Goal: Contribute content: Add original content to the website for others to see

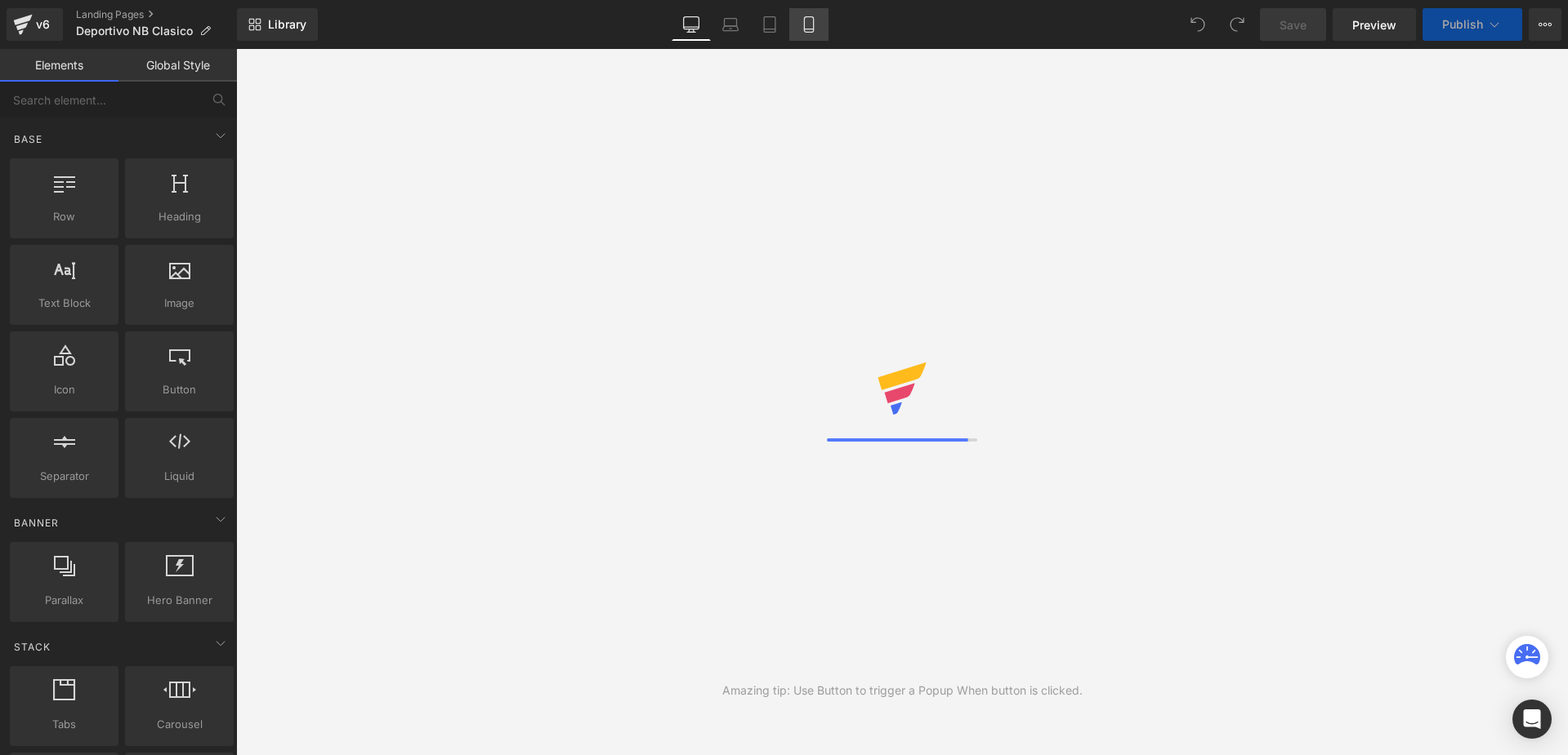
click at [814, 28] on icon at bounding box center [808, 24] width 16 height 16
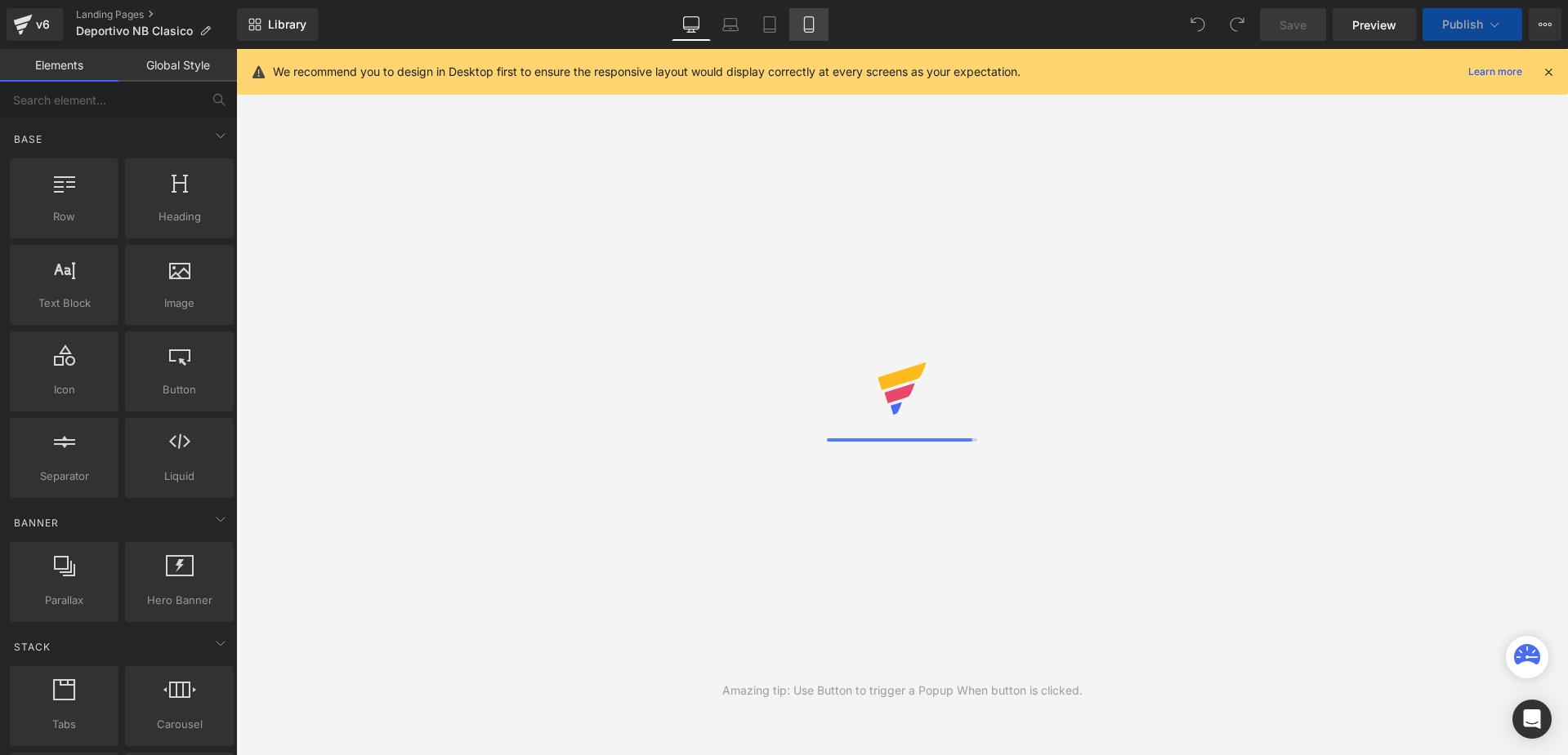
click at [814, 29] on icon at bounding box center [808, 24] width 16 height 16
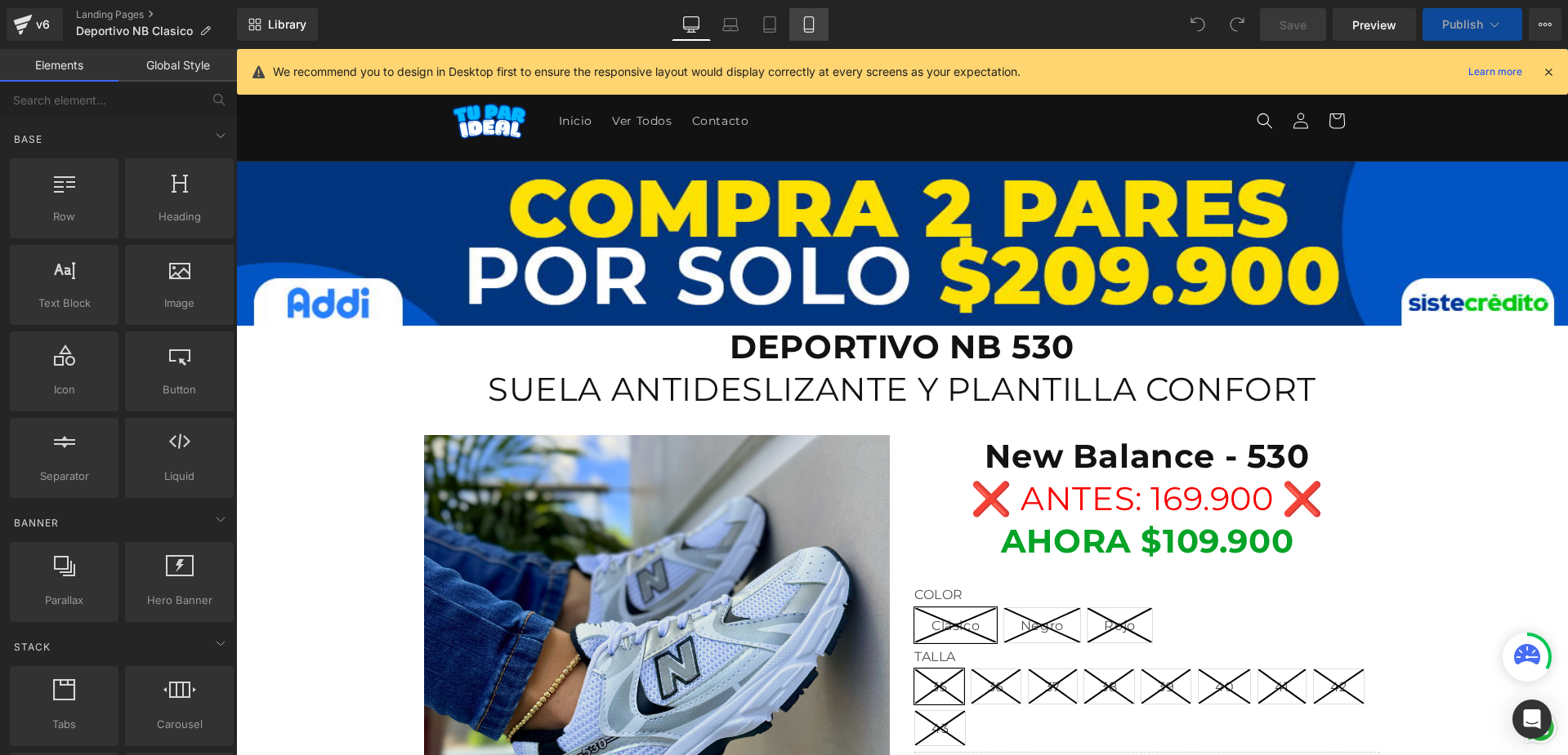
click at [816, 31] on icon at bounding box center [808, 24] width 16 height 16
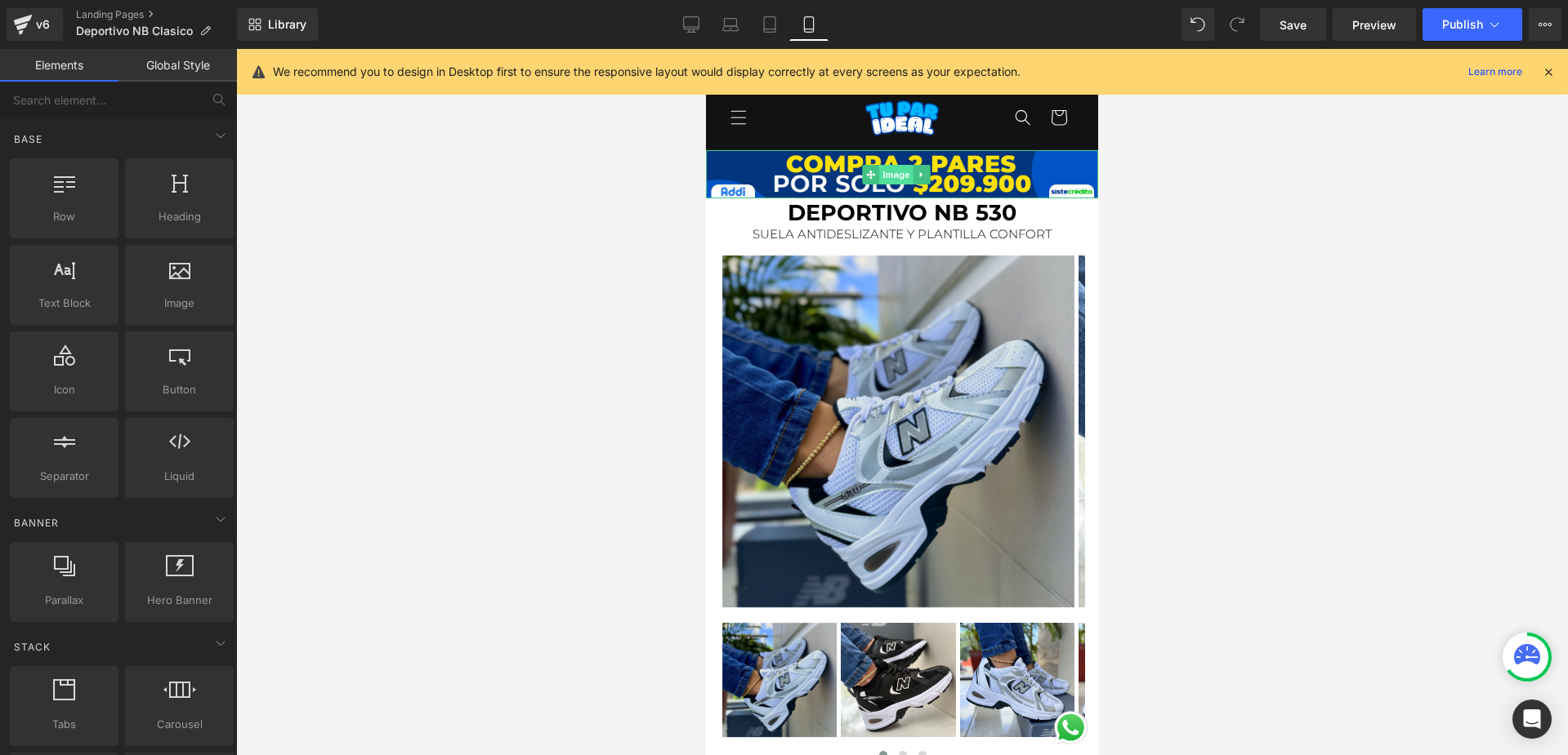
click at [886, 181] on span "Image" at bounding box center [896, 174] width 34 height 20
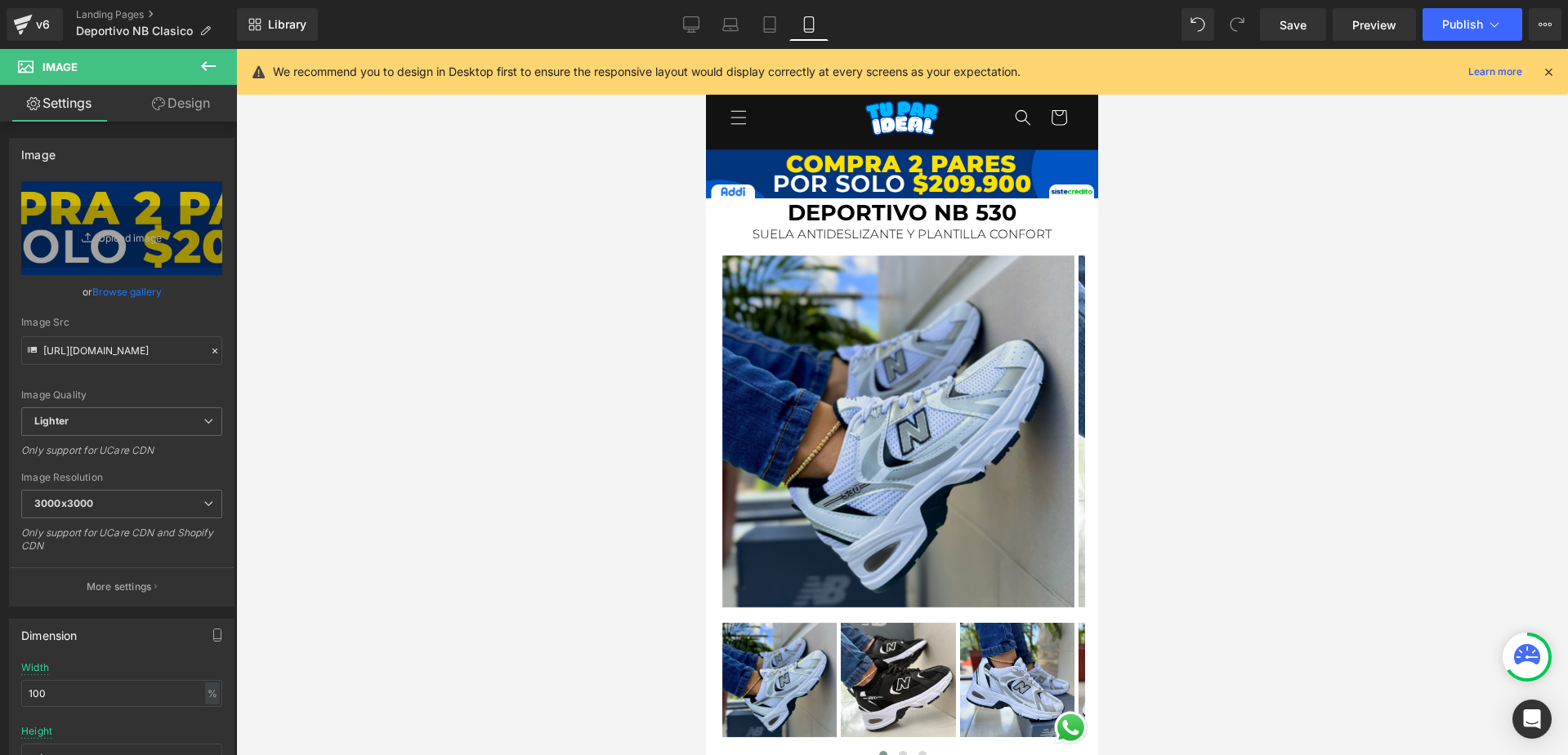
click at [205, 64] on icon at bounding box center [207, 66] width 15 height 9
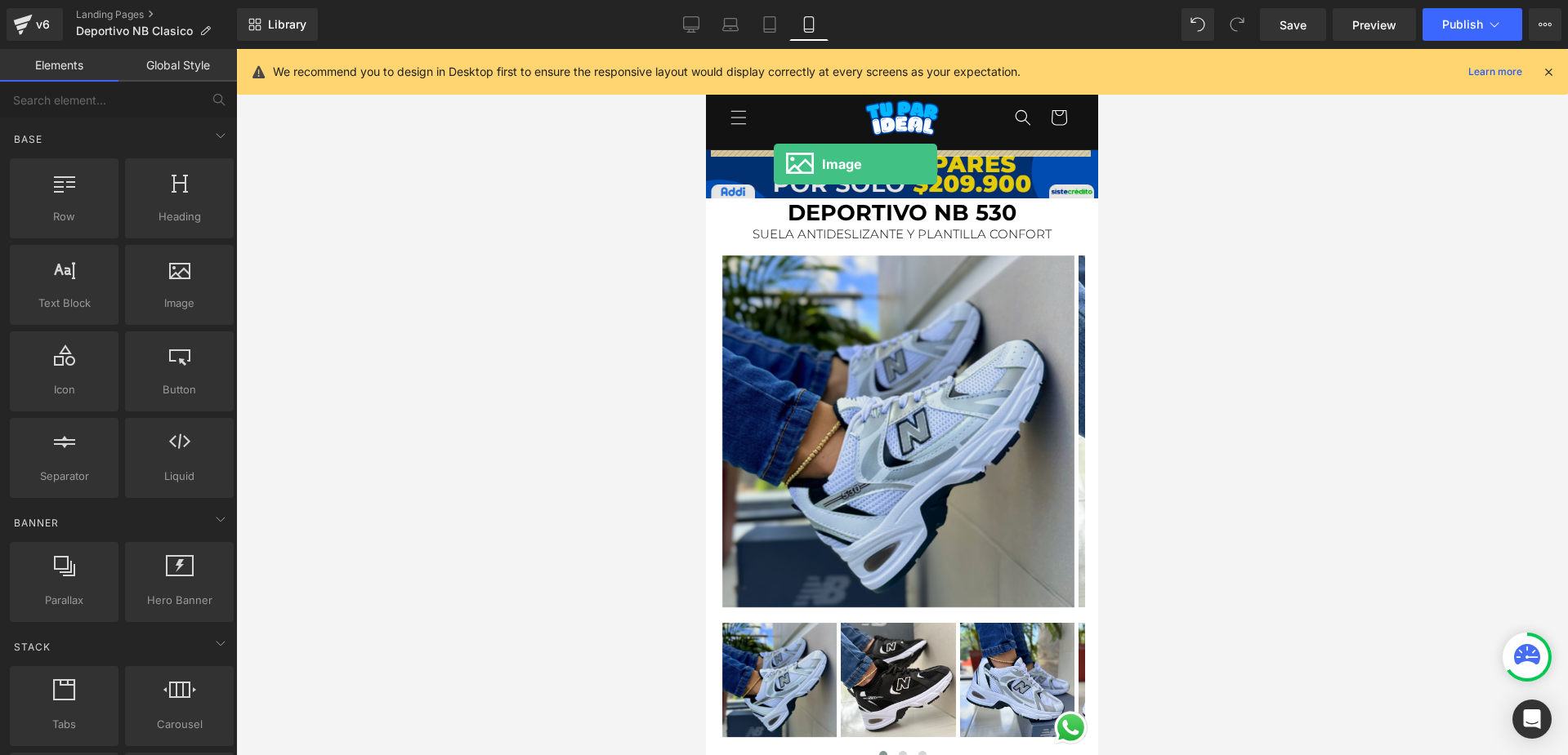
drag, startPoint x: 870, startPoint y: 327, endPoint x: 773, endPoint y: 164, distance: 189.7
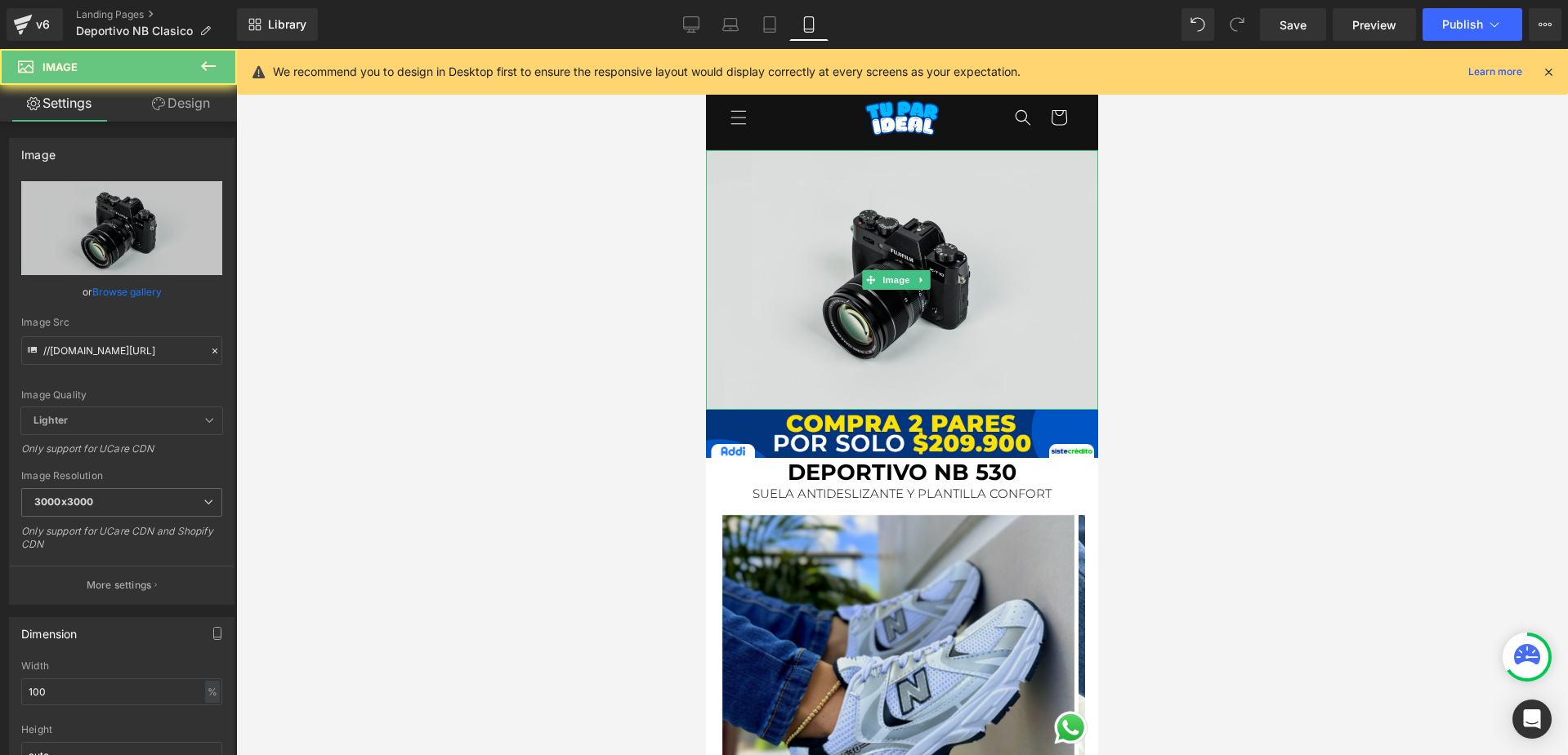
click at [813, 201] on img at bounding box center [901, 280] width 392 height 259
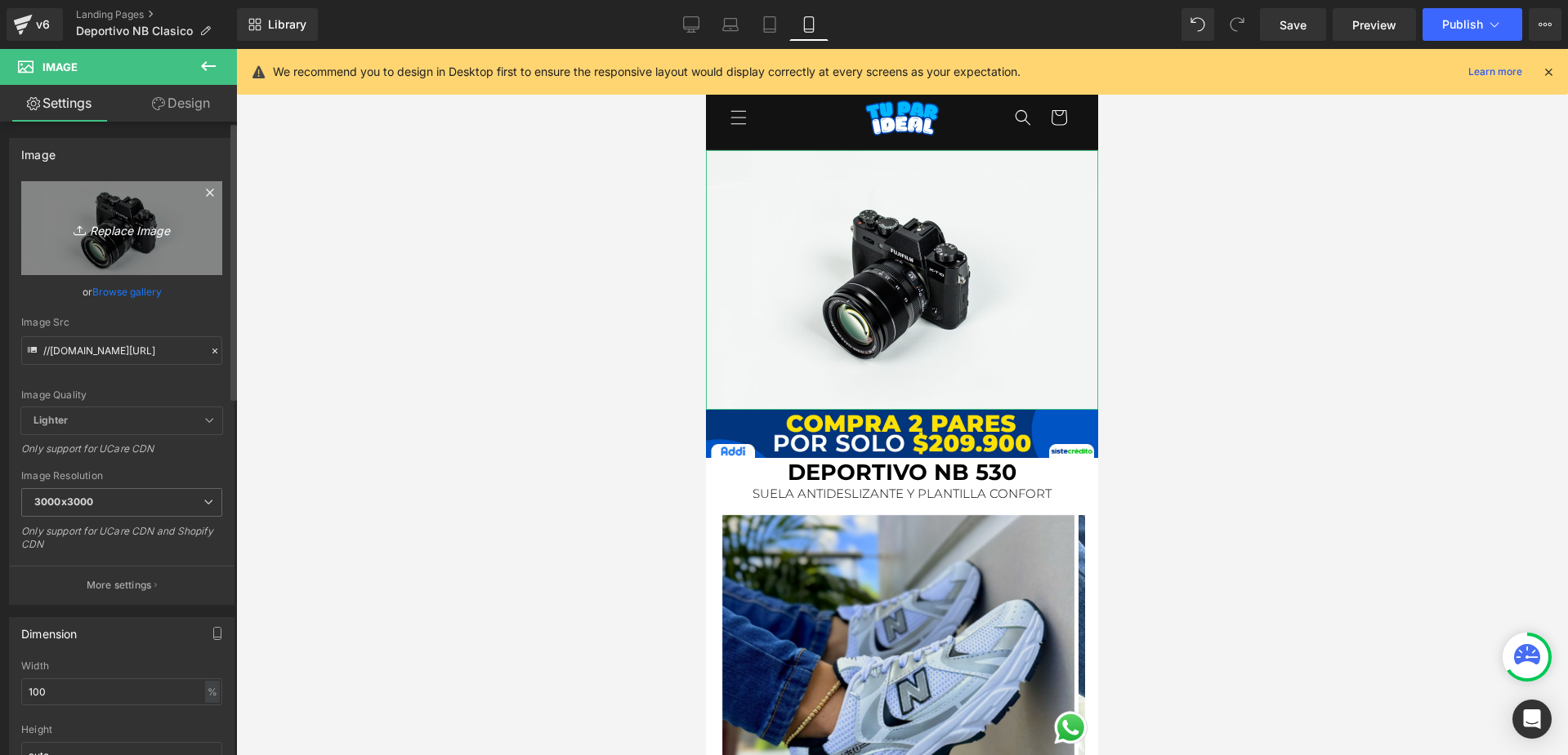
click at [113, 241] on link "Replace Image" at bounding box center [121, 228] width 201 height 94
type input "C:\fakepath\Nueva Landing.png"
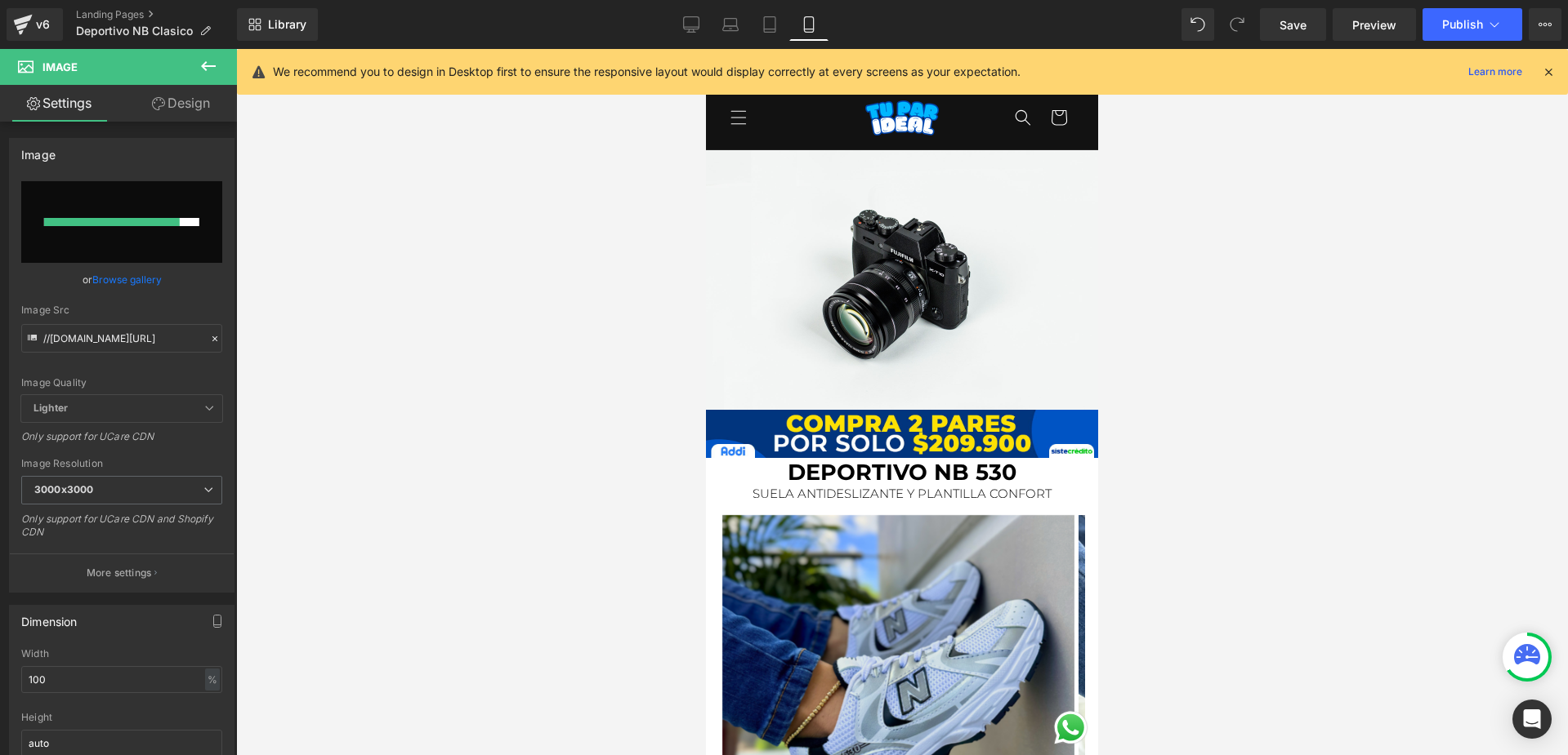
click at [1548, 73] on icon at bounding box center [1548, 72] width 15 height 15
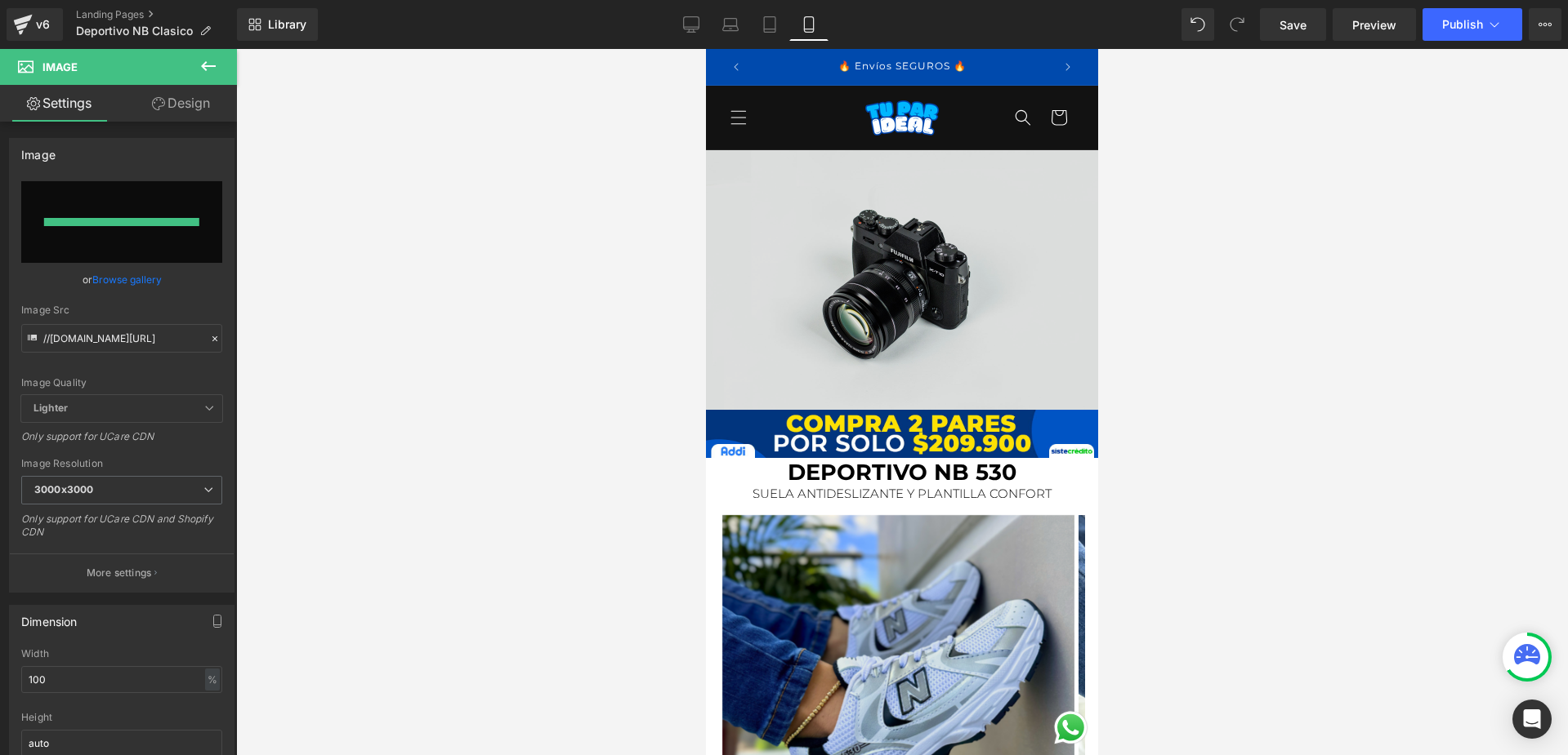
type input "[URL][DOMAIN_NAME]"
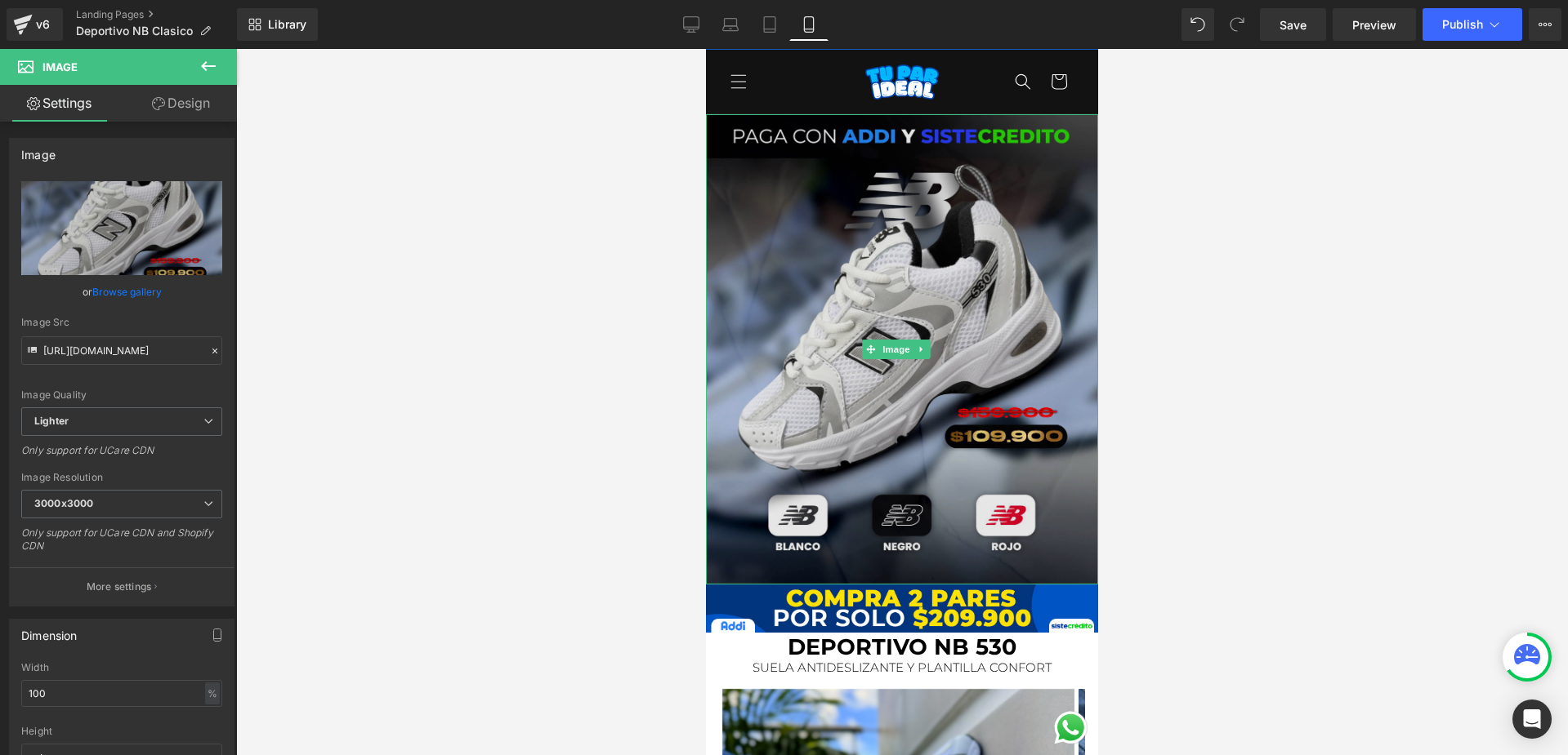
scroll to position [82, 0]
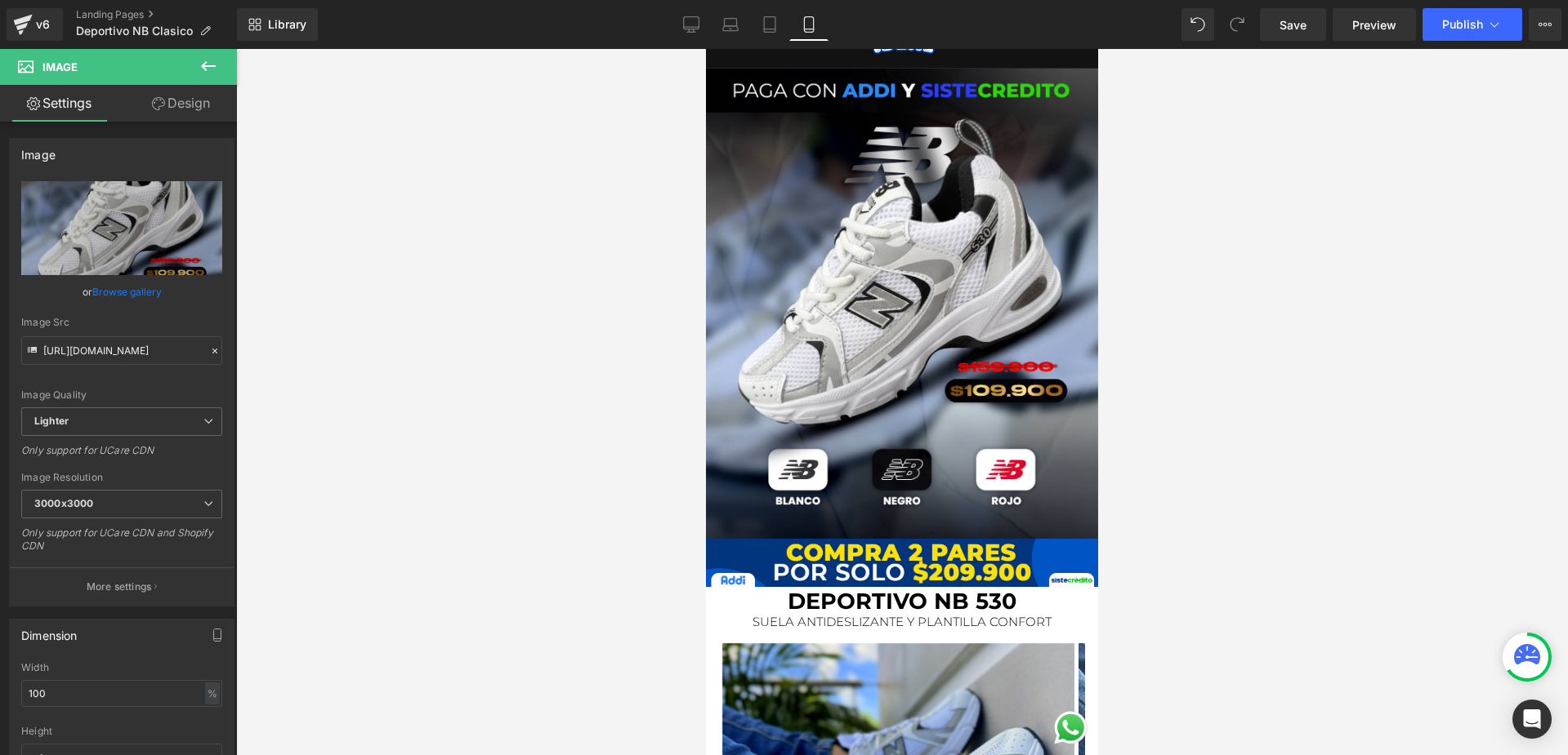
click at [214, 78] on button at bounding box center [208, 67] width 57 height 36
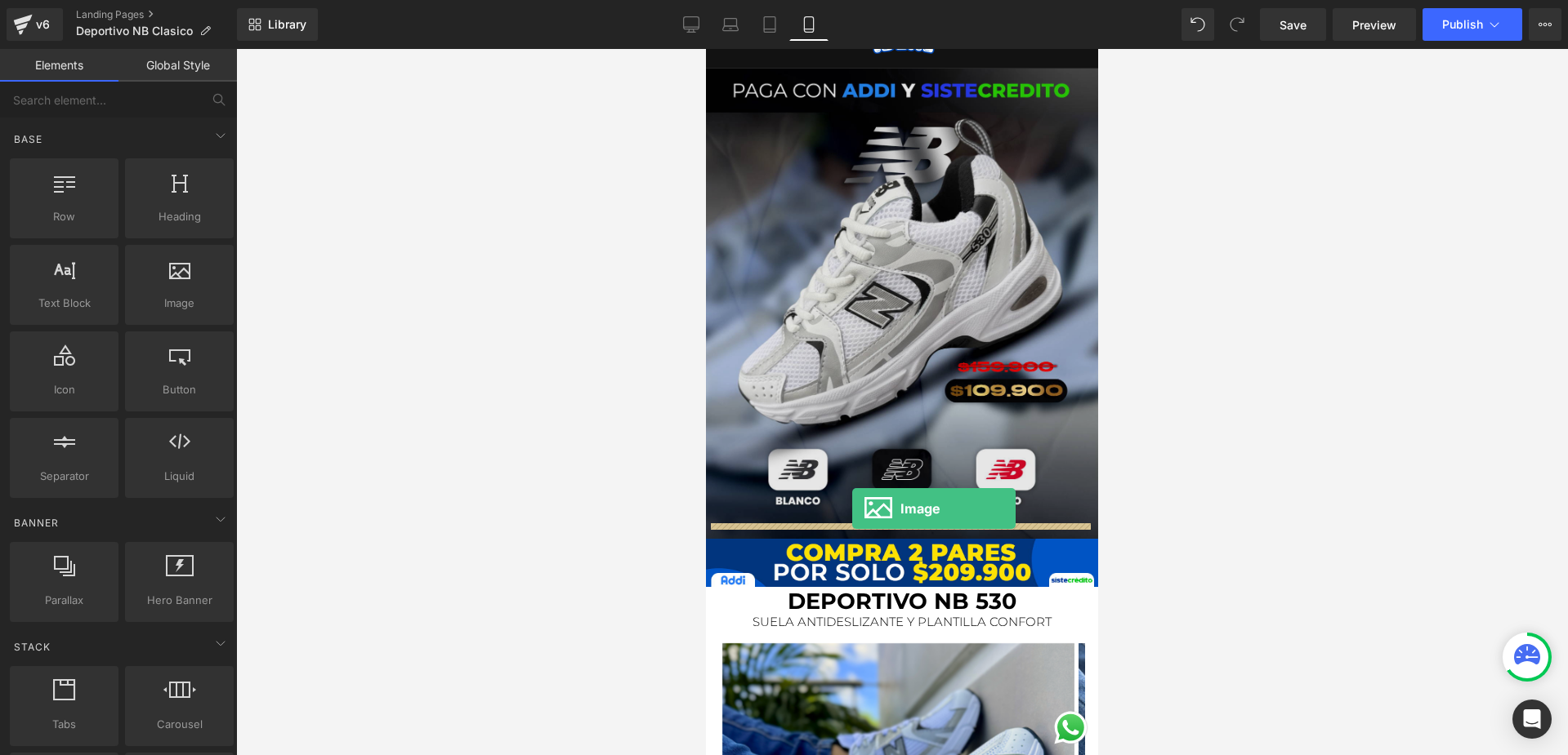
drag, startPoint x: 882, startPoint y: 348, endPoint x: 852, endPoint y: 508, distance: 162.8
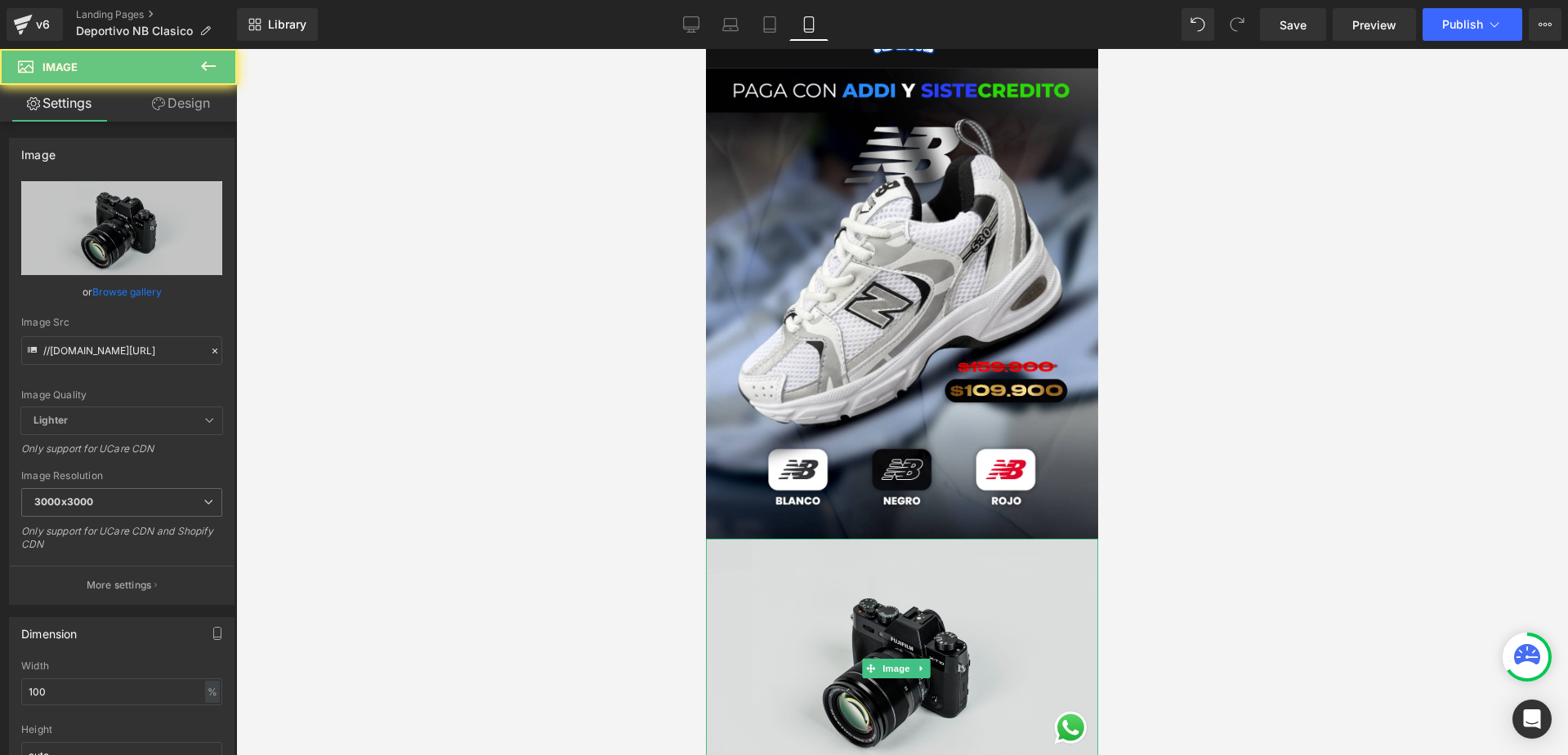
click at [845, 568] on img at bounding box center [901, 669] width 392 height 259
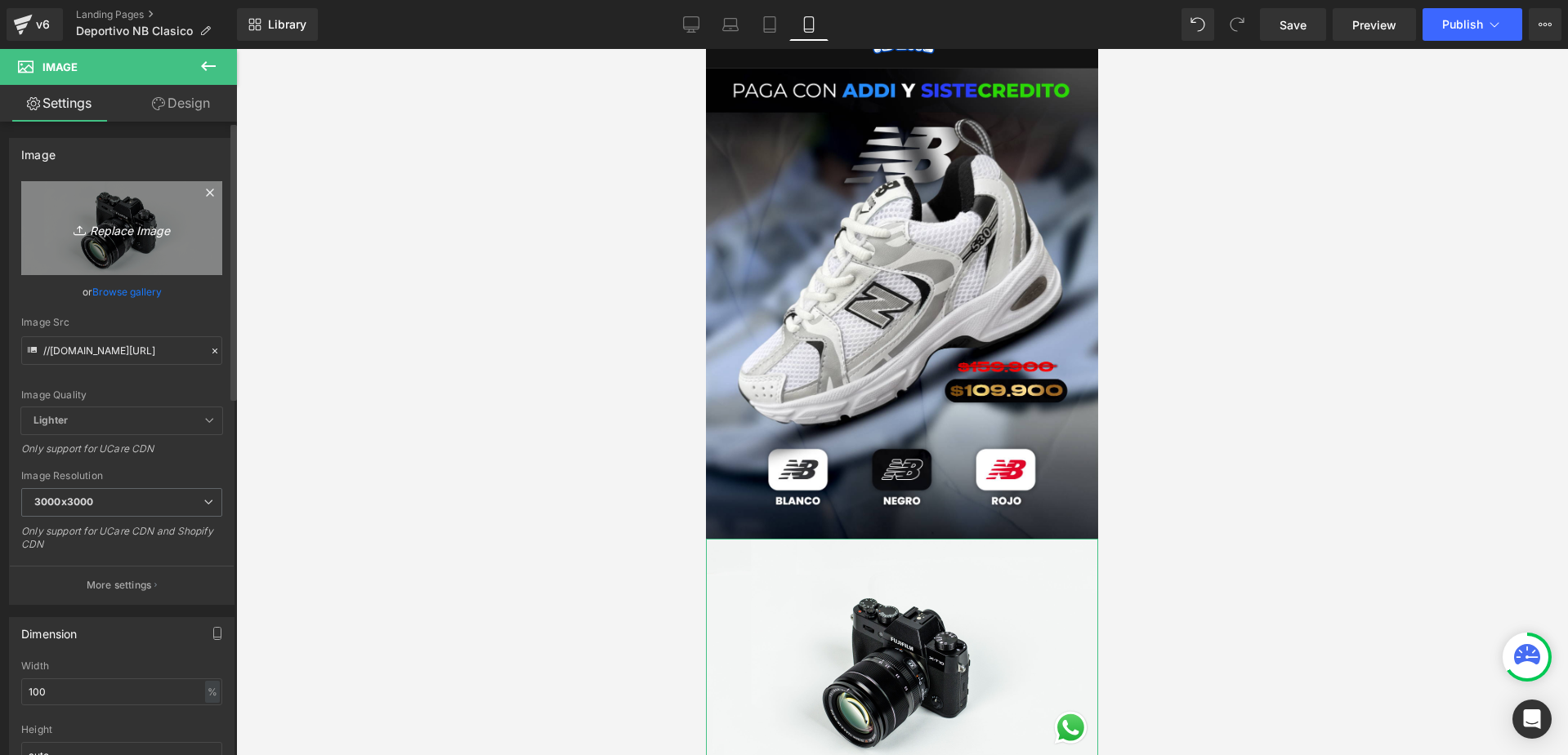
click at [156, 257] on link "Replace Image" at bounding box center [121, 228] width 201 height 94
type input "C:\fakepath\COLORES ZAPATOS 2.png"
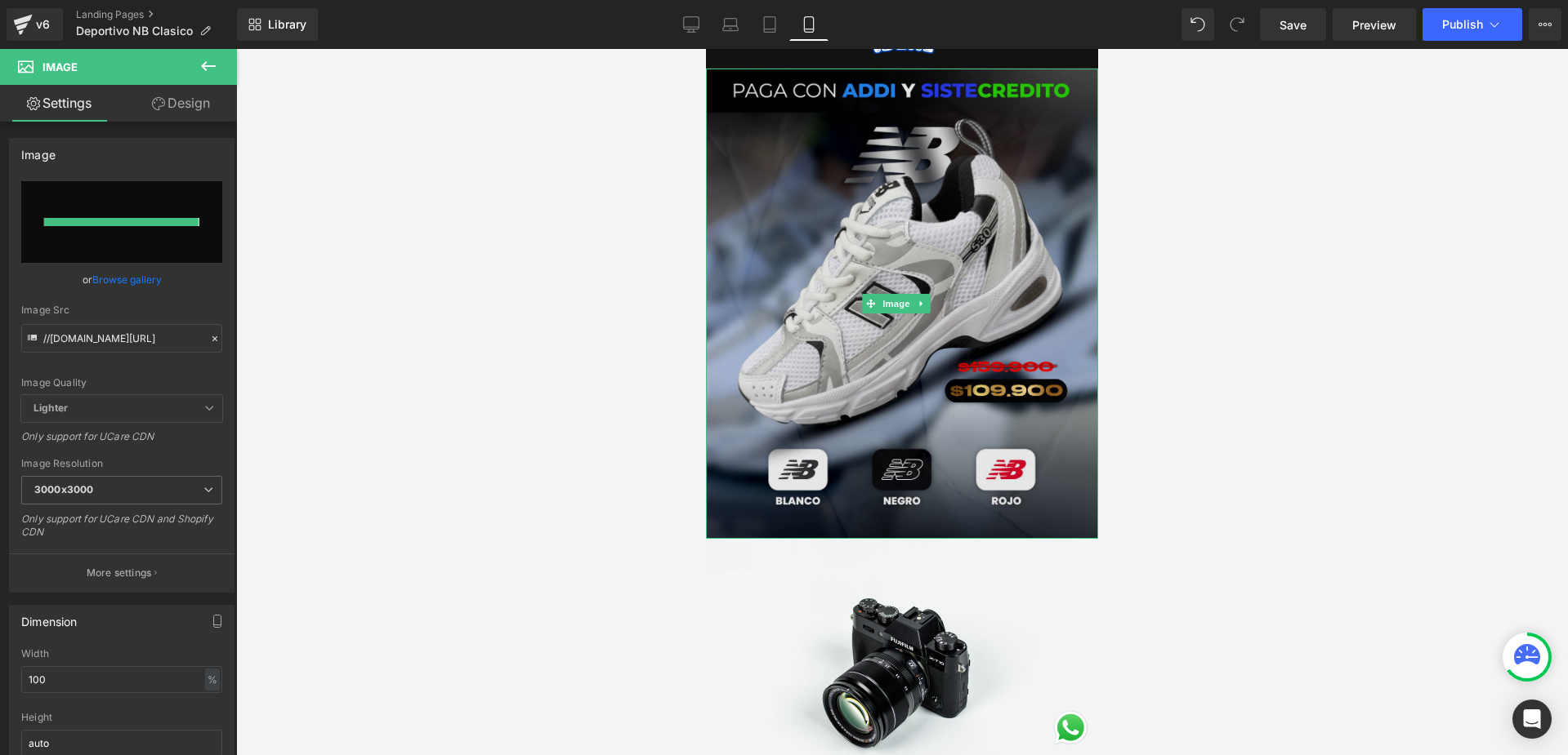
type input "[URL][DOMAIN_NAME]"
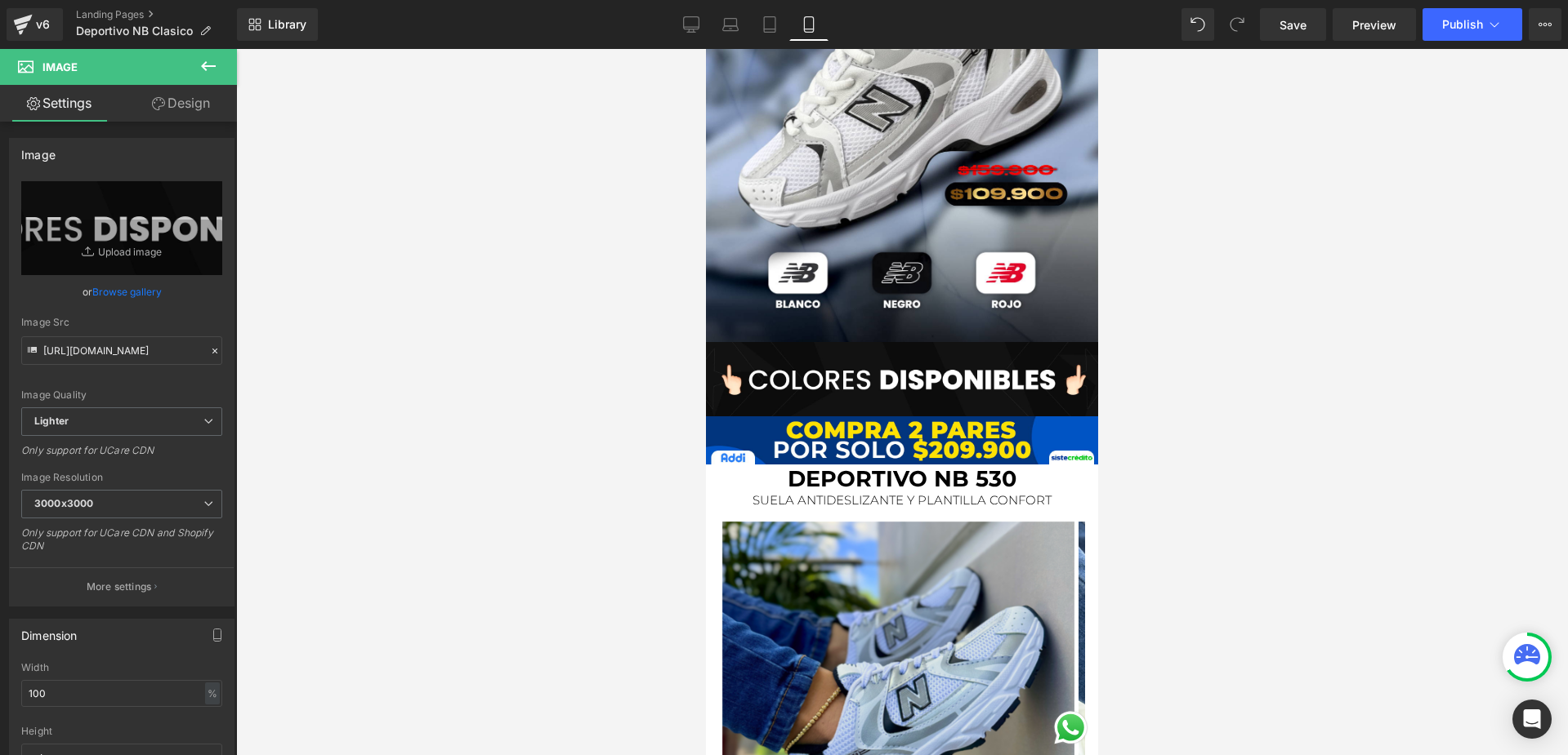
scroll to position [327, 0]
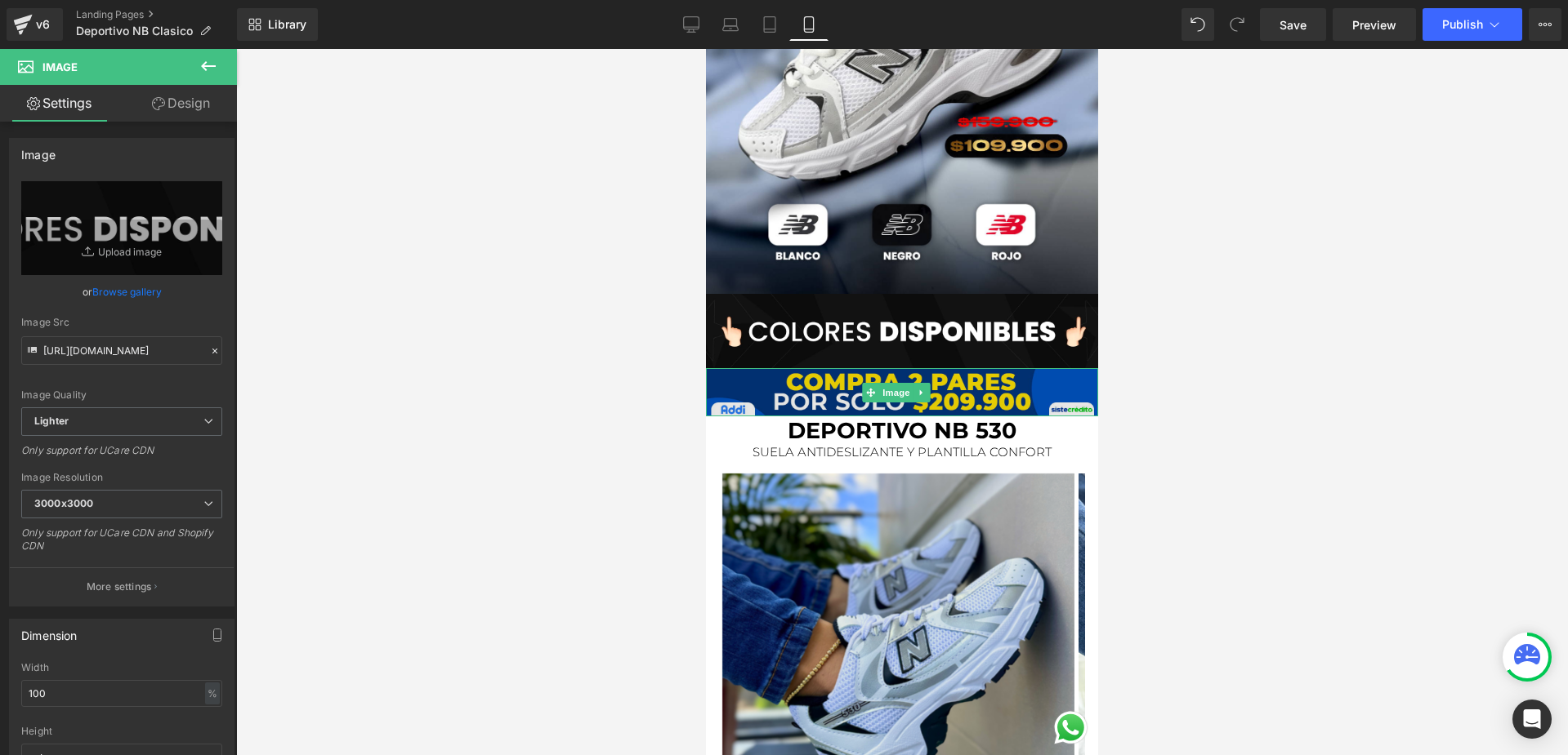
click at [941, 369] on img at bounding box center [901, 392] width 392 height 48
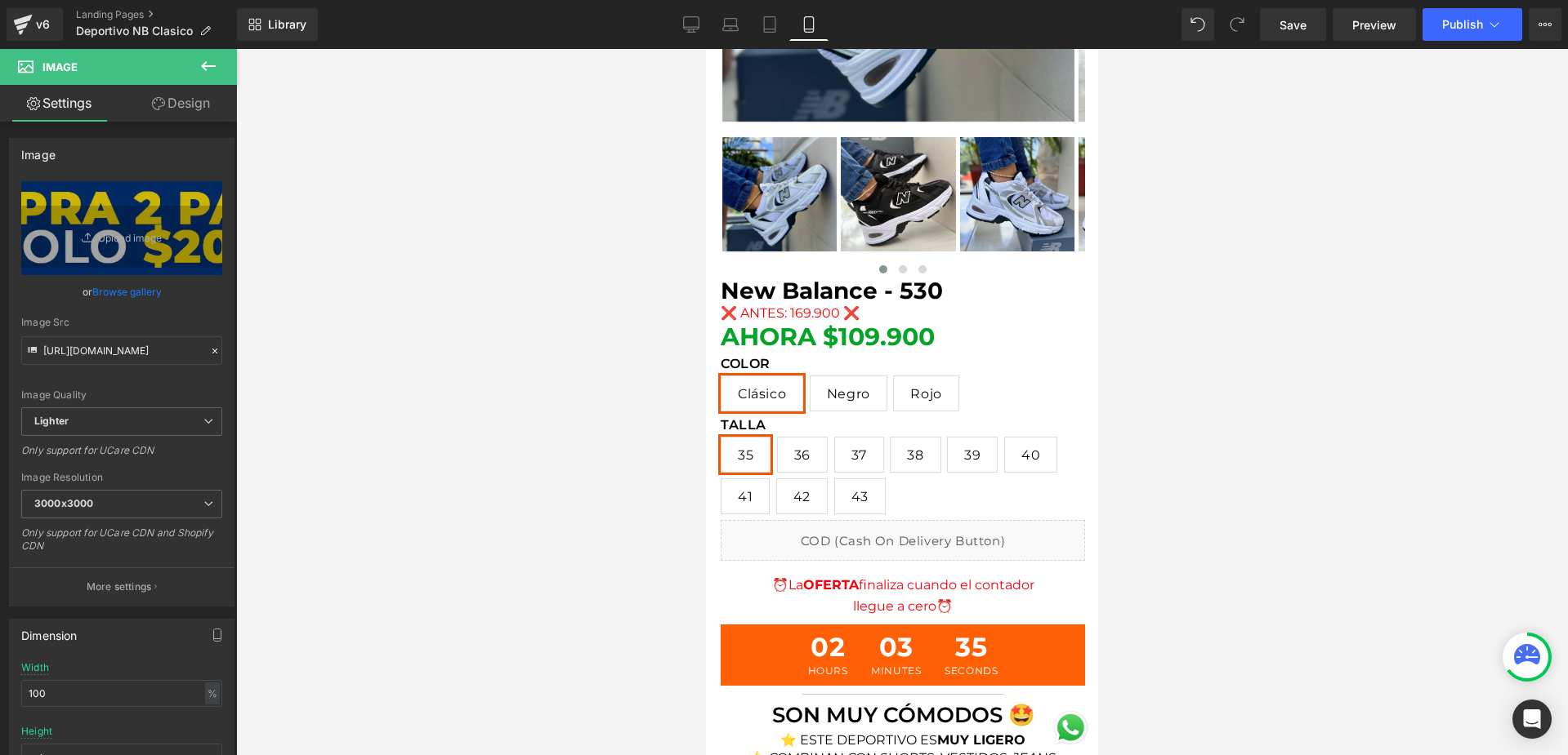
scroll to position [1143, 0]
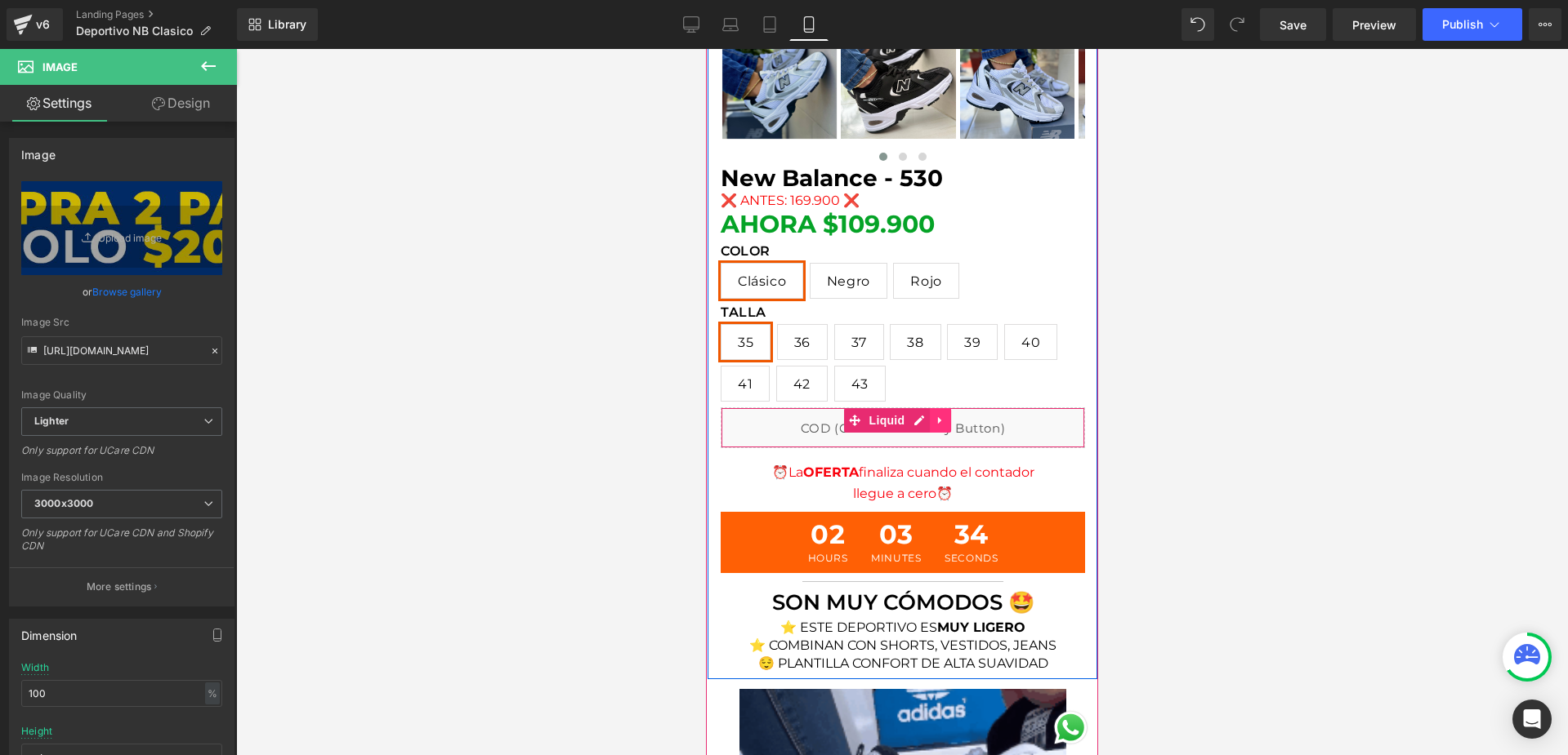
click at [945, 415] on icon at bounding box center [940, 421] width 11 height 12
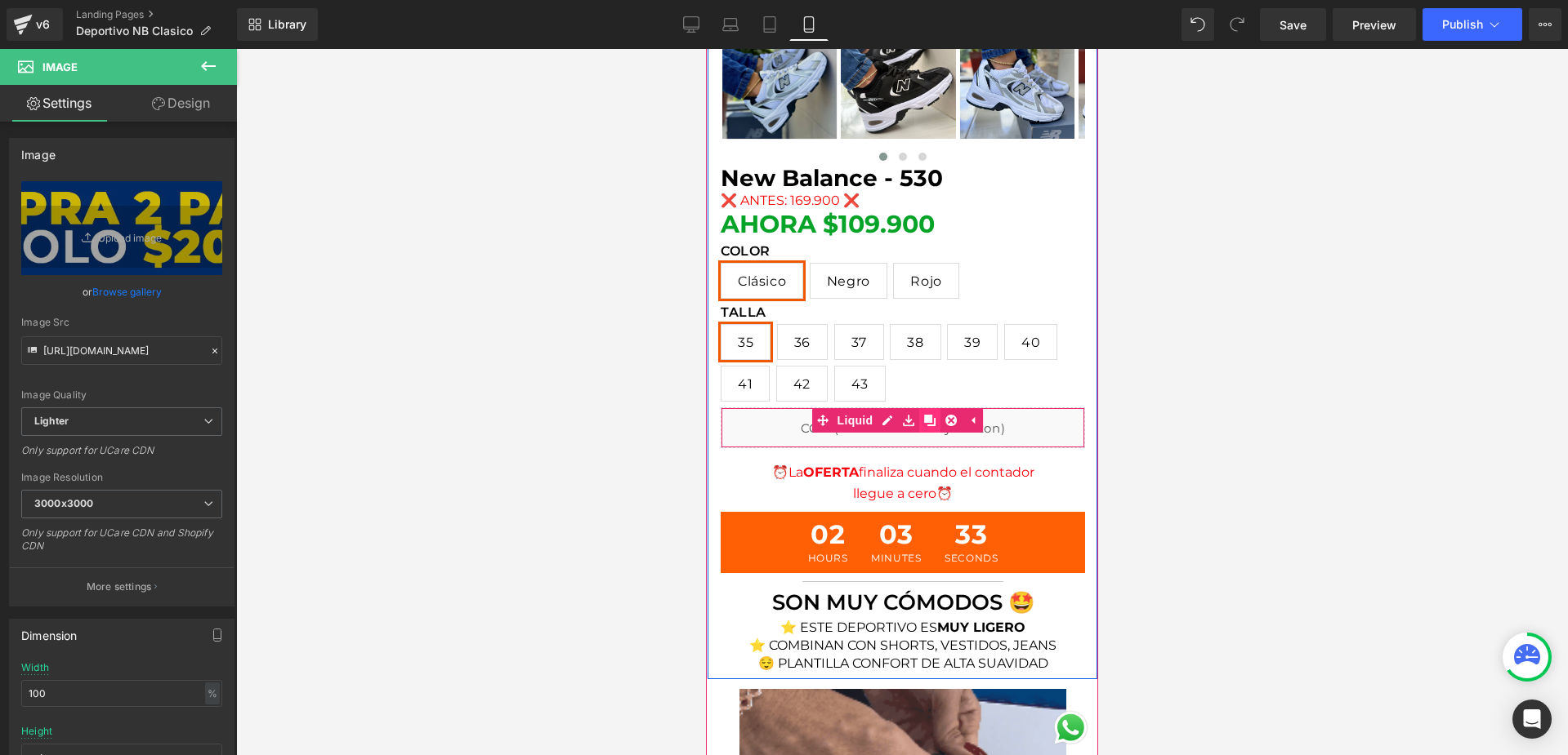
click at [924, 415] on icon at bounding box center [930, 420] width 11 height 11
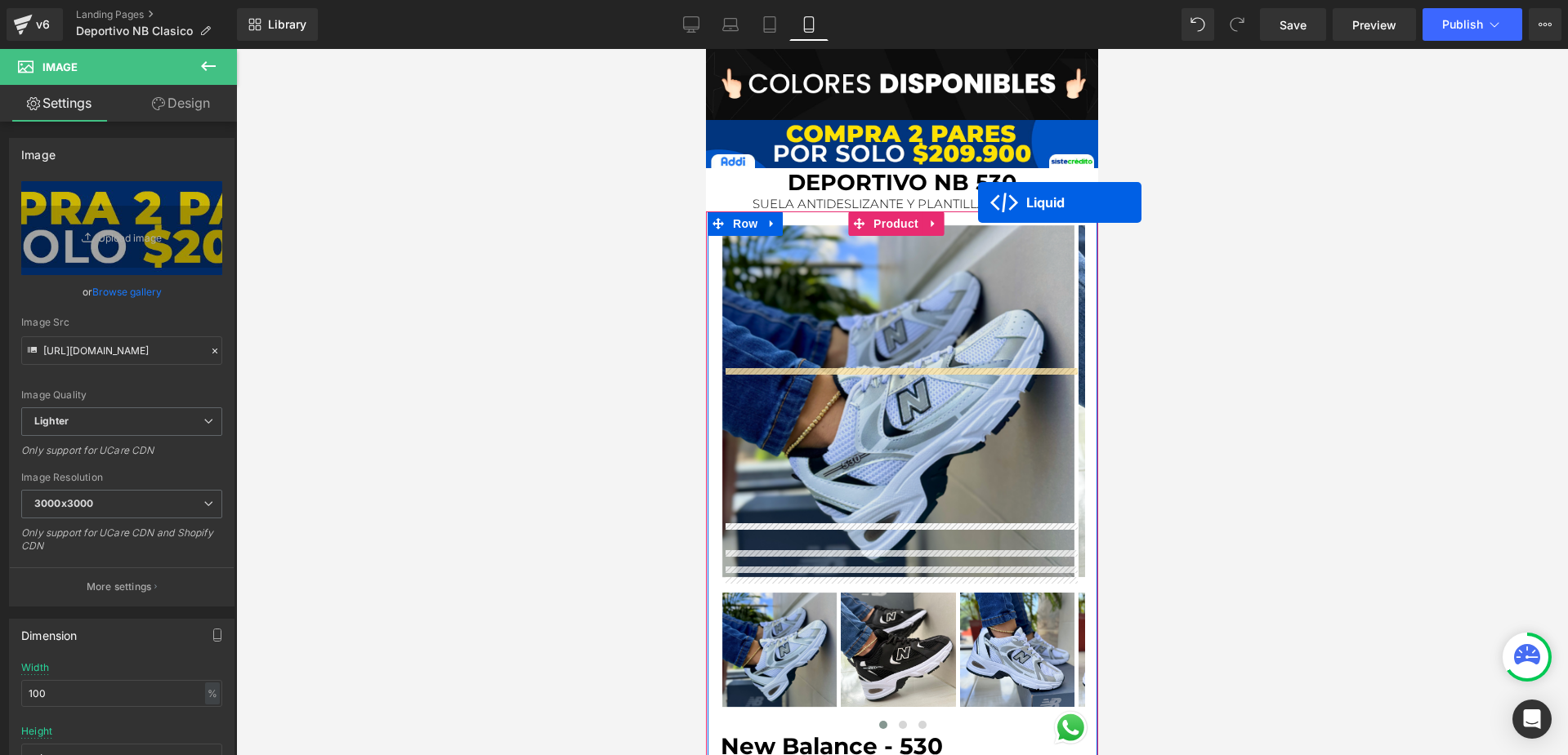
scroll to position [555, 0]
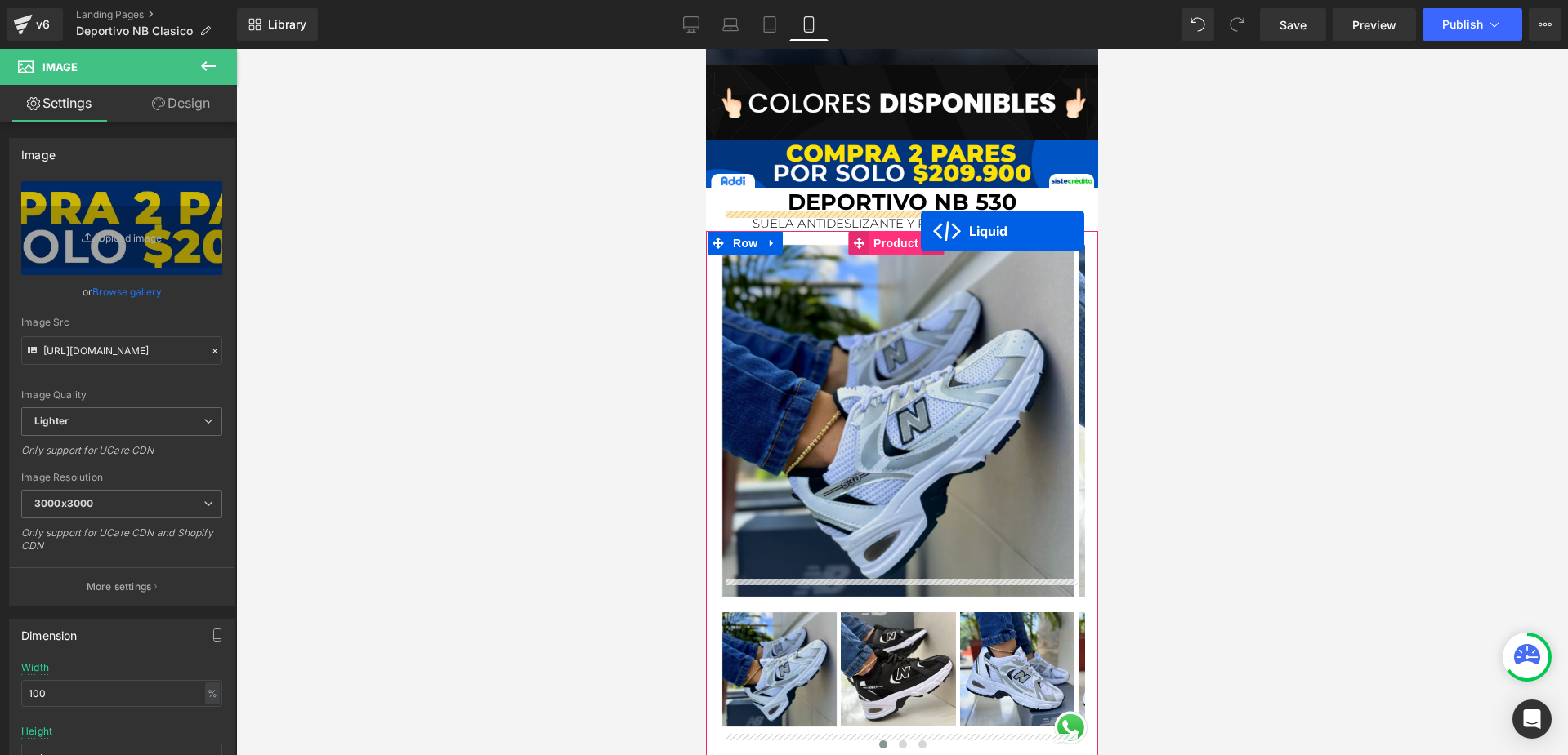
drag, startPoint x: 858, startPoint y: 444, endPoint x: 921, endPoint y: 231, distance: 222.1
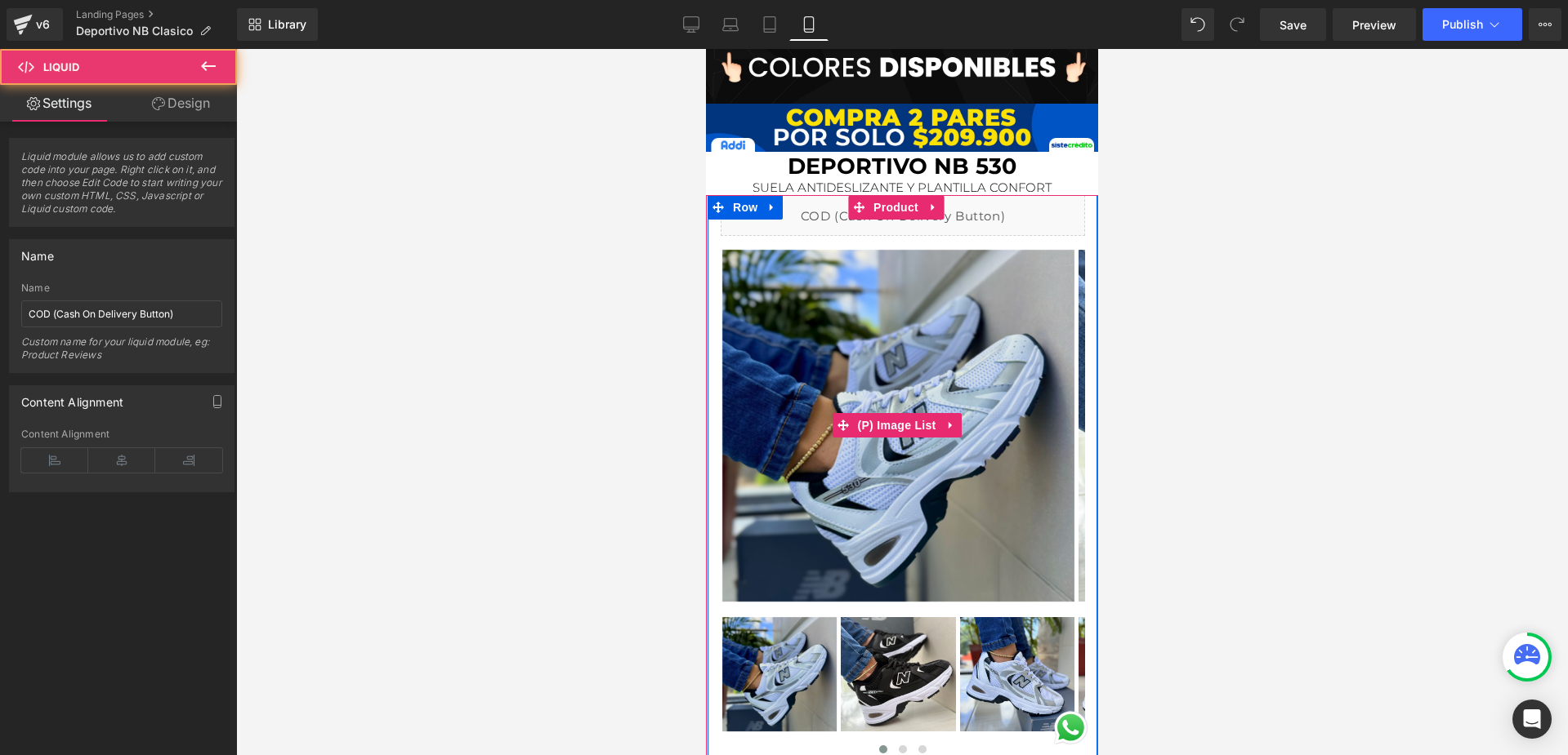
scroll to position [637, 0]
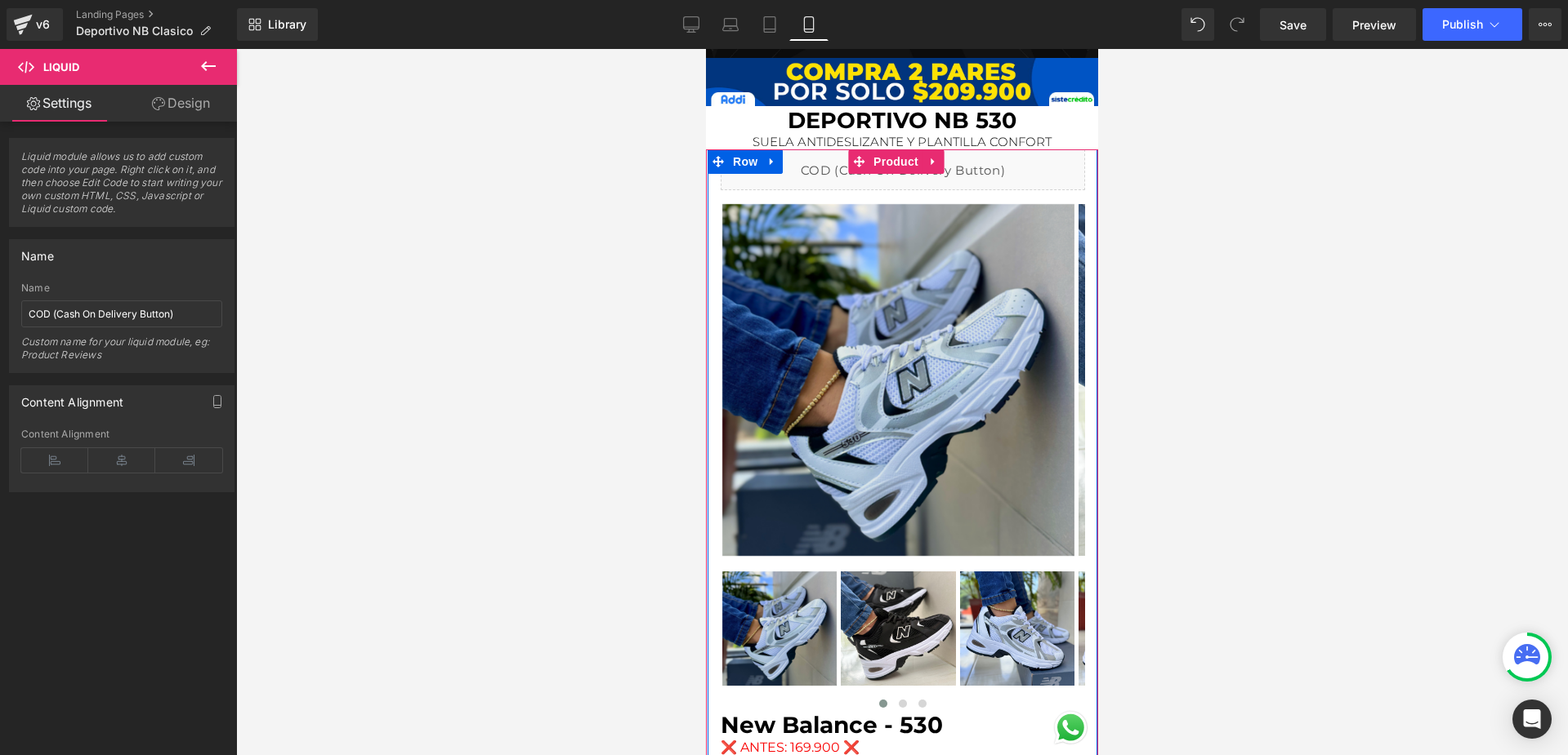
click at [860, 629] on div "‹ ›" at bounding box center [902, 641] width 364 height 142
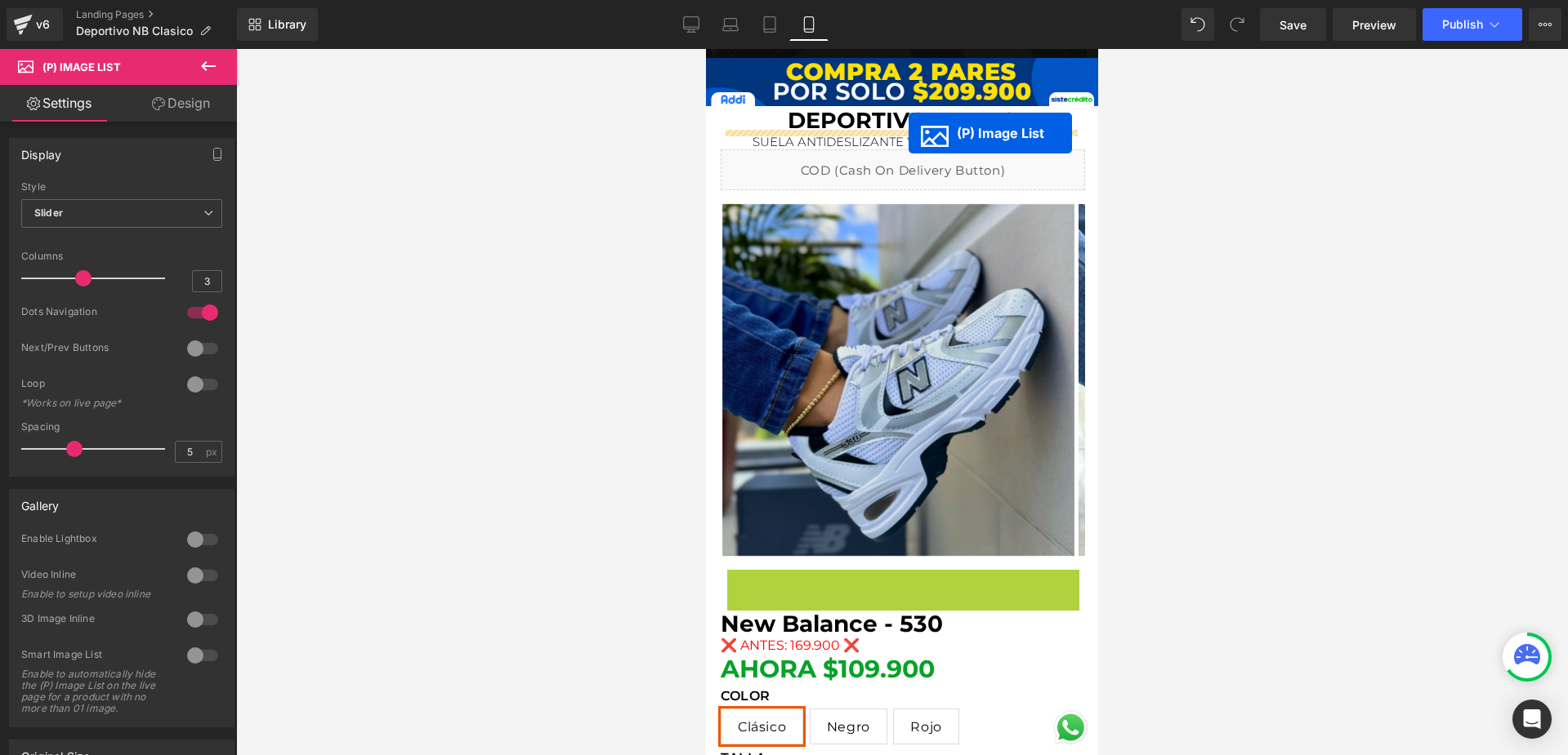
drag, startPoint x: 846, startPoint y: 624, endPoint x: 908, endPoint y: 133, distance: 494.9
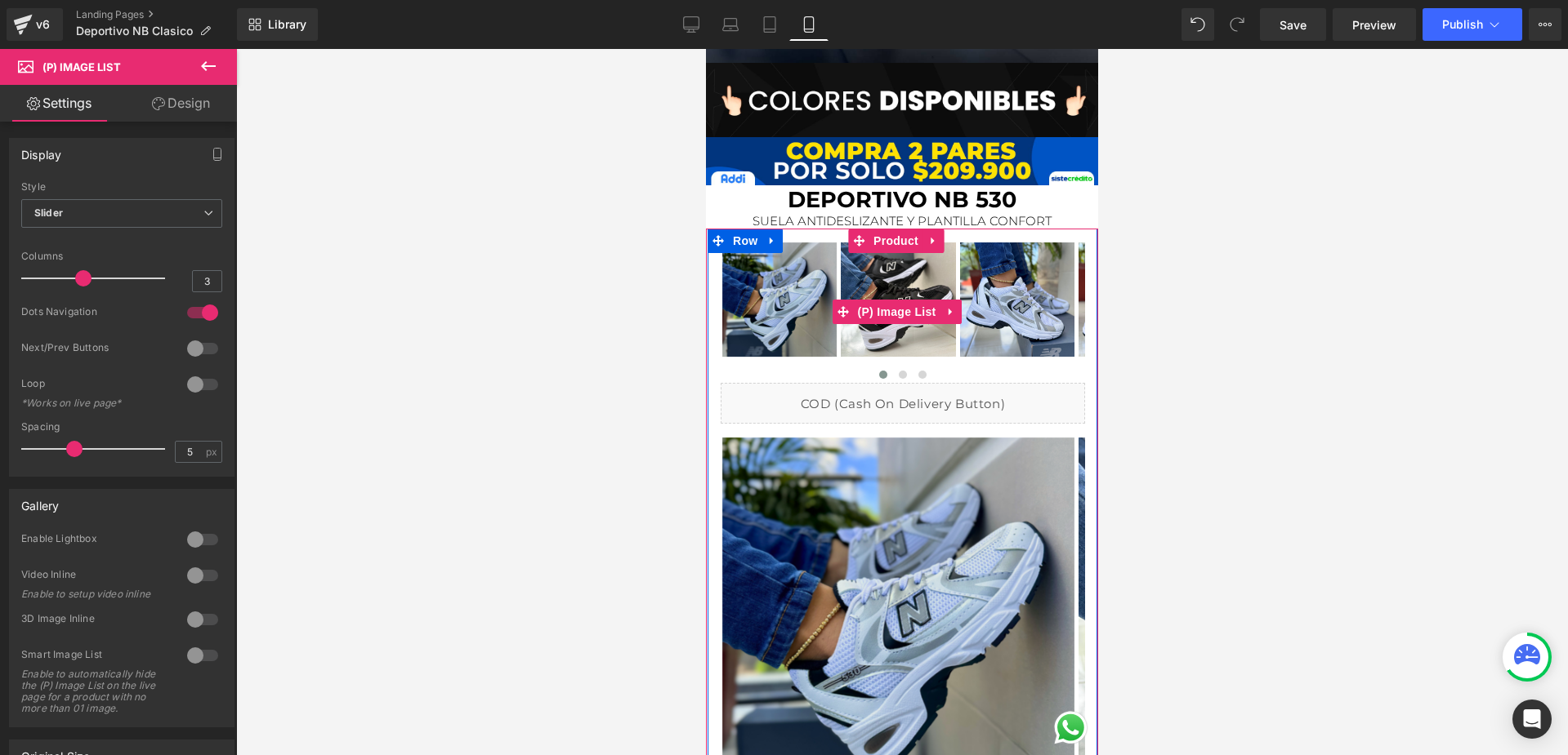
scroll to position [555, 0]
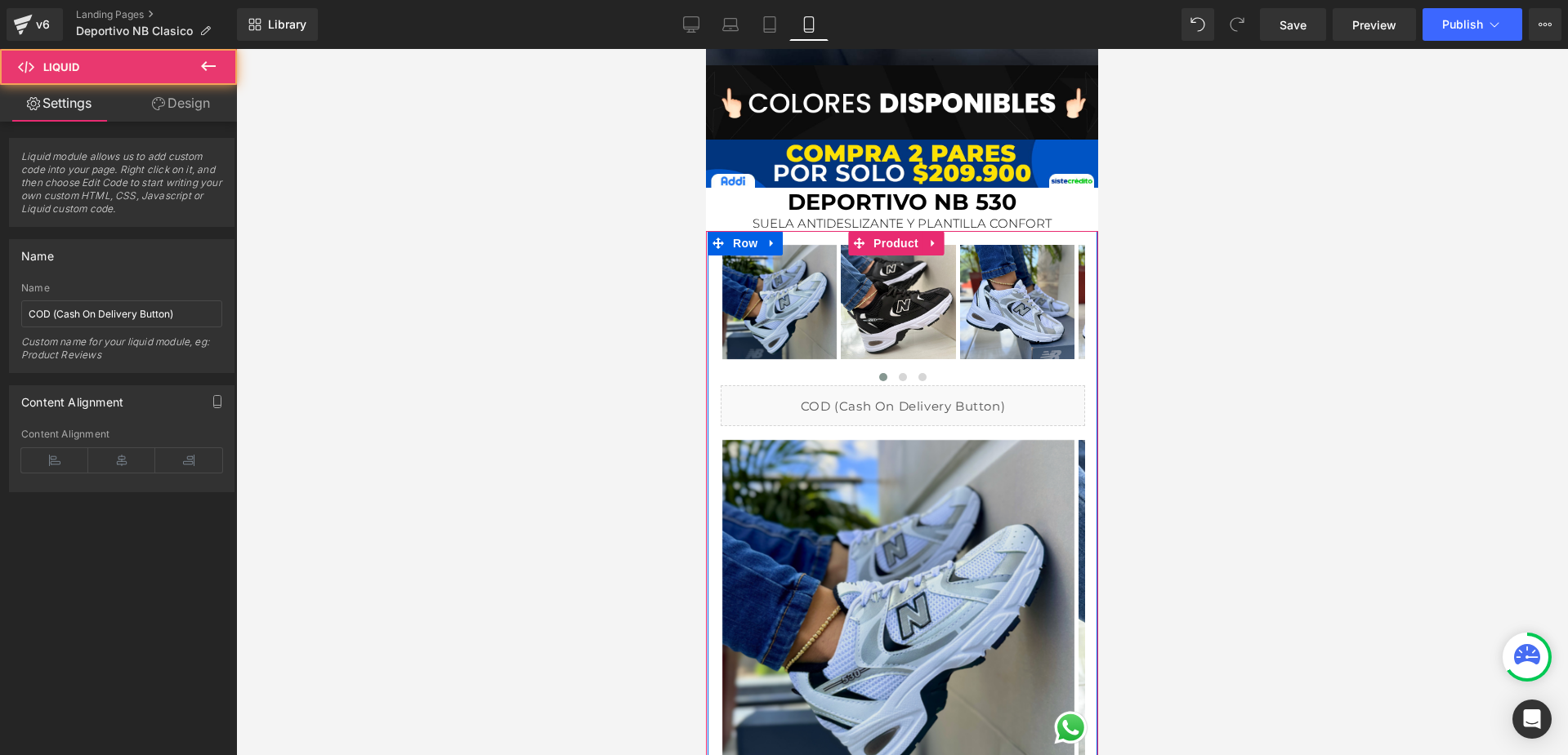
click at [823, 394] on div "Liquid" at bounding box center [902, 406] width 364 height 41
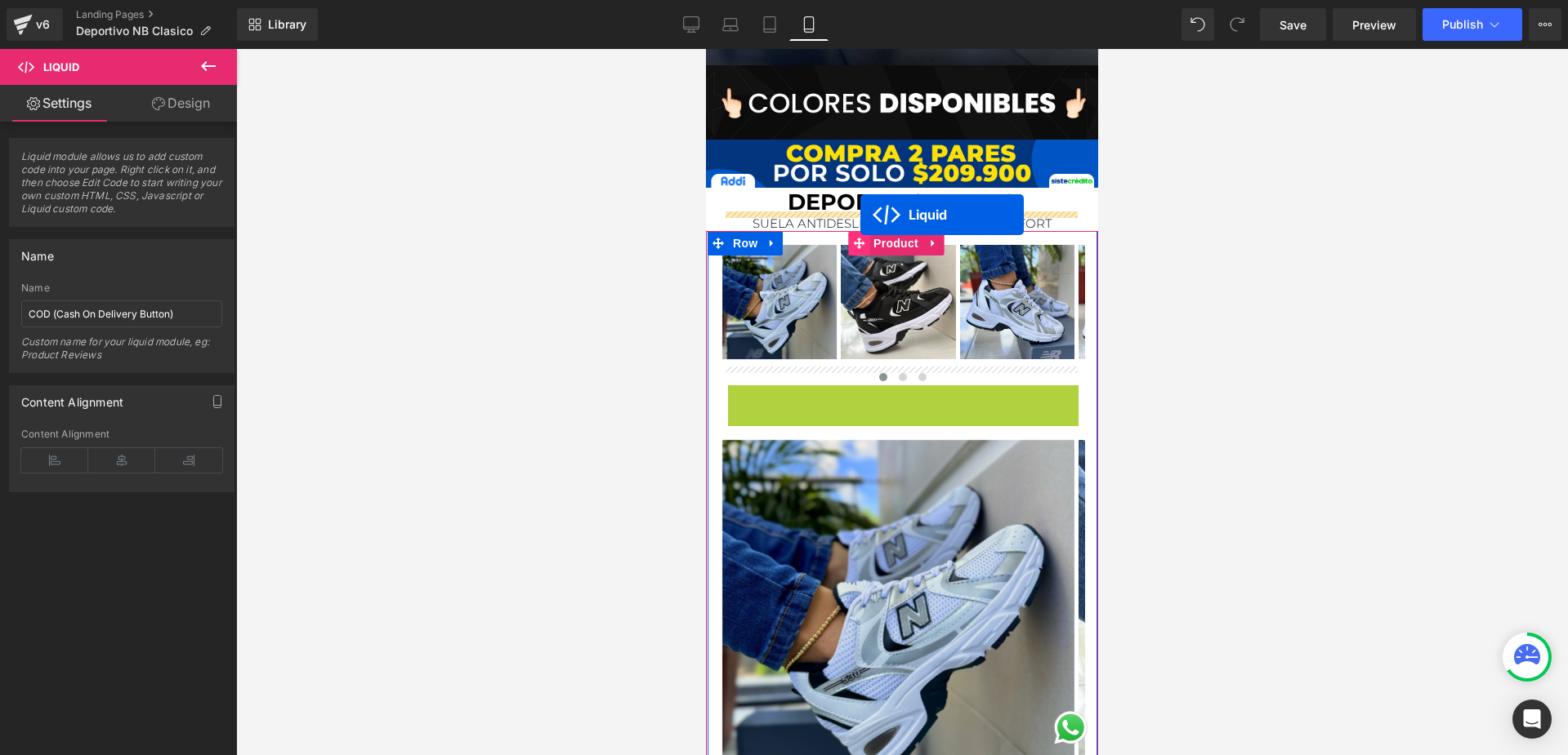
drag, startPoint x: 850, startPoint y: 379, endPoint x: 860, endPoint y: 215, distance: 164.3
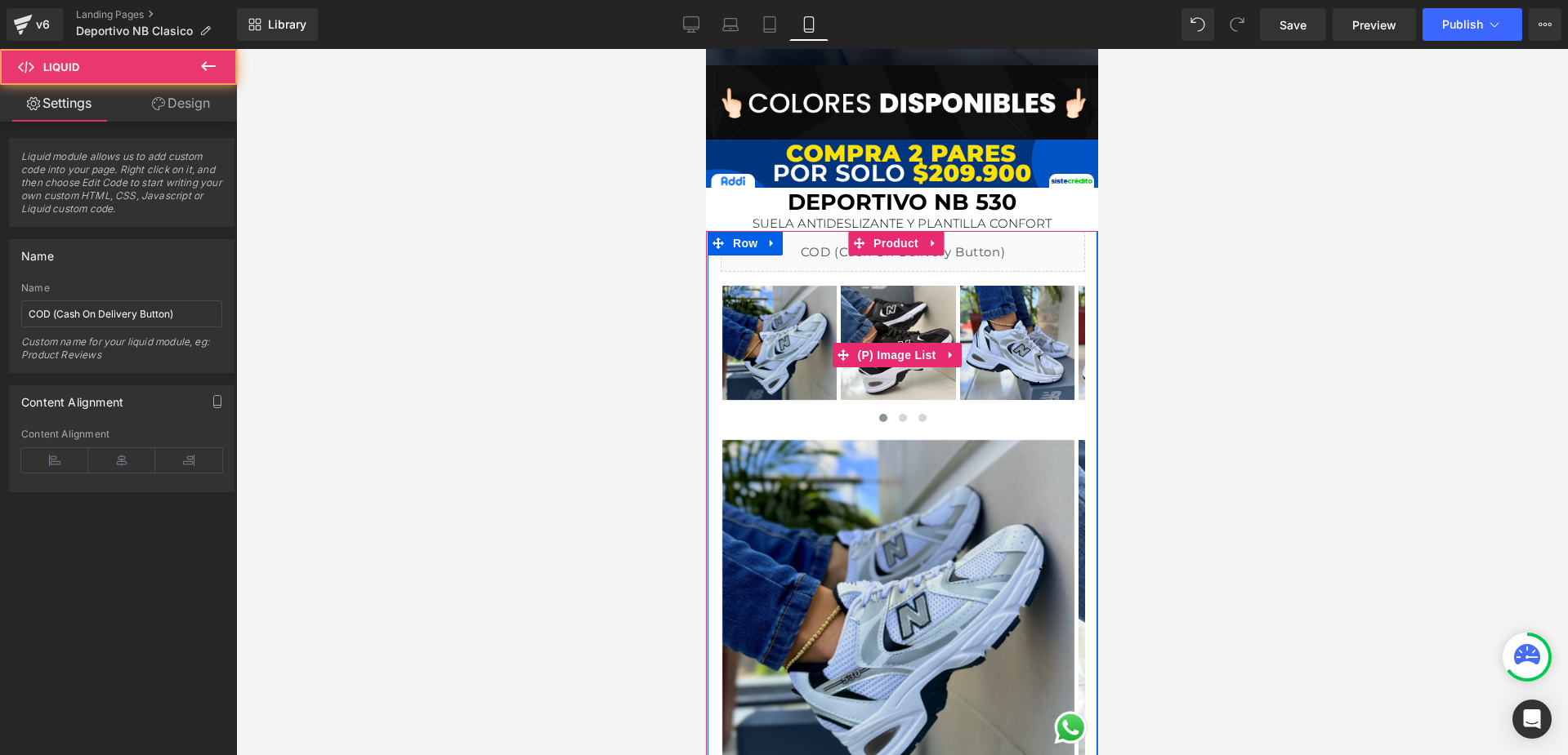
scroll to position [473, 0]
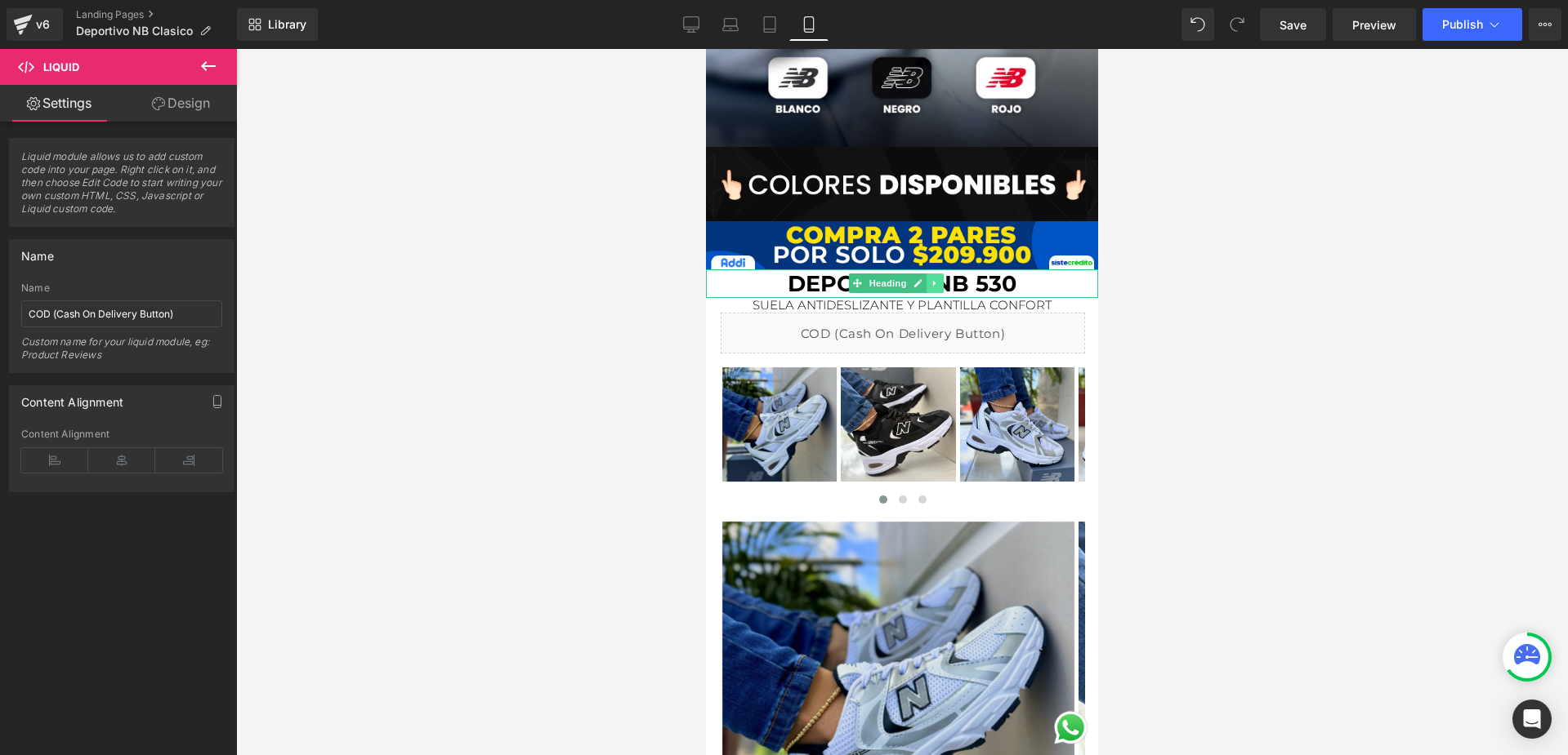
click at [938, 274] on link at bounding box center [935, 283] width 17 height 20
click at [943, 274] on link at bounding box center [943, 283] width 17 height 20
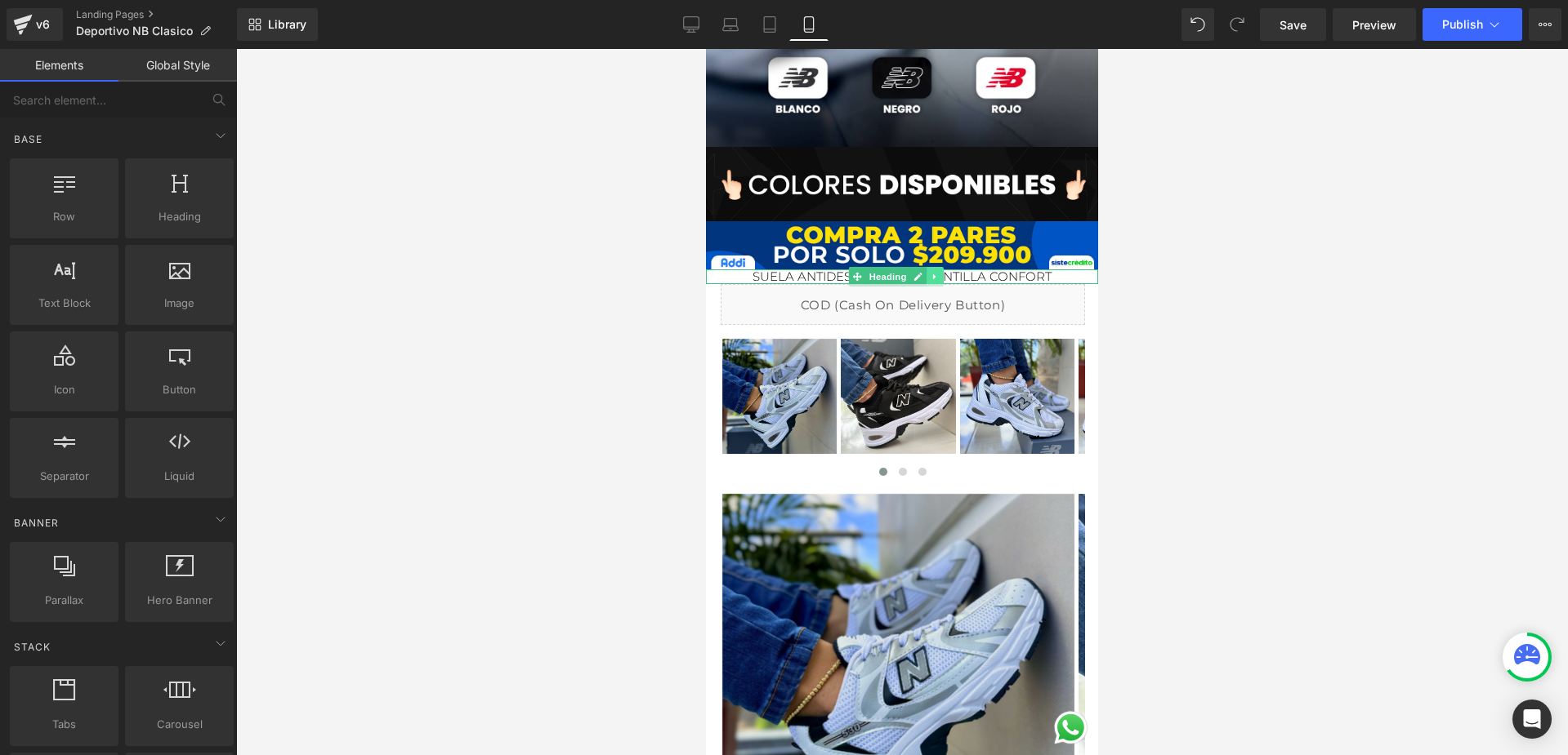
click at [937, 272] on icon at bounding box center [935, 276] width 9 height 9
click at [947, 273] on icon at bounding box center [943, 277] width 9 height 9
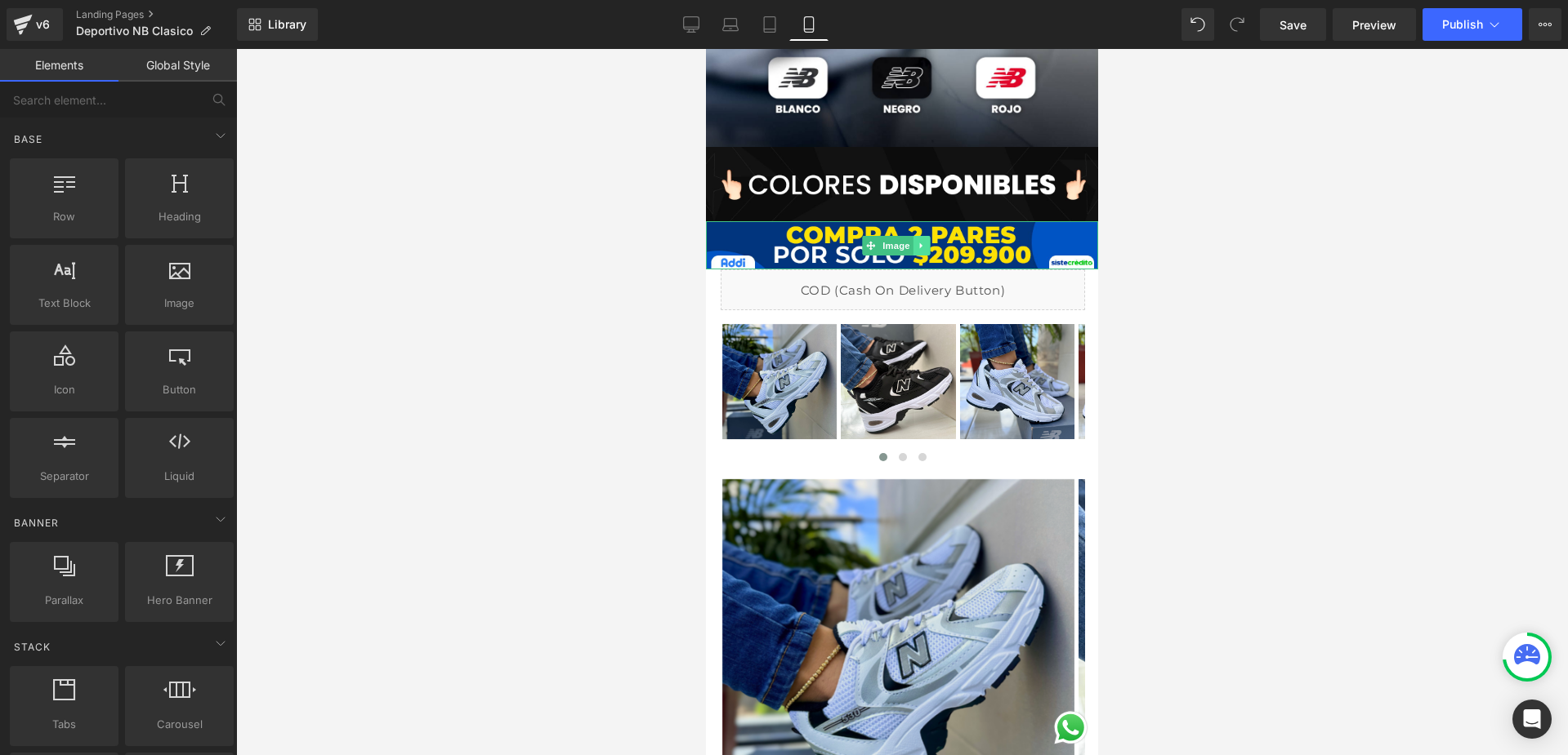
click at [922, 242] on icon at bounding box center [920, 245] width 3 height 6
click at [930, 241] on icon at bounding box center [929, 245] width 9 height 9
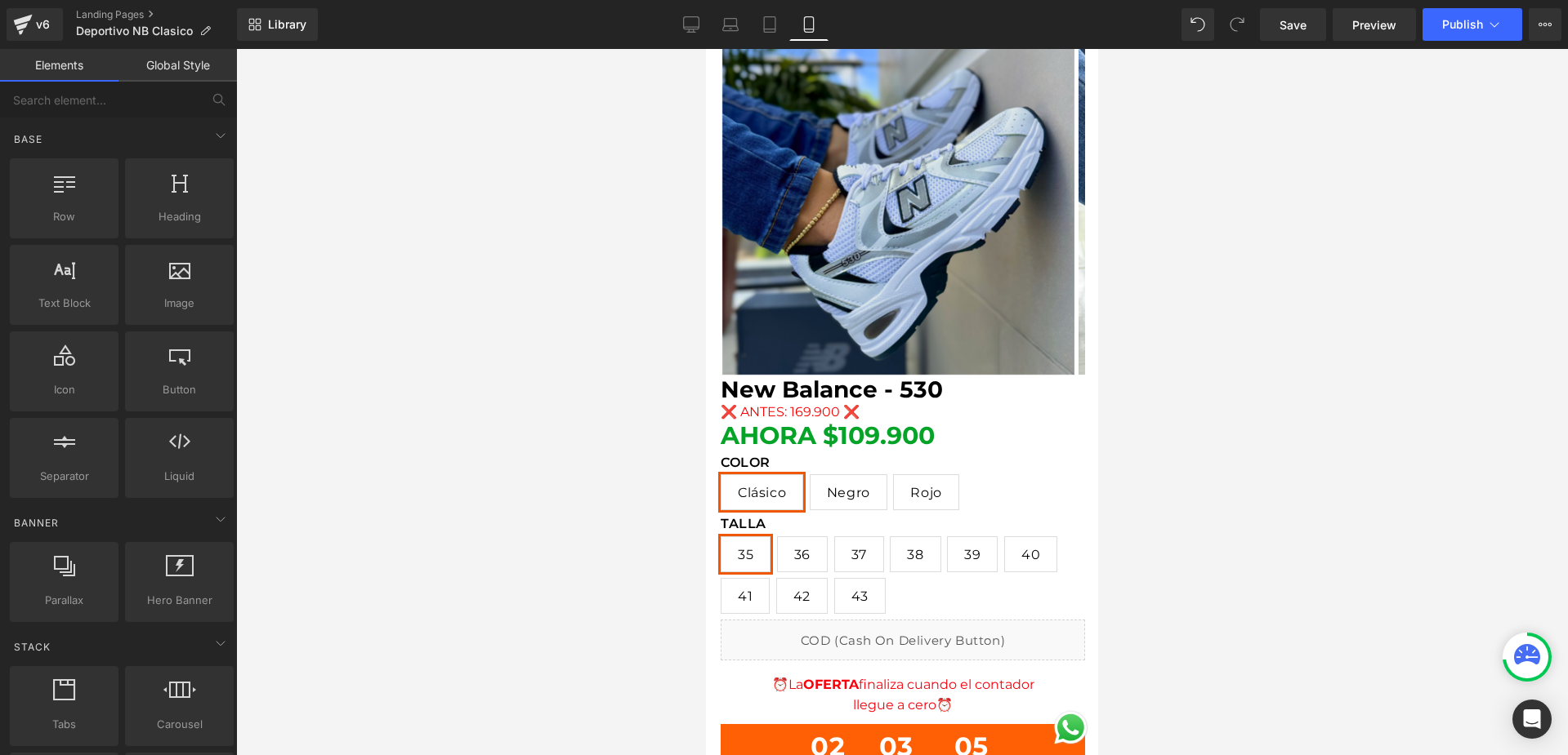
scroll to position [882, 0]
click at [931, 474] on span "Rojo" at bounding box center [925, 491] width 31 height 34
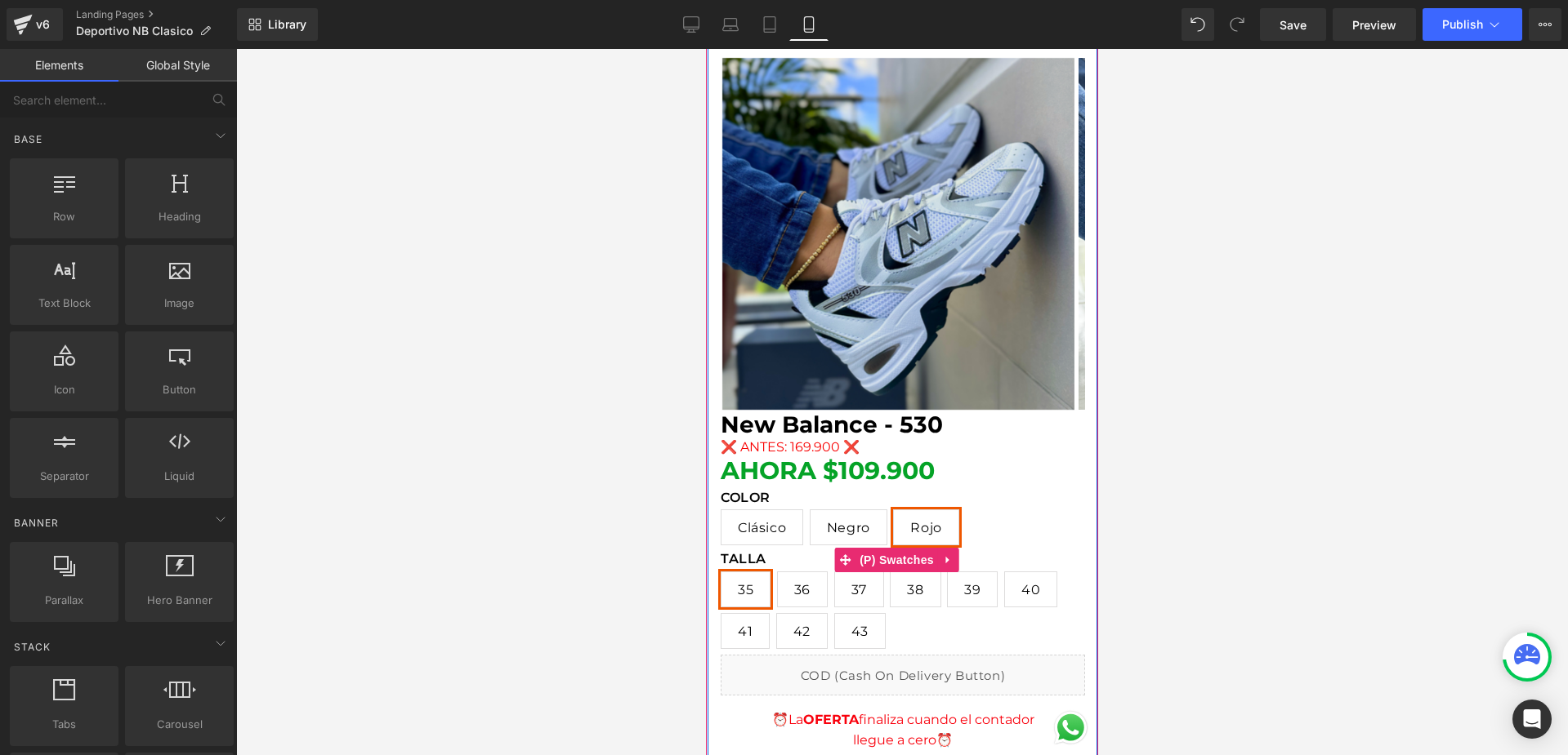
scroll to position [800, 0]
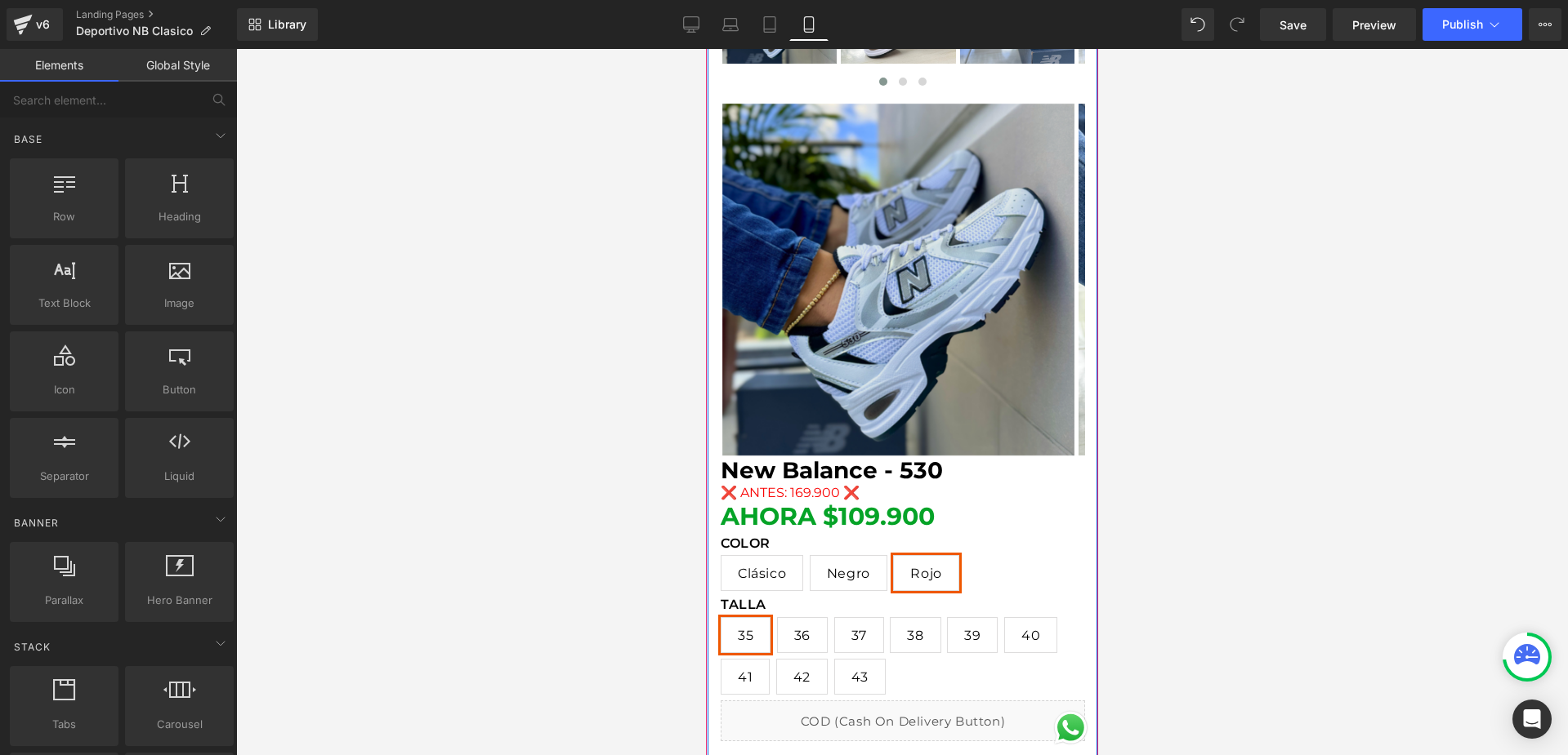
click at [867, 556] on span "Negro" at bounding box center [848, 573] width 44 height 34
click at [925, 556] on span "Rojo" at bounding box center [925, 573] width 31 height 34
click at [775, 556] on span "Clásico" at bounding box center [761, 573] width 48 height 34
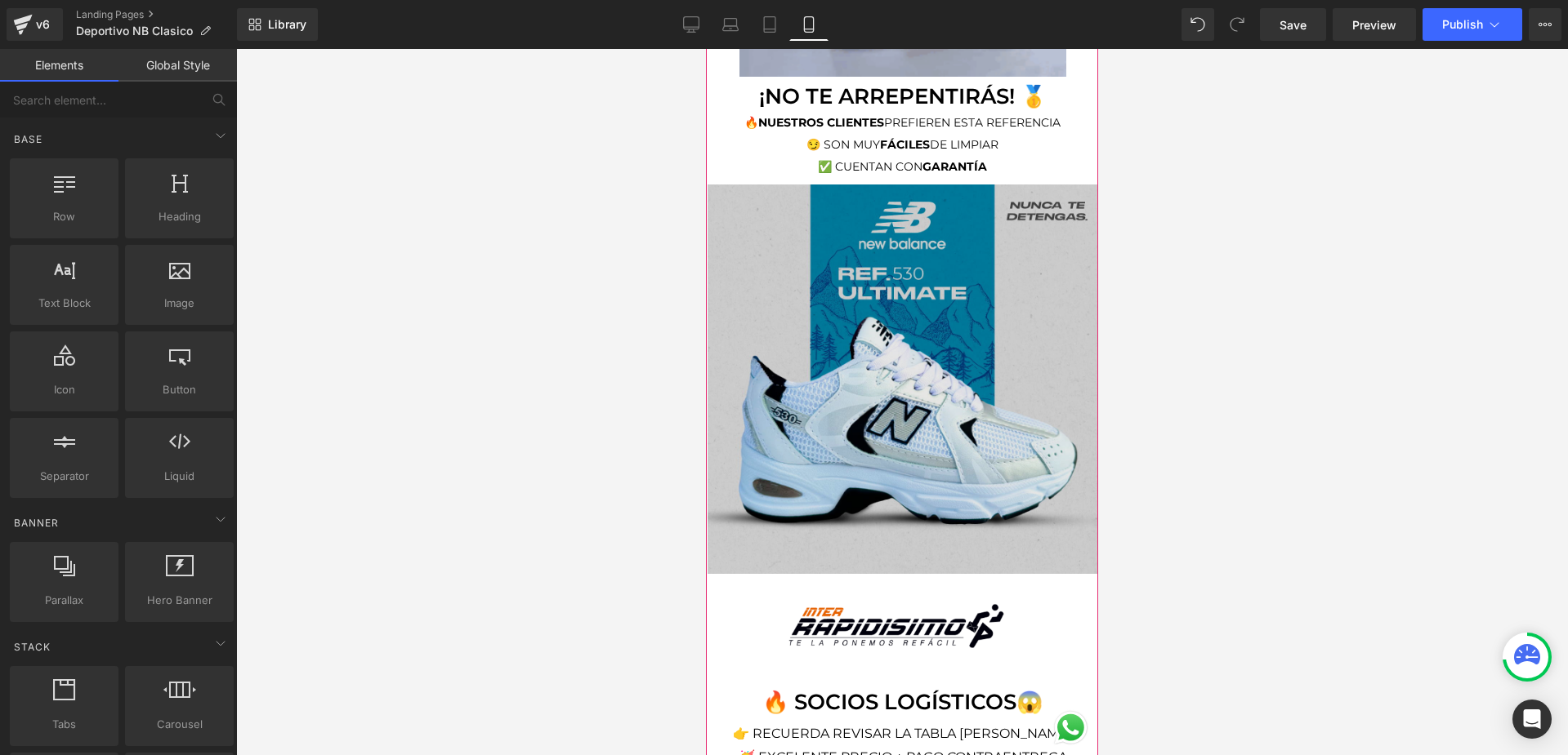
scroll to position [2025, 0]
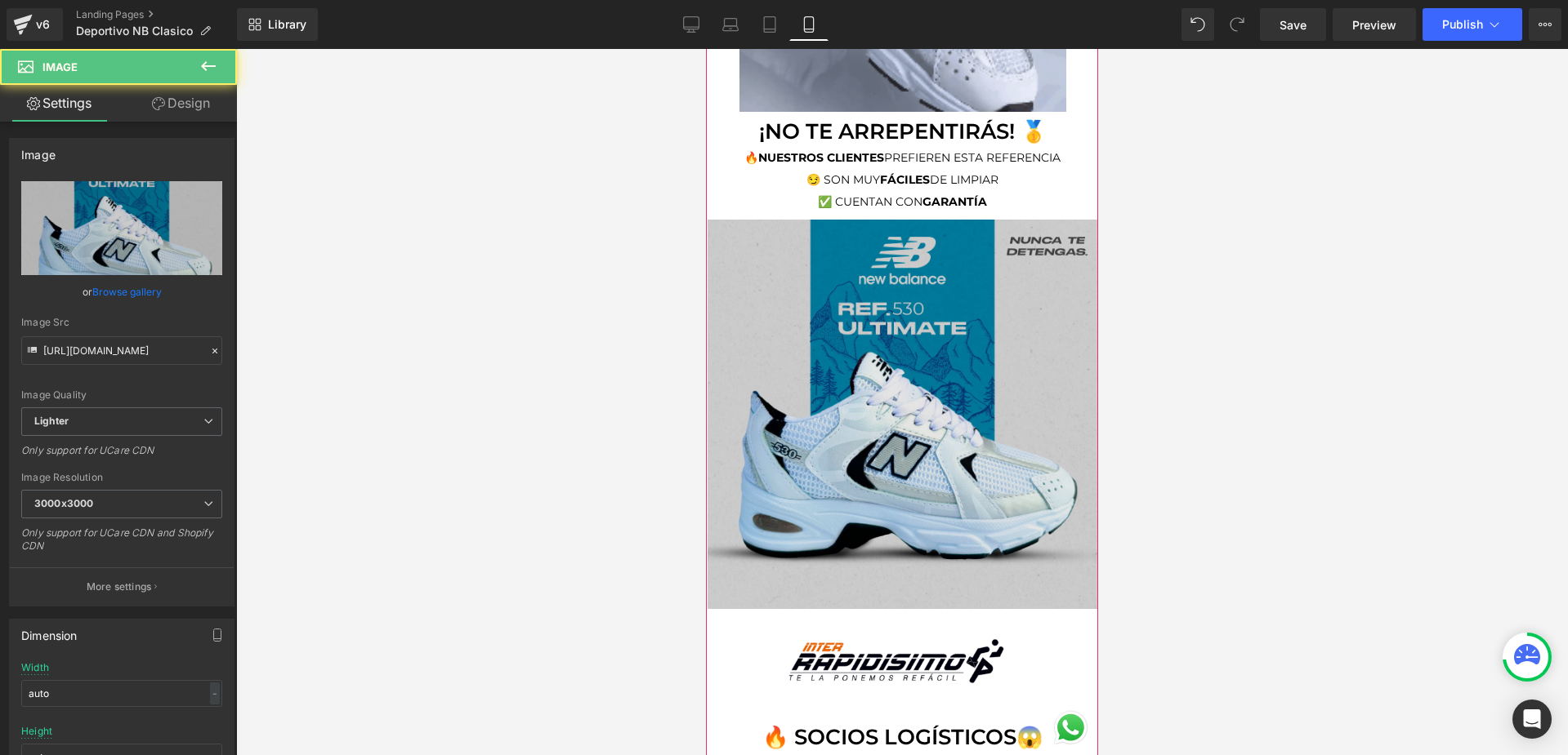
click at [981, 484] on img at bounding box center [902, 410] width 390 height 398
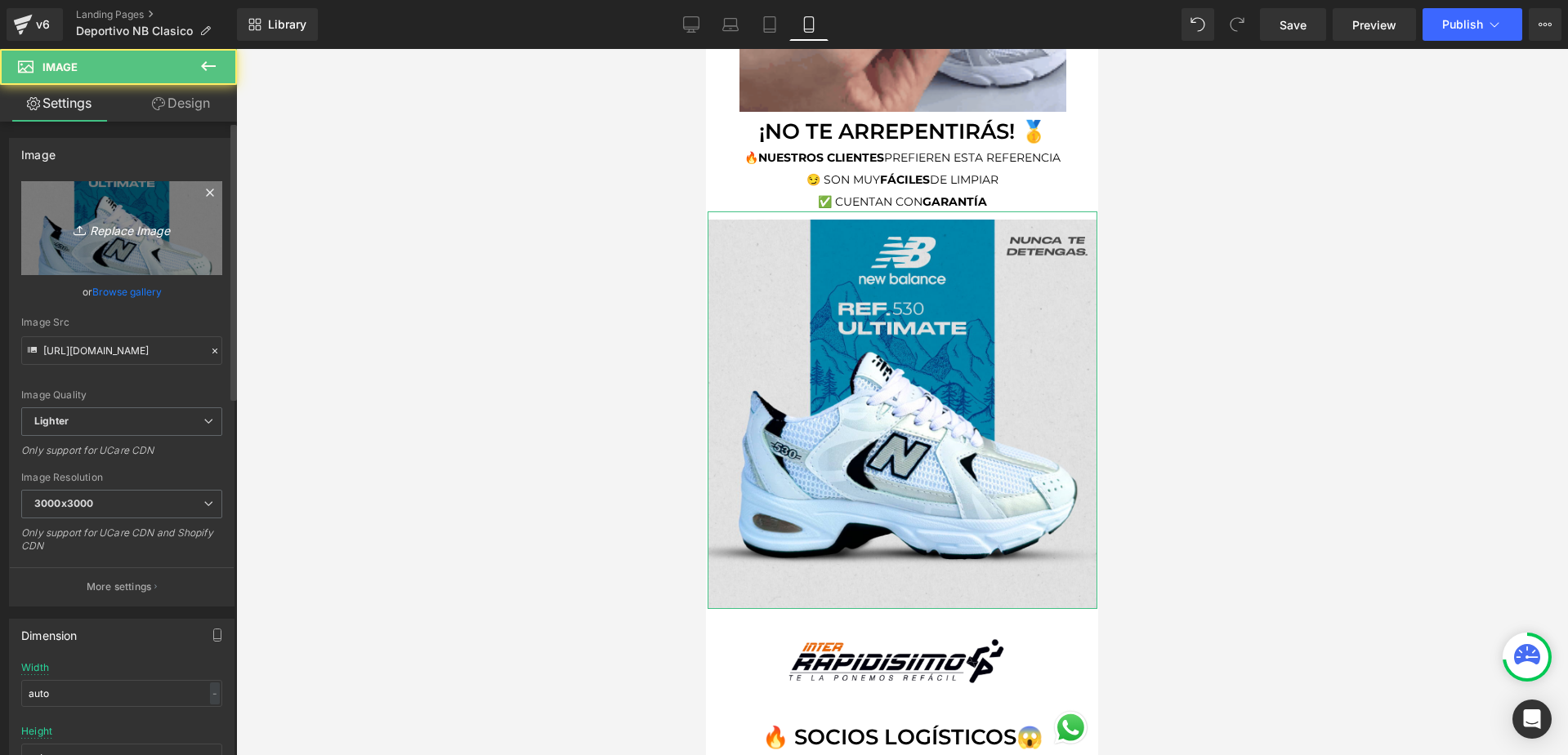
click at [161, 266] on link "Replace Image" at bounding box center [121, 228] width 201 height 94
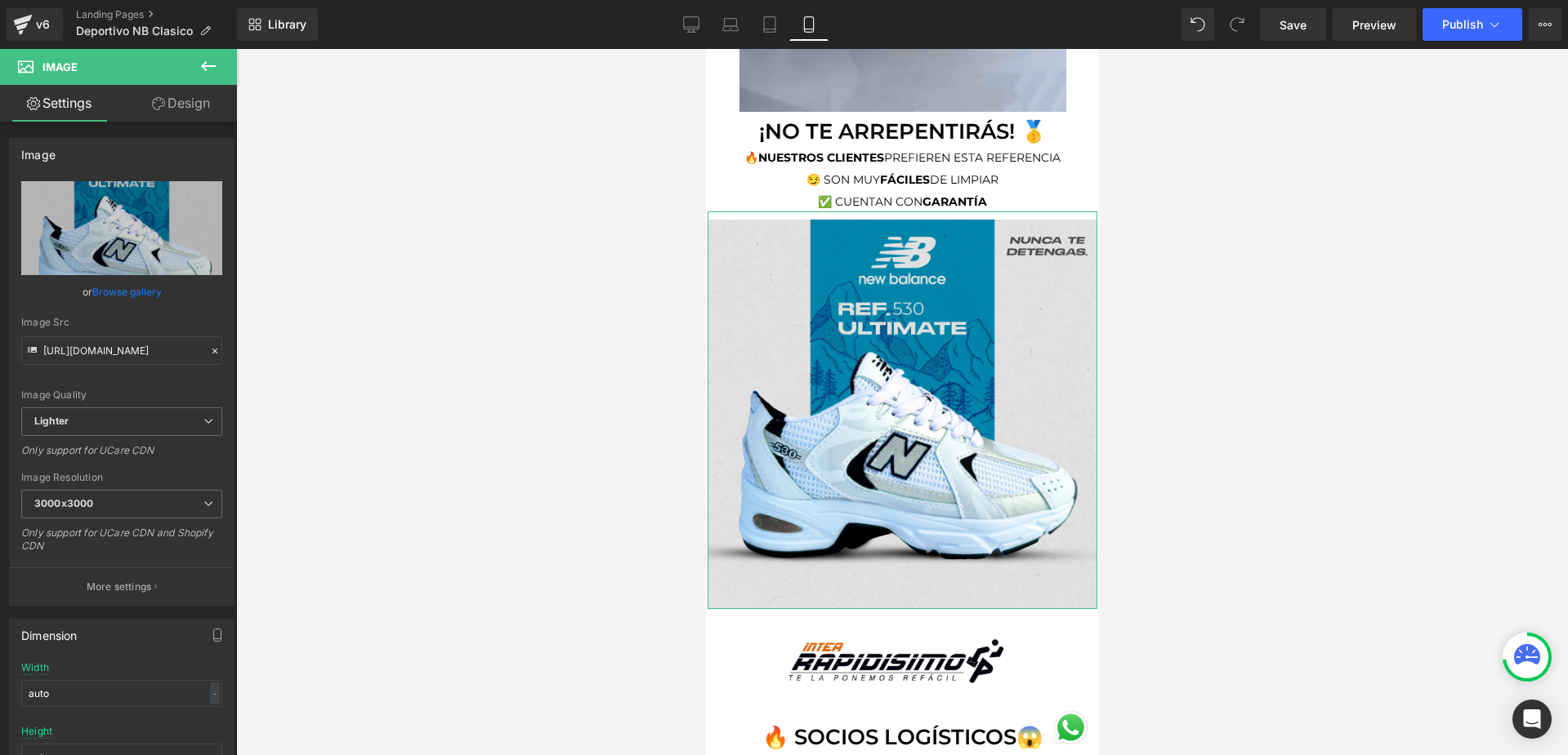
click at [204, 70] on icon at bounding box center [208, 66] width 20 height 20
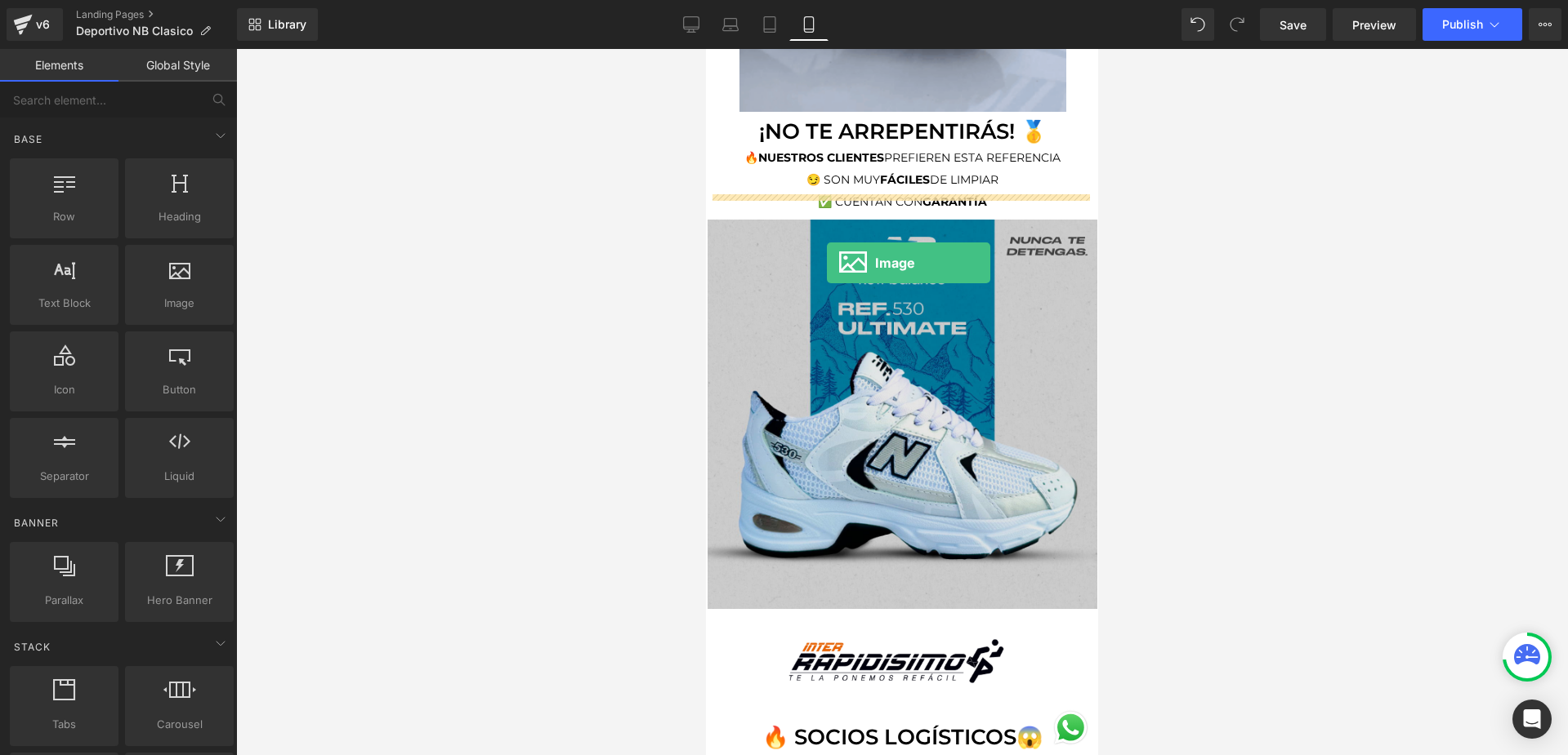
drag, startPoint x: 859, startPoint y: 339, endPoint x: 827, endPoint y: 263, distance: 82.5
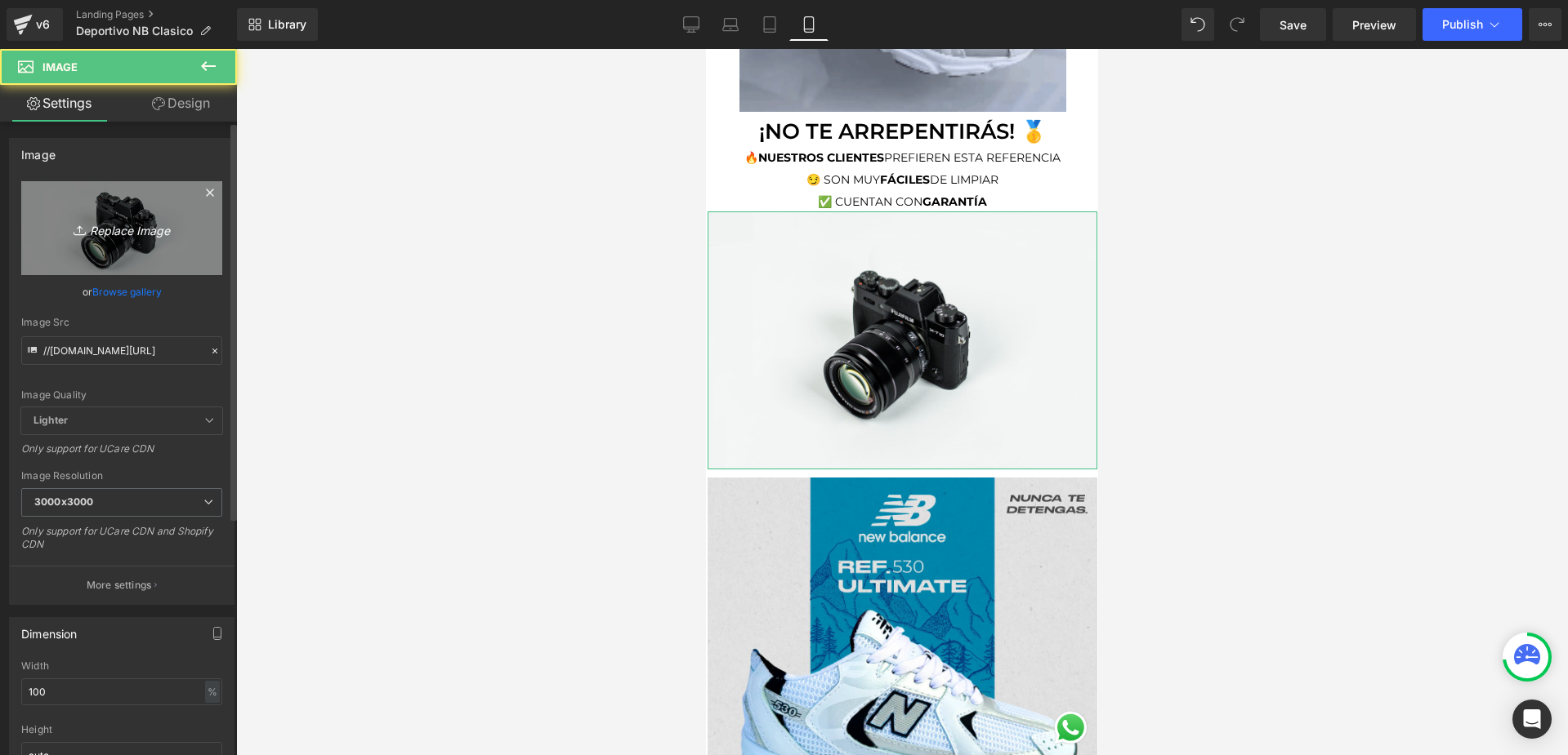
click at [124, 235] on icon "Replace Image" at bounding box center [121, 229] width 131 height 20
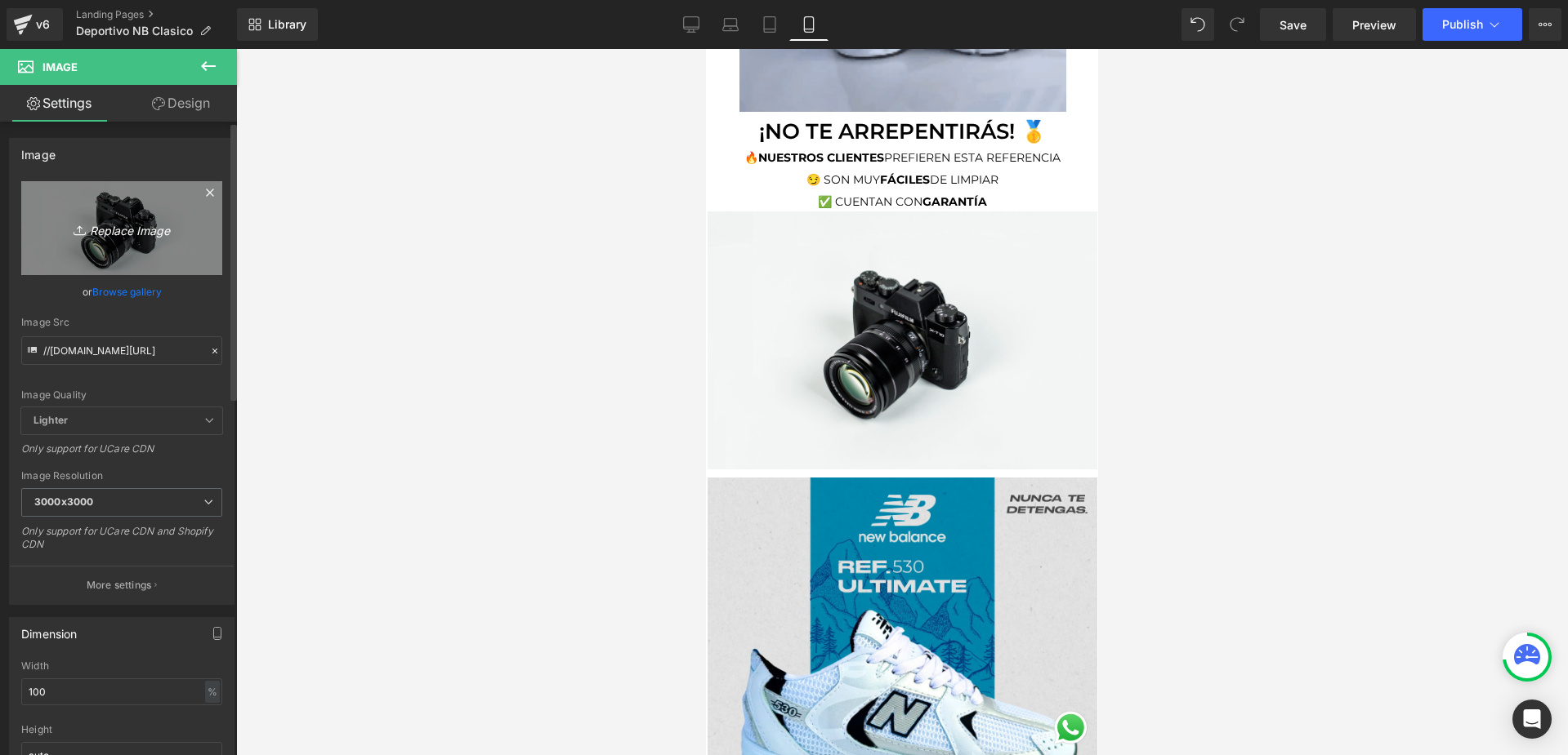
type input "C:\fakepath\Nueva Landing 2.png"
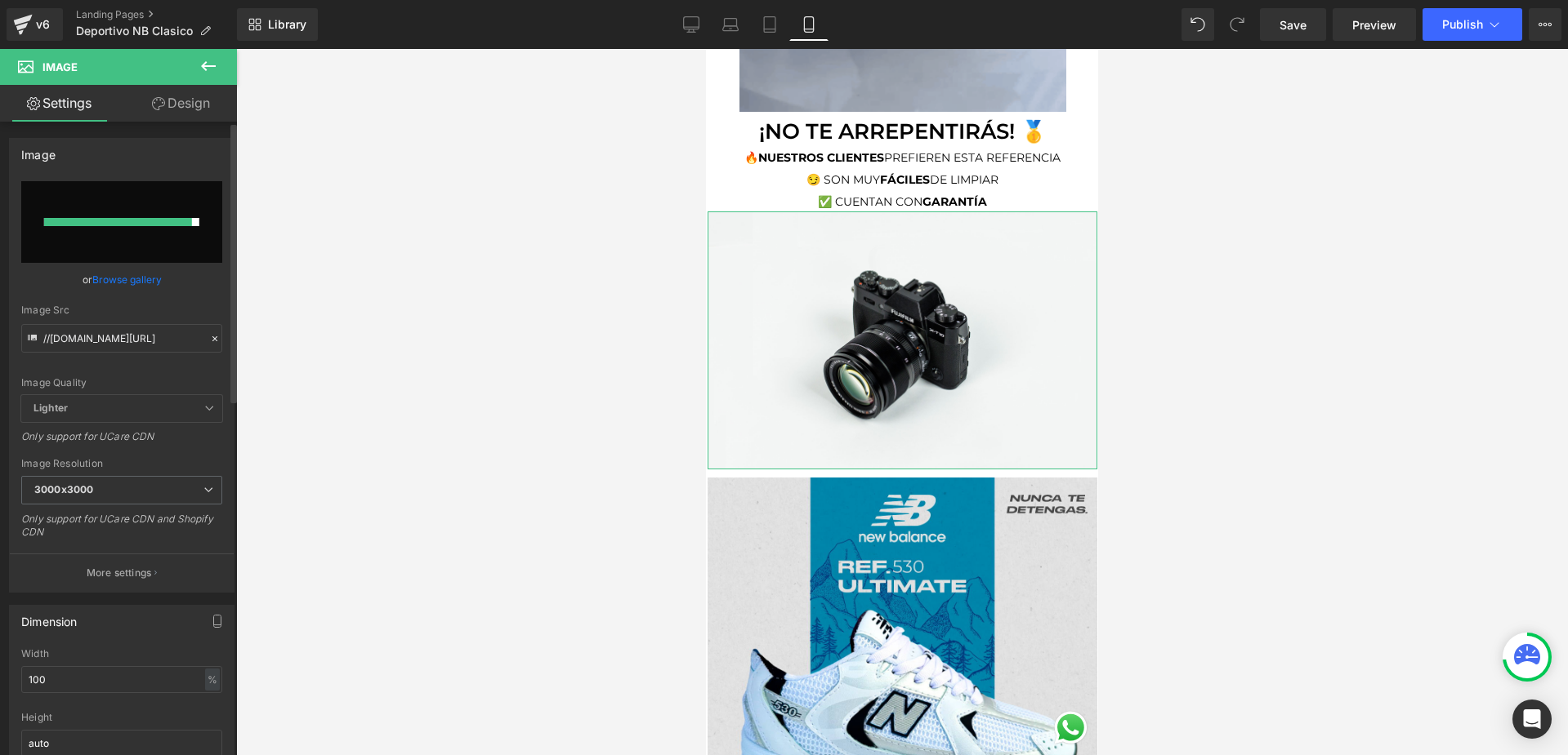
click at [137, 284] on link "Browse gallery" at bounding box center [126, 279] width 69 height 28
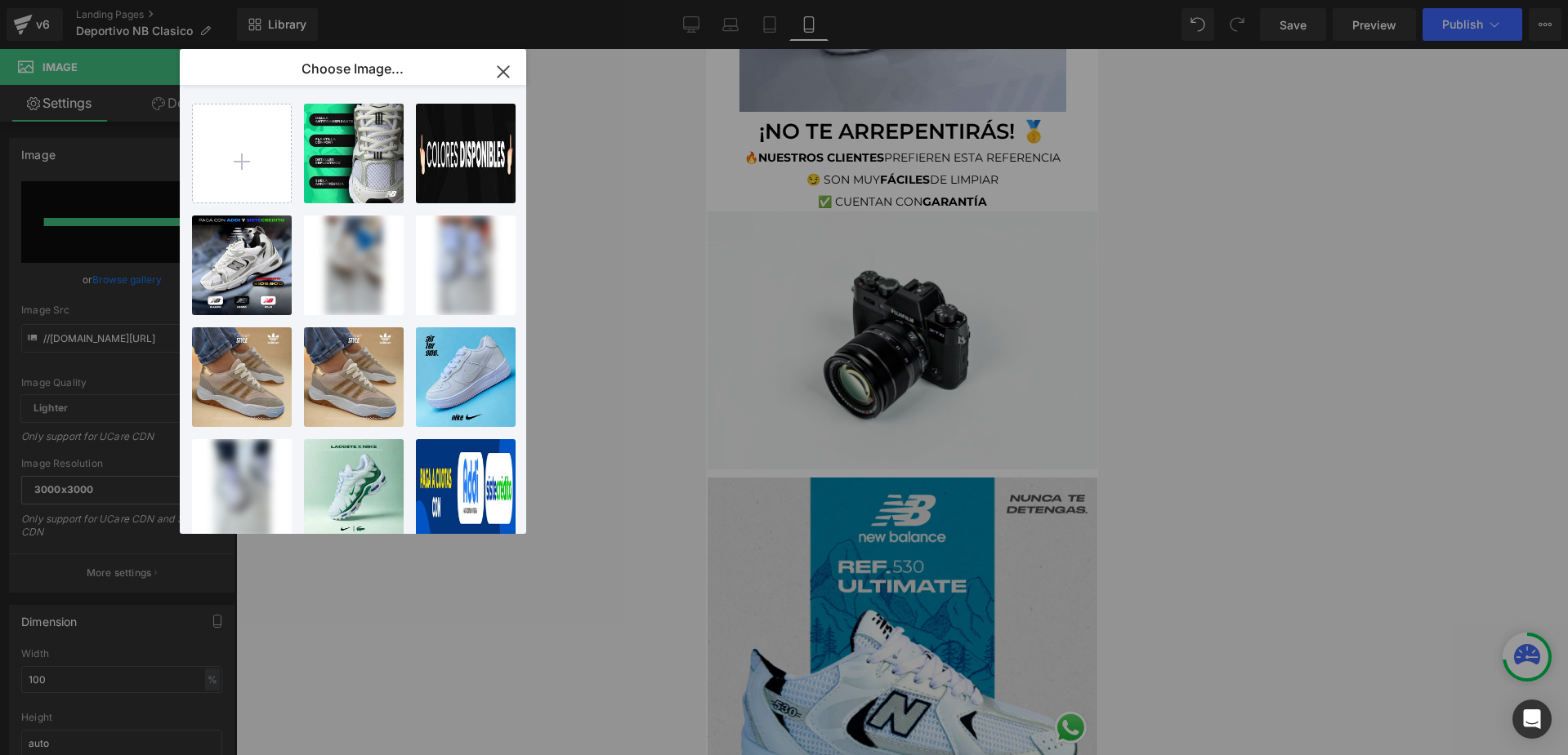
click at [0, 0] on div "Nueva L...ng 2.png 1.18 MB" at bounding box center [0, 0] width 0 height 0
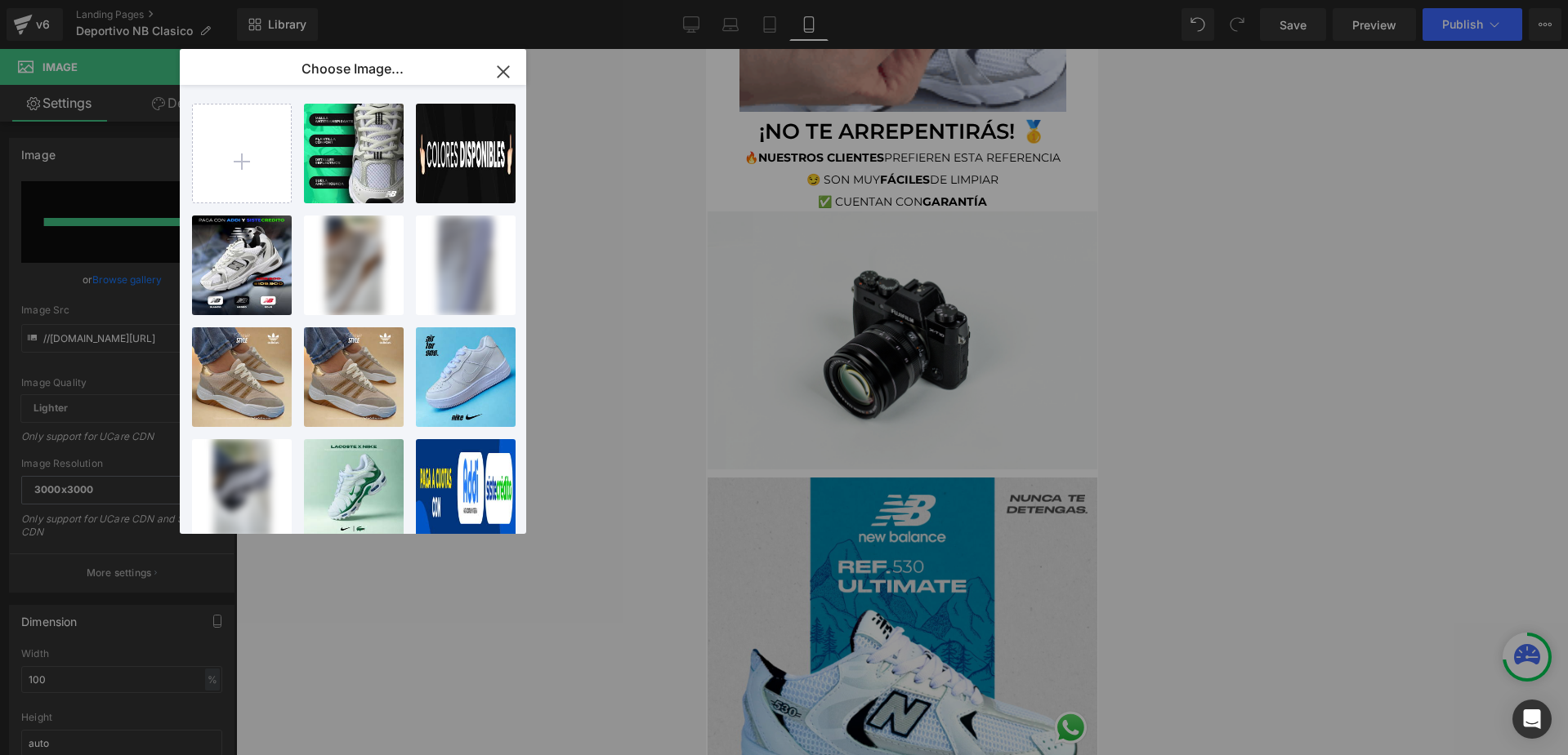
type input "[URL][DOMAIN_NAME]"
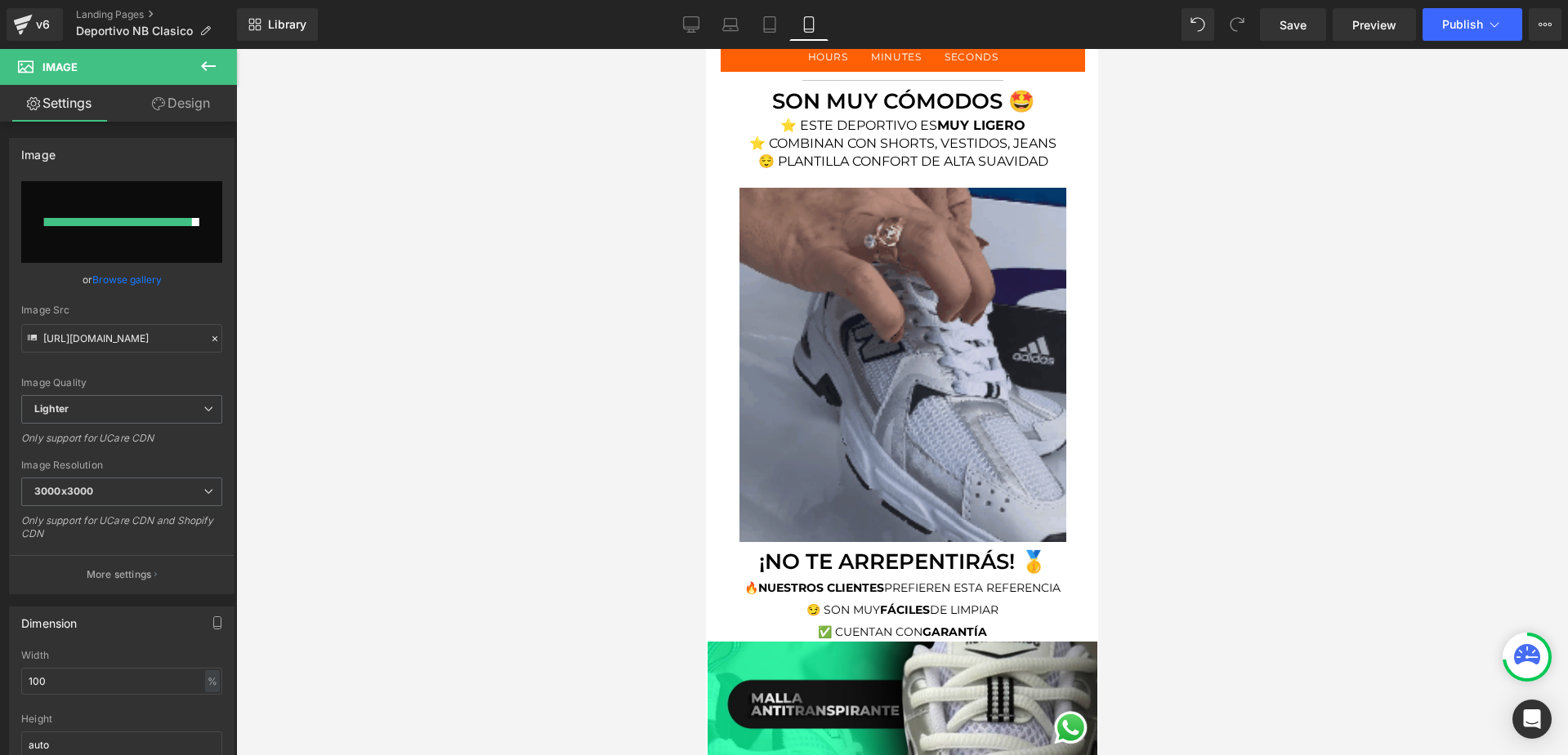
scroll to position [1960, 0]
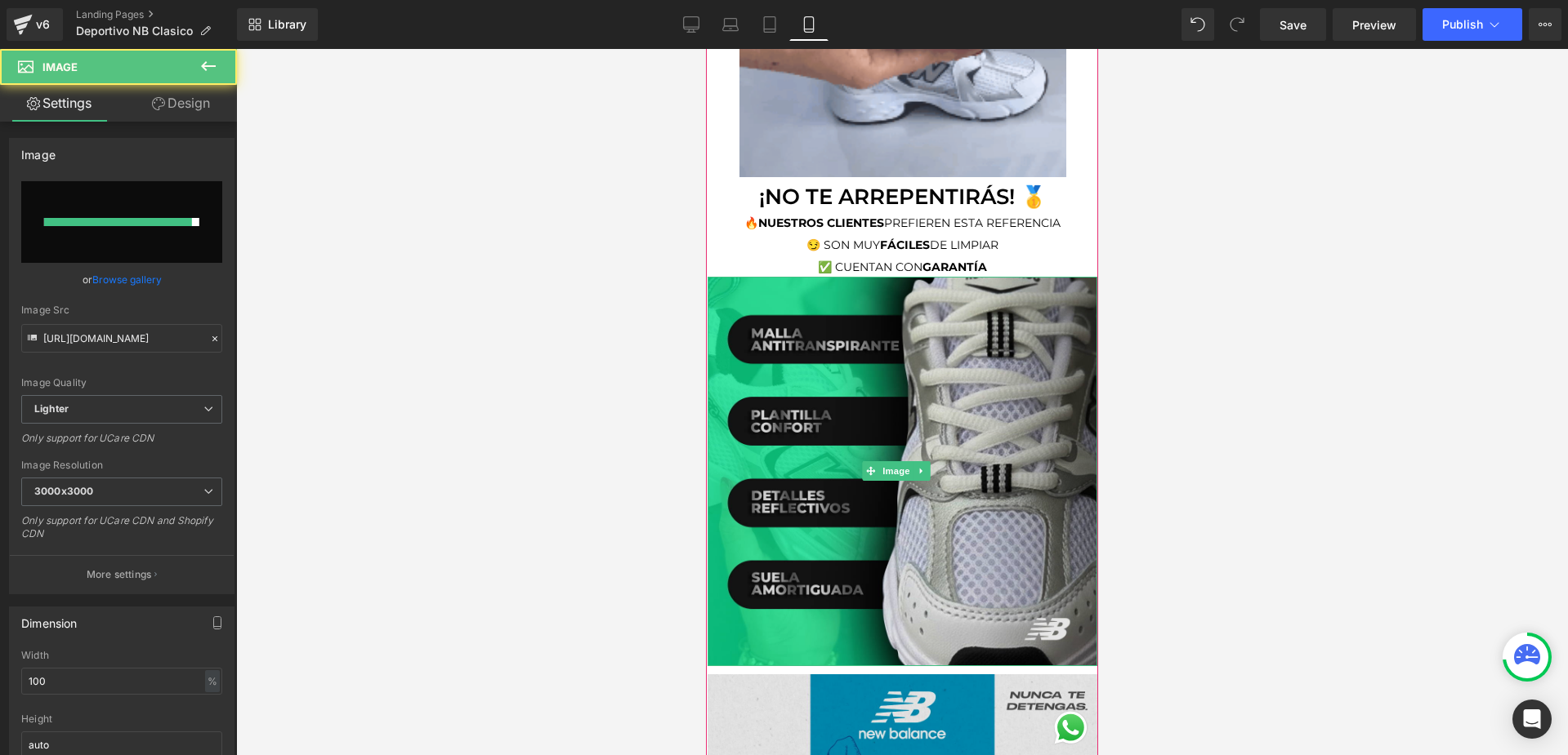
click at [995, 366] on img at bounding box center [902, 471] width 390 height 390
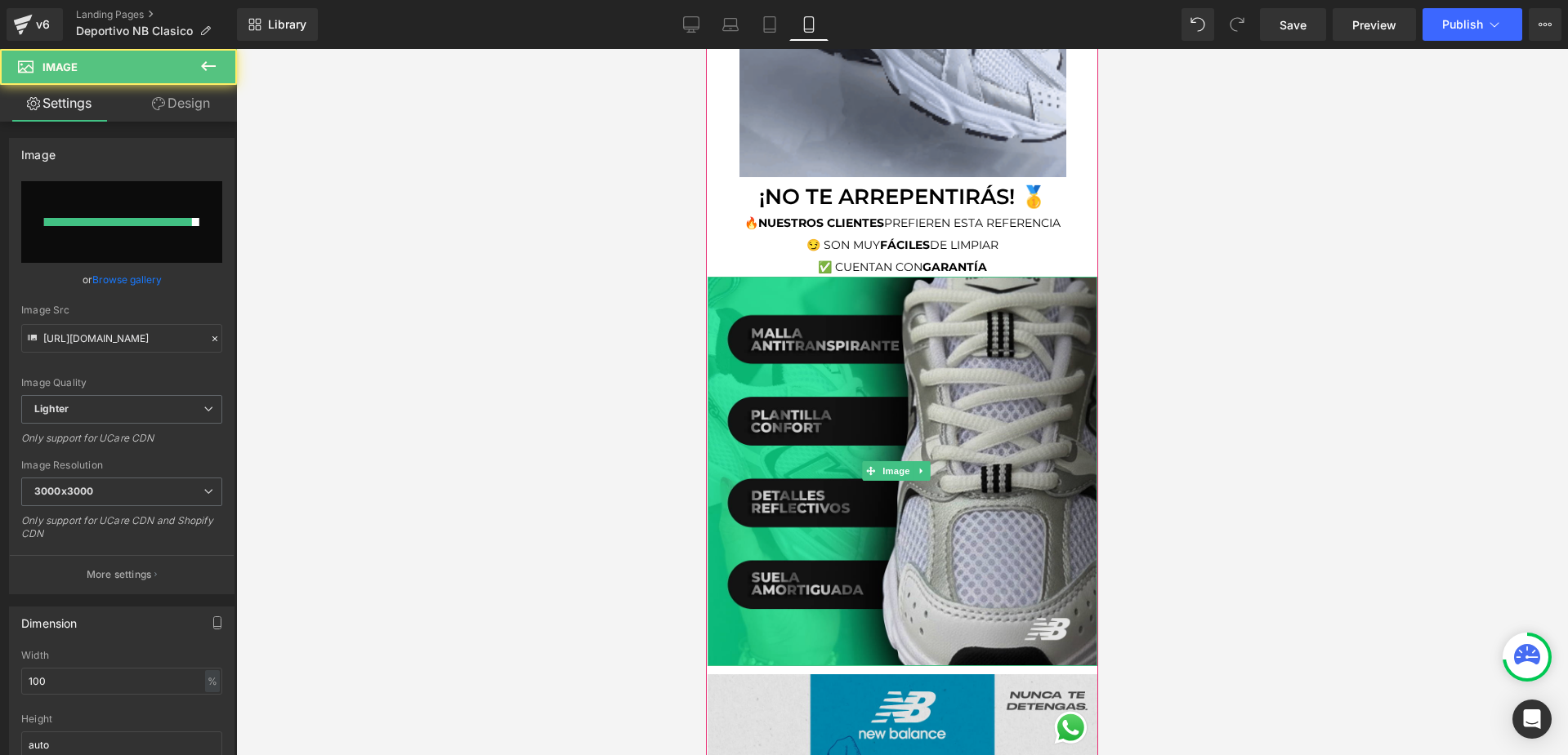
click at [922, 423] on img at bounding box center [902, 471] width 390 height 390
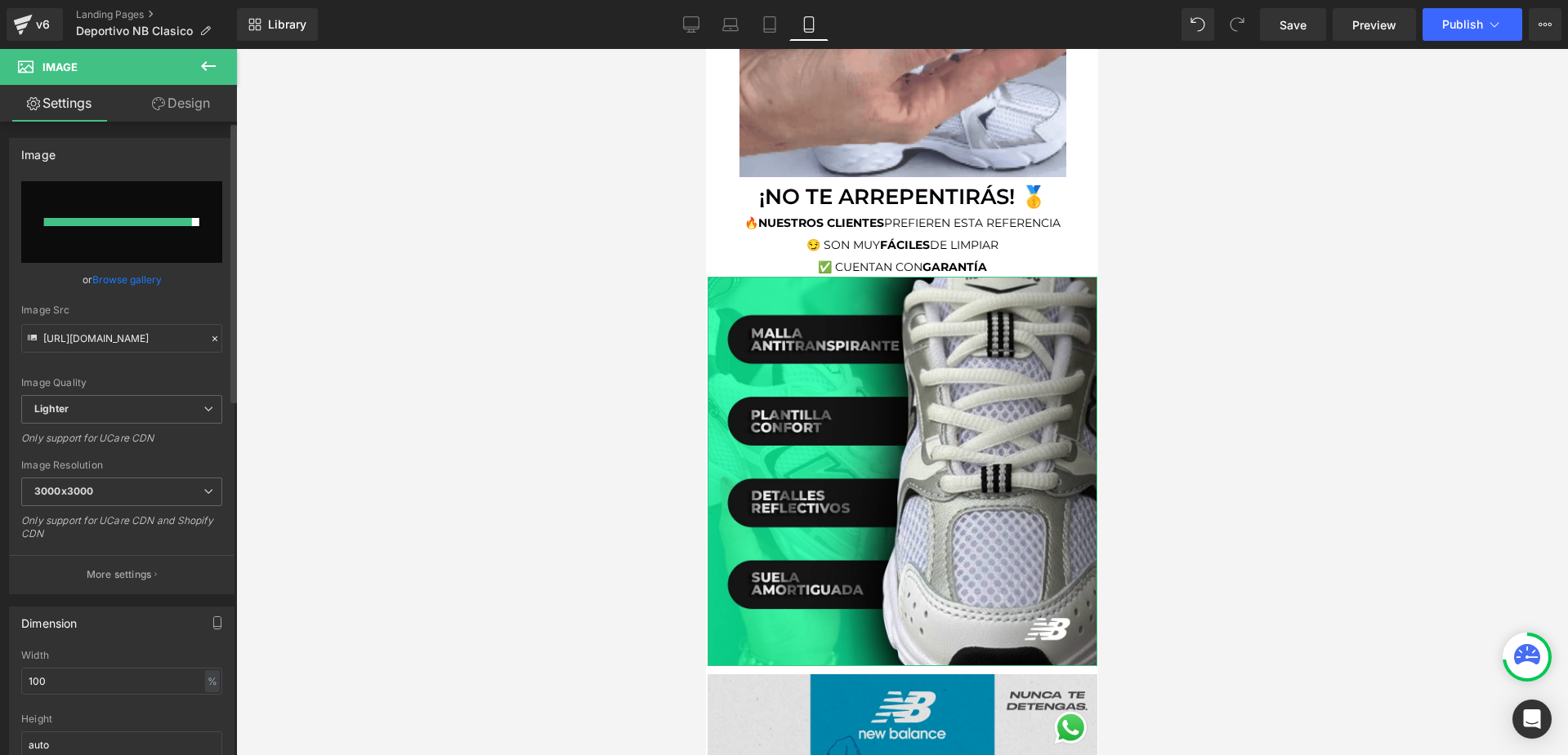
click at [111, 254] on input "file" at bounding box center [121, 222] width 201 height 82
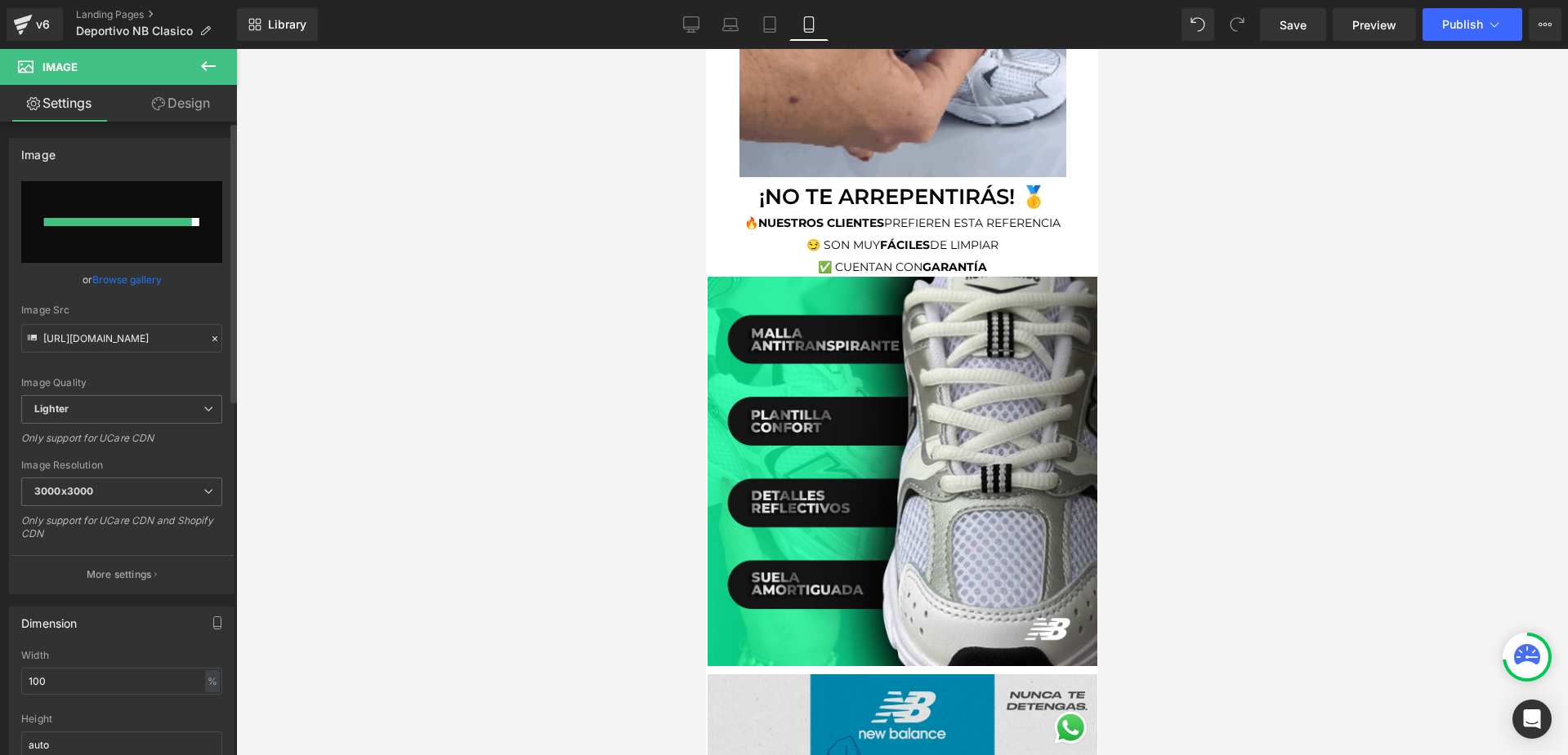
type input "C:\fakepath\Nueva Landing 3.png"
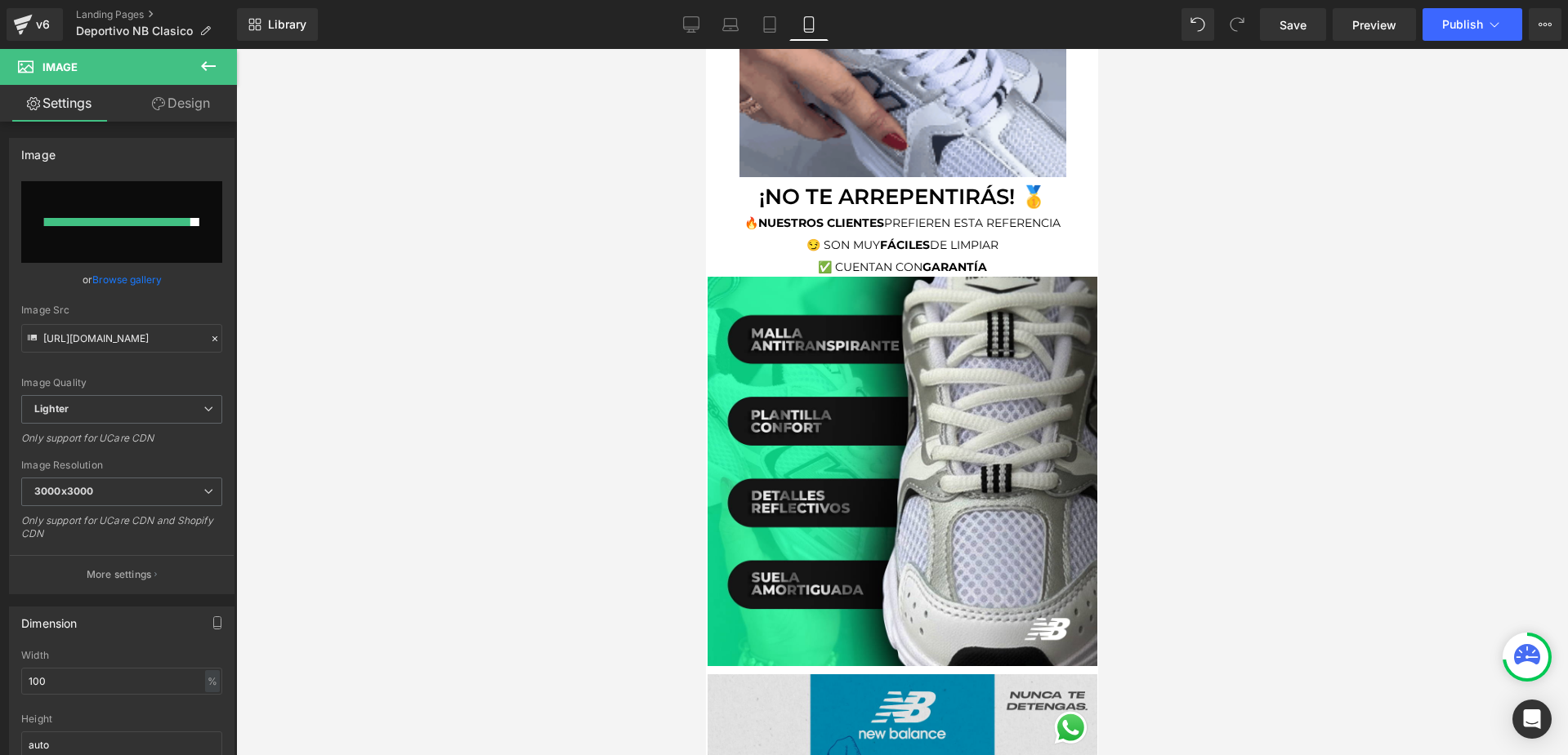
type input "[URL][DOMAIN_NAME]"
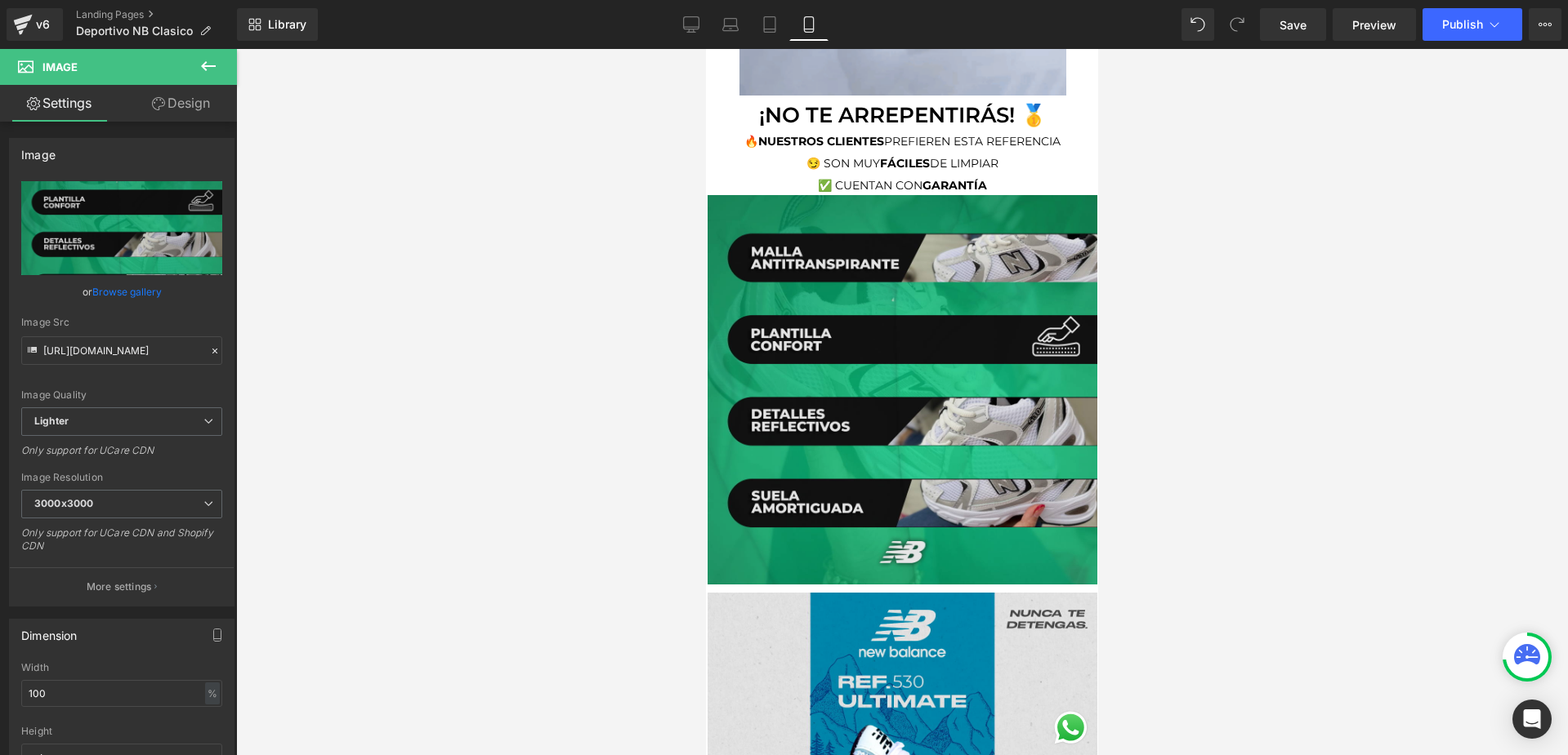
scroll to position [2123, 0]
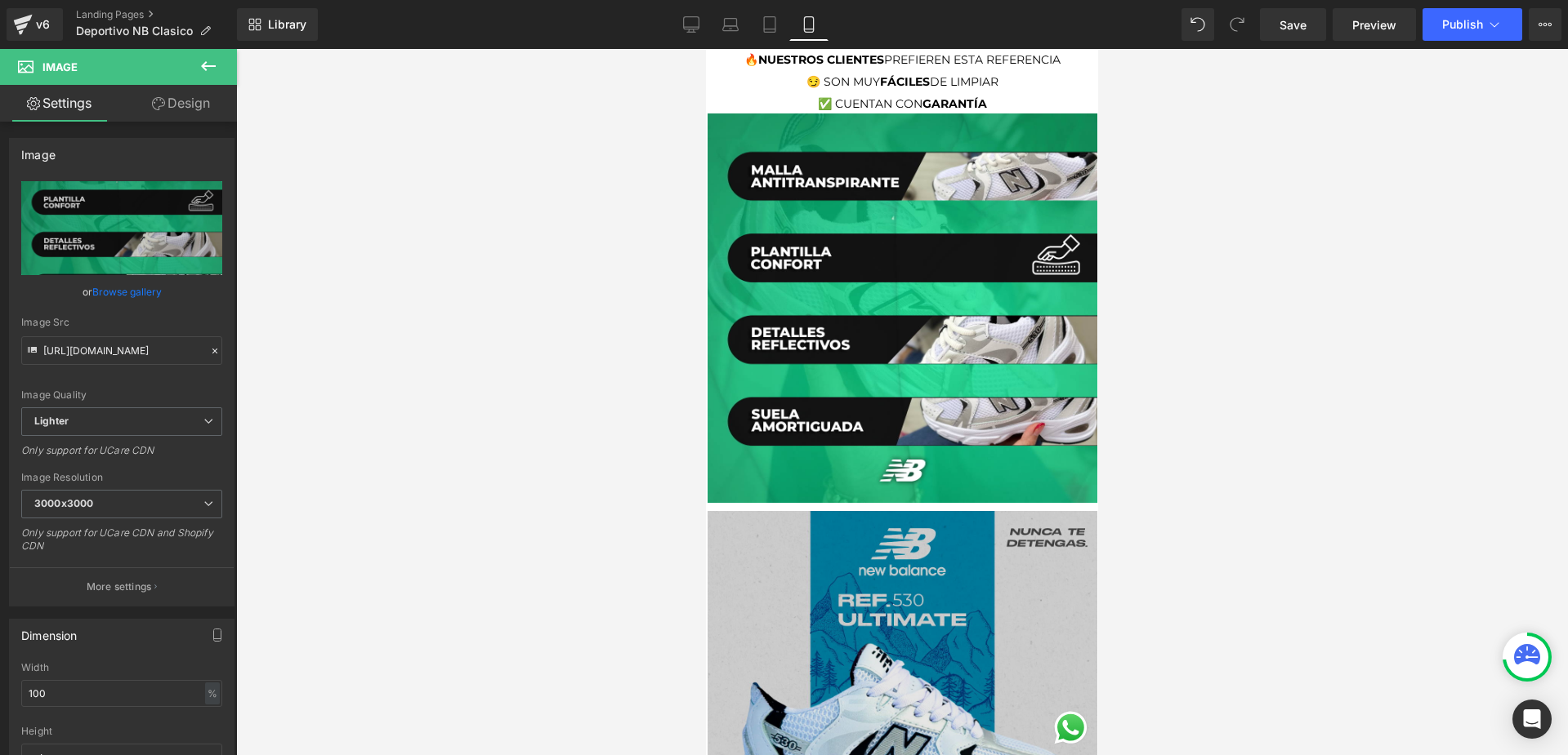
click at [987, 503] on img at bounding box center [902, 702] width 390 height 398
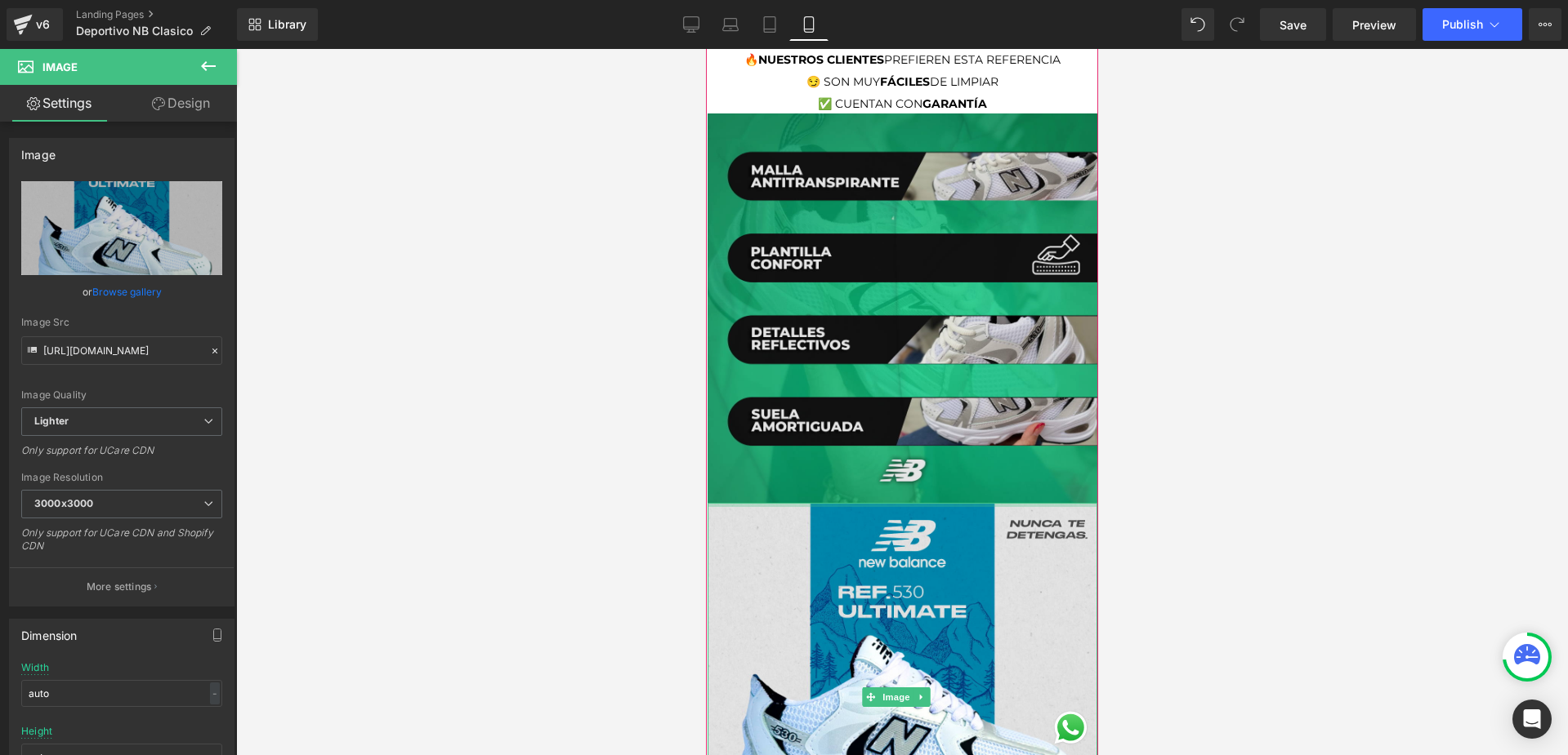
drag, startPoint x: 982, startPoint y: 478, endPoint x: 988, endPoint y: 444, distance: 34.5
click at [988, 444] on div "(P) Image Liquid" at bounding box center [902, 412] width 390 height 3680
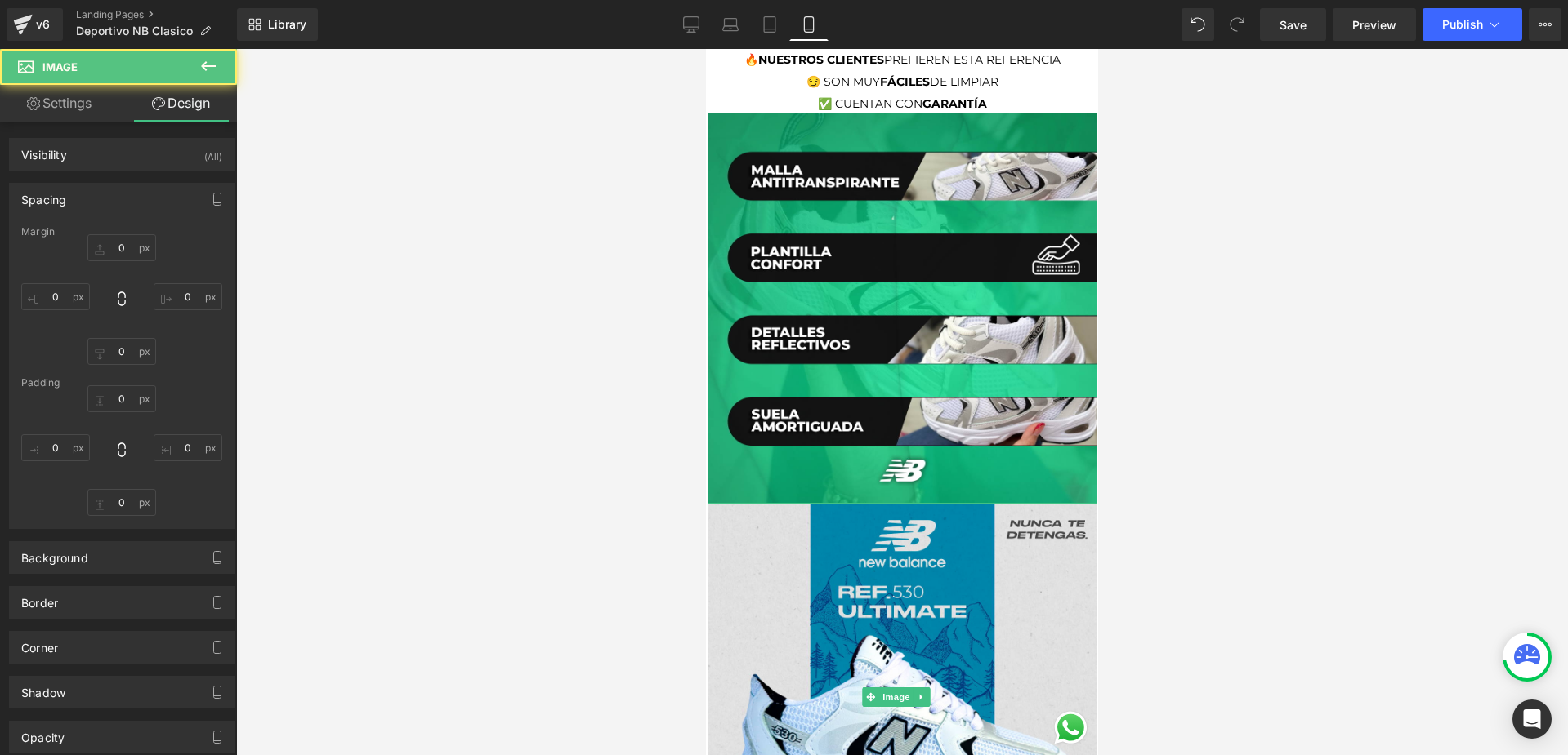
type input "0"
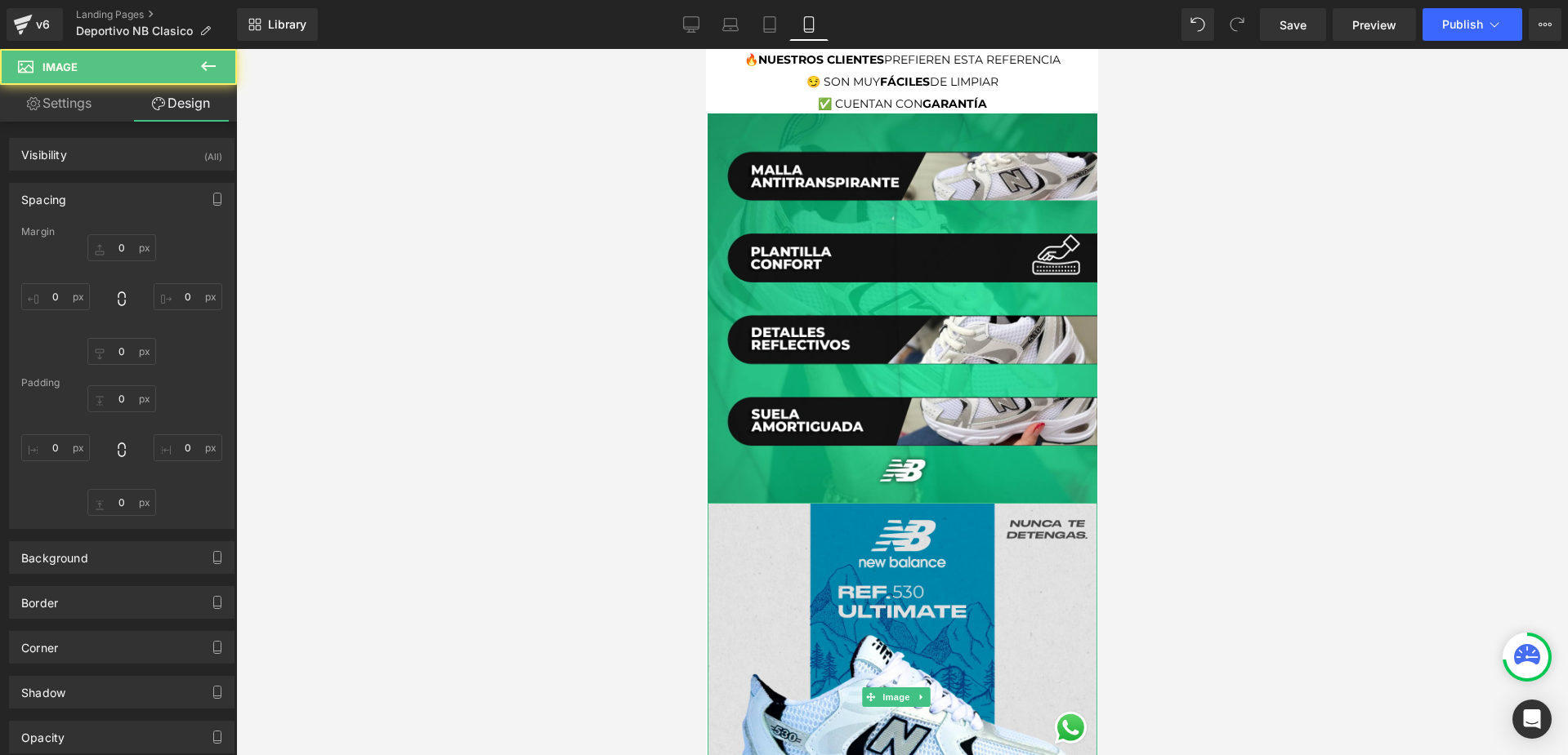
type input "0"
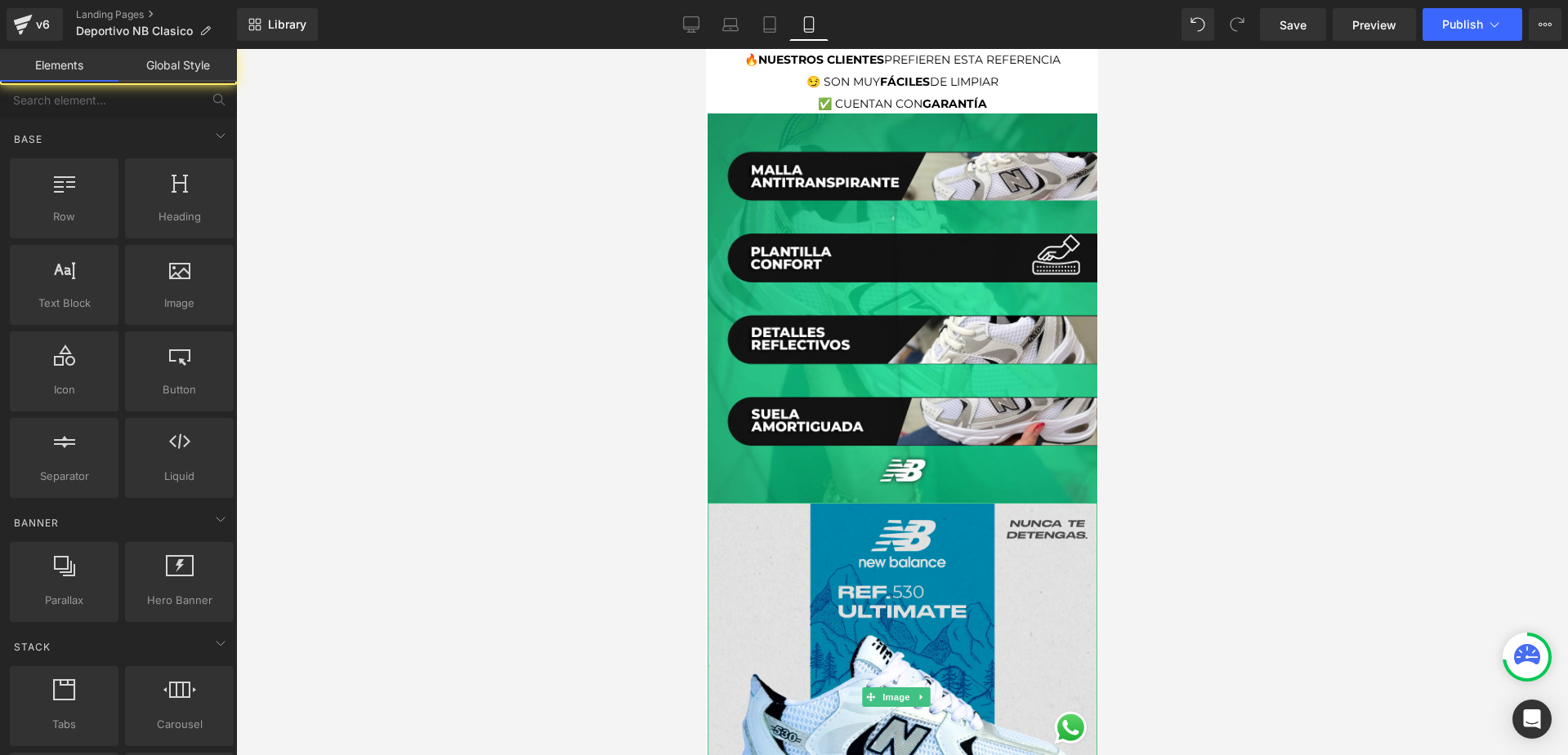
click at [1127, 438] on div at bounding box center [902, 402] width 1332 height 706
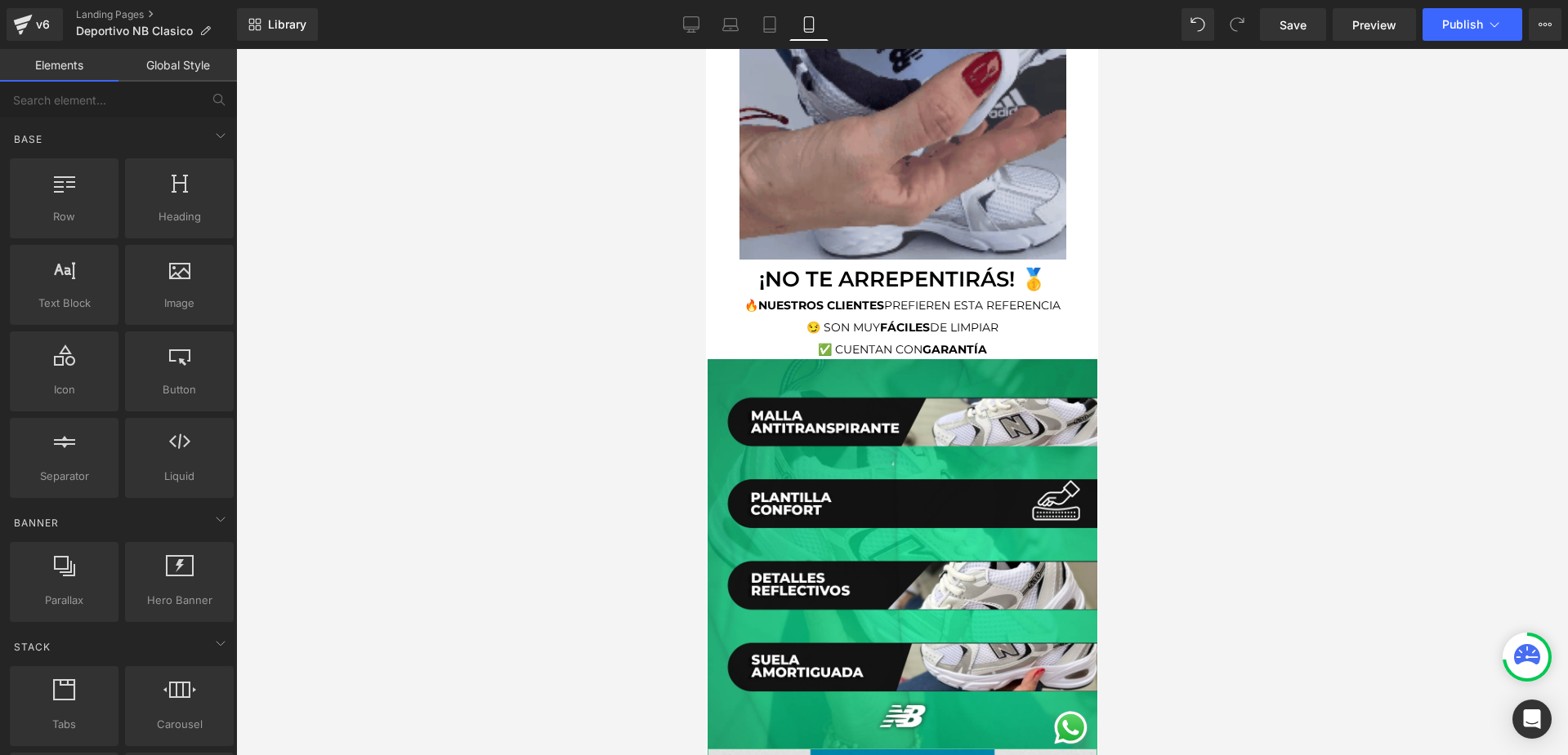
scroll to position [1878, 0]
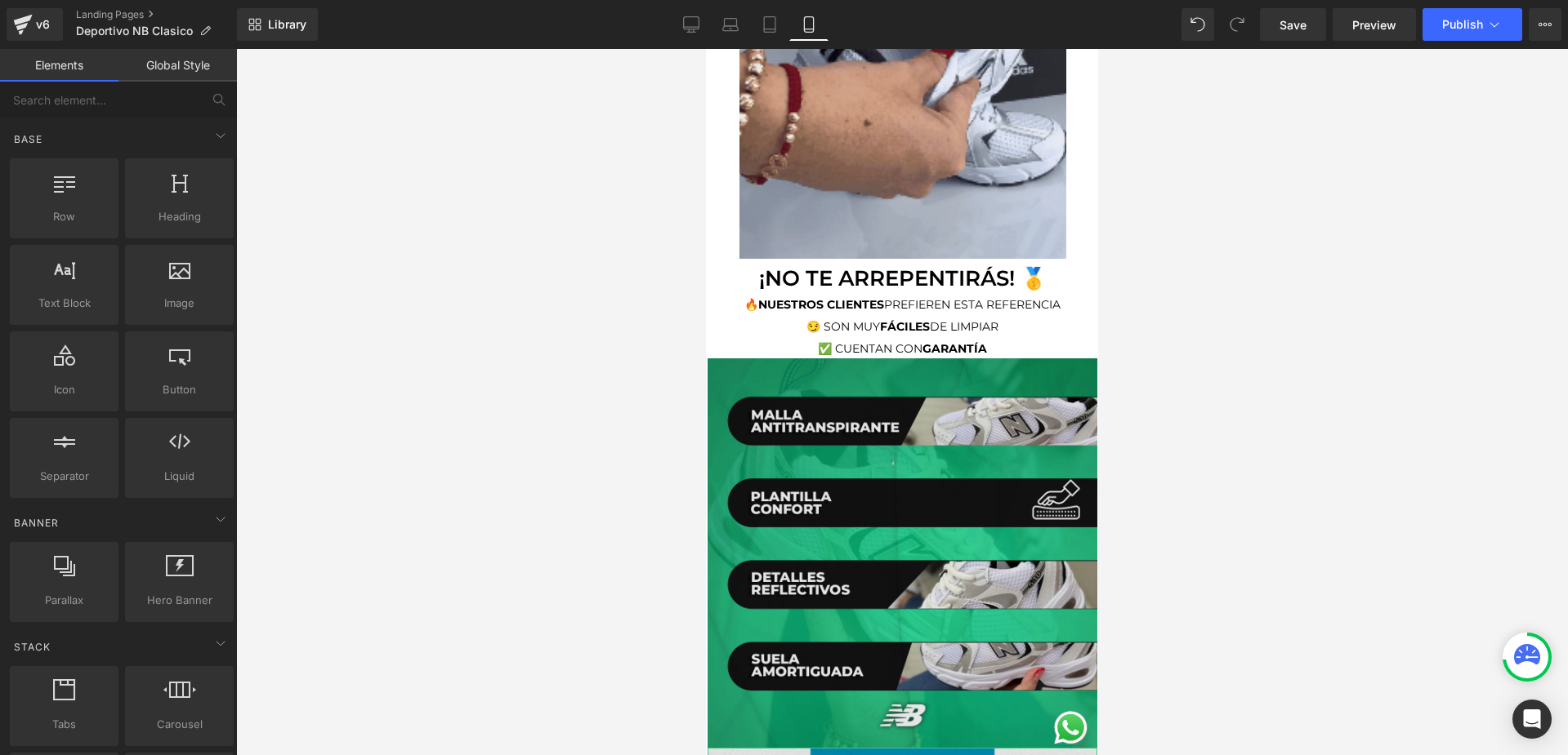
click at [866, 444] on img at bounding box center [902, 553] width 390 height 390
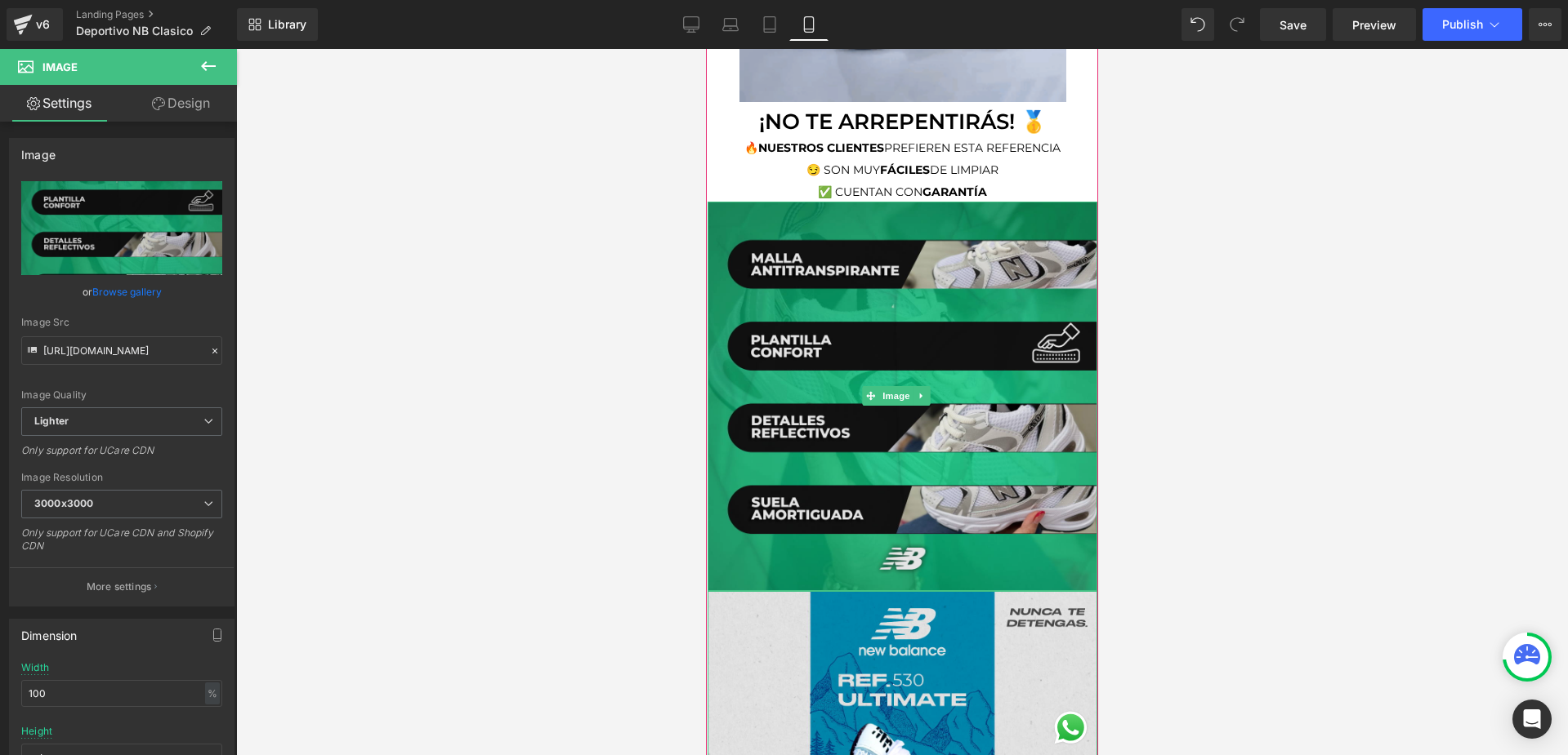
scroll to position [2041, 0]
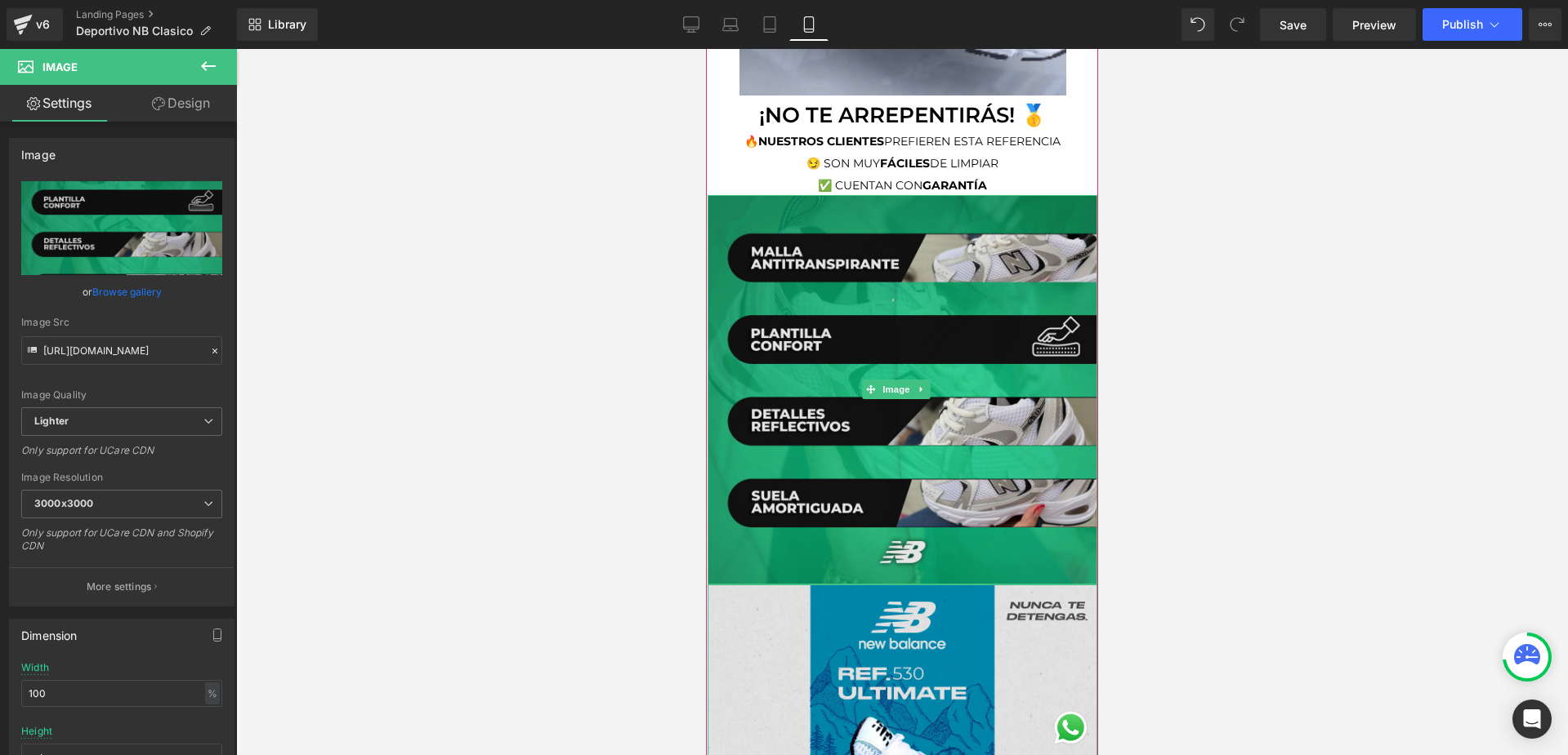
click at [897, 524] on img at bounding box center [902, 390] width 390 height 390
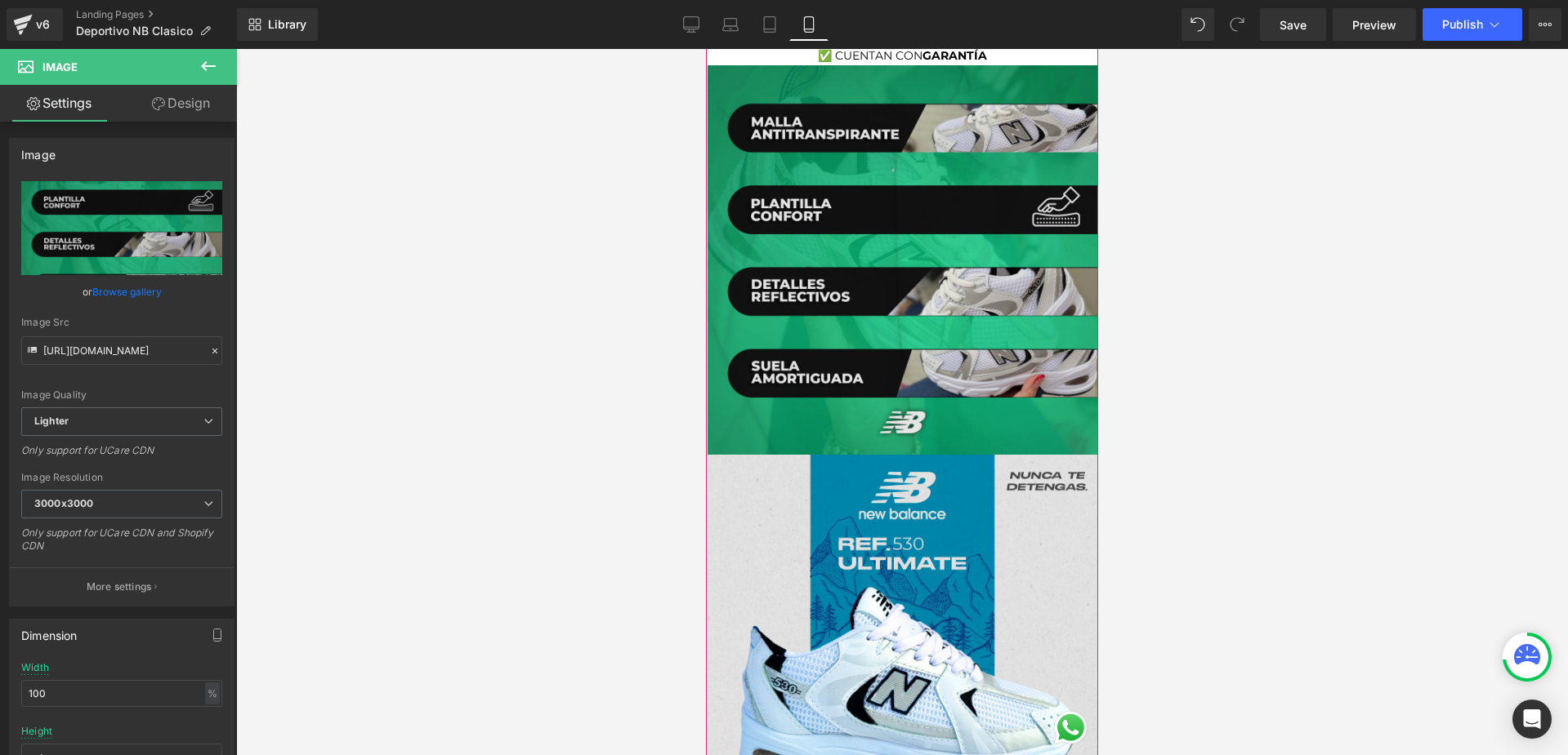
scroll to position [2204, 0]
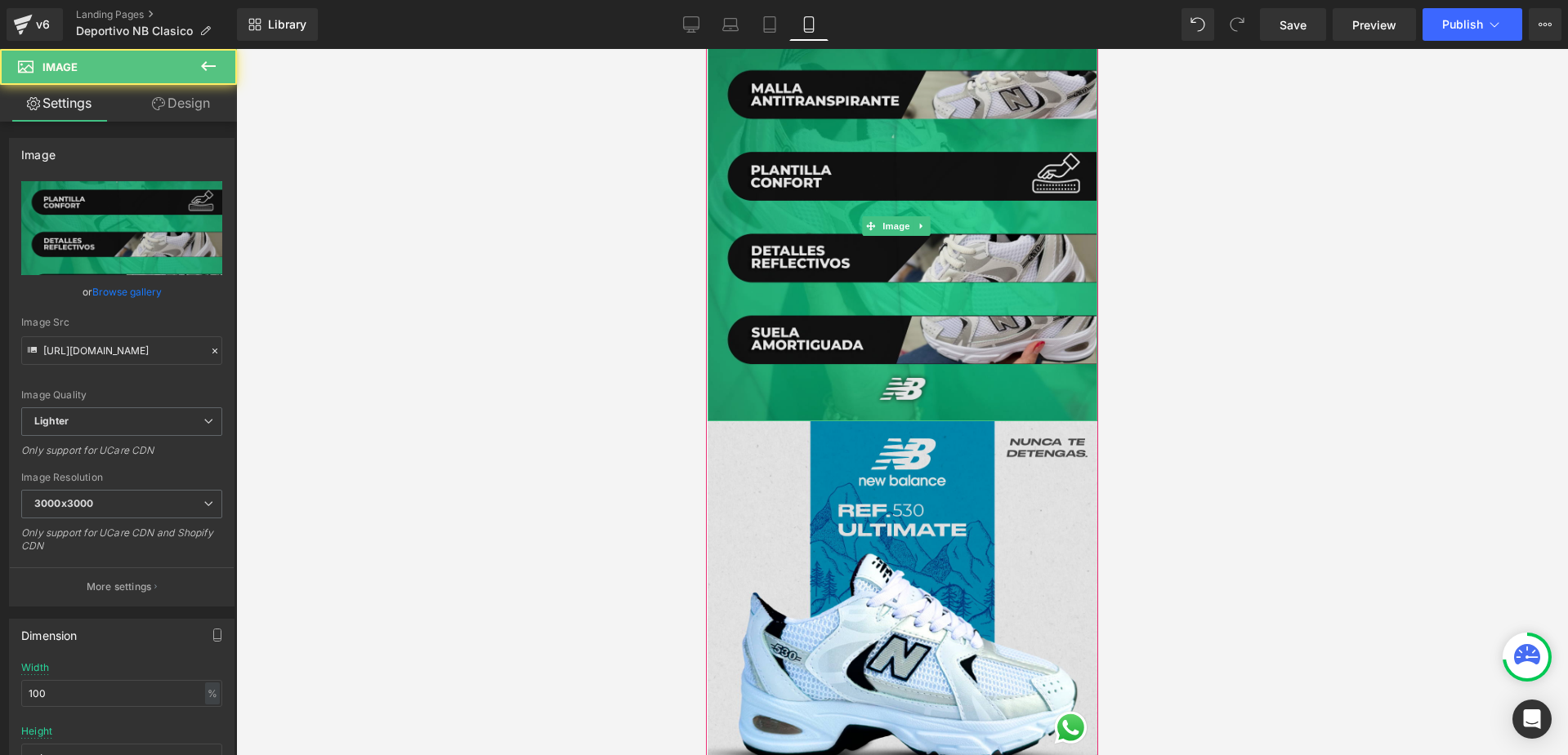
click at [936, 293] on img at bounding box center [902, 226] width 390 height 390
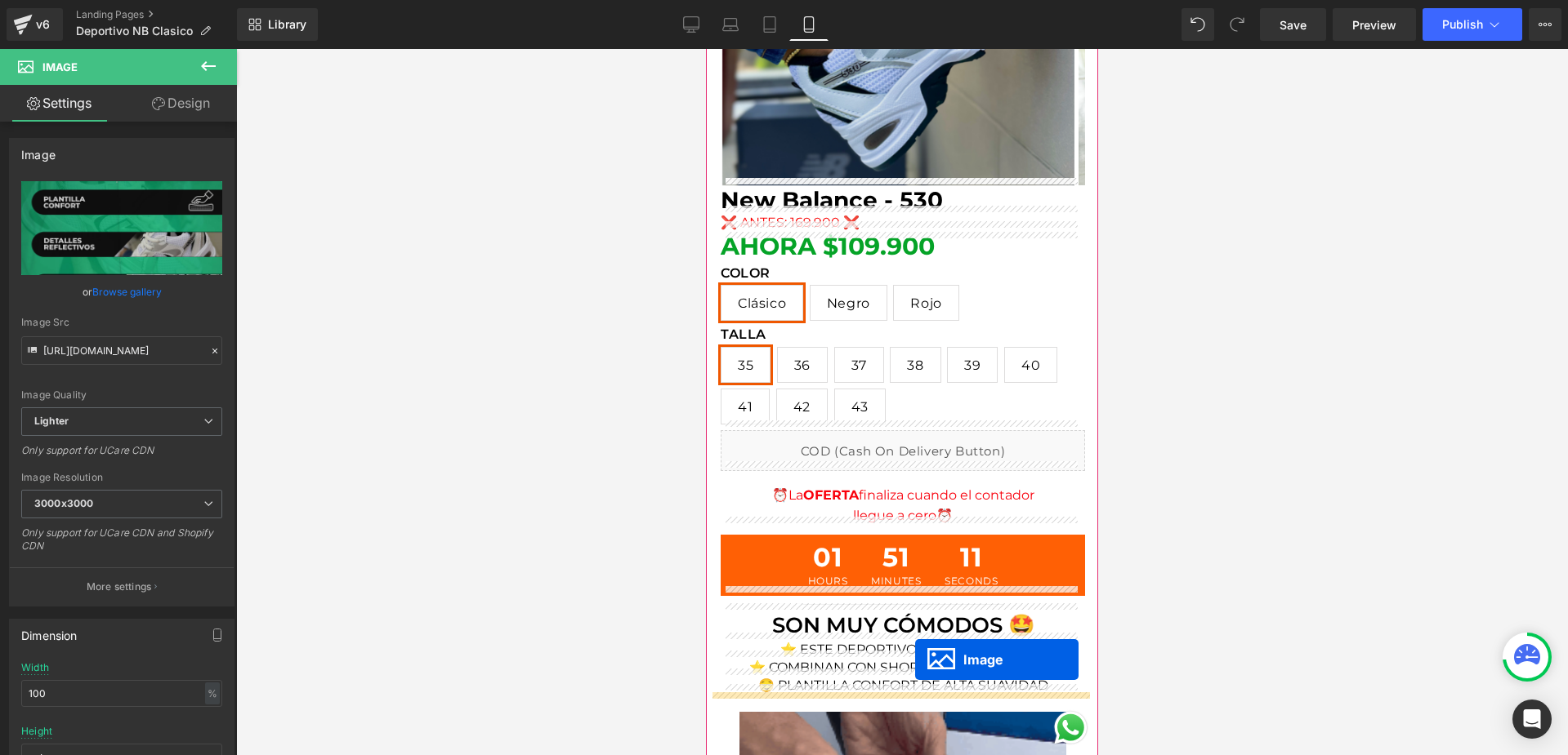
scroll to position [1061, 0]
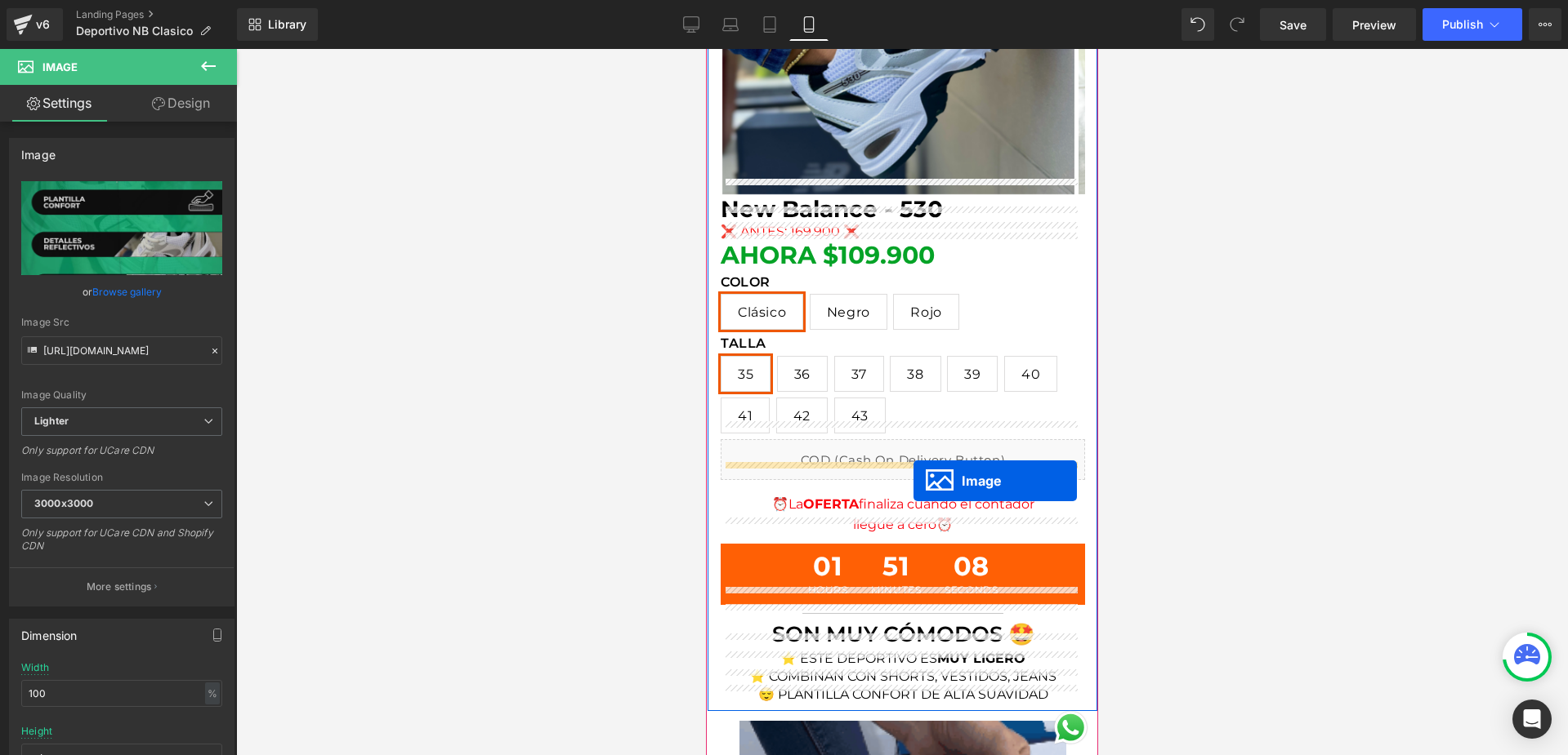
drag, startPoint x: 870, startPoint y: 524, endPoint x: 913, endPoint y: 481, distance: 60.8
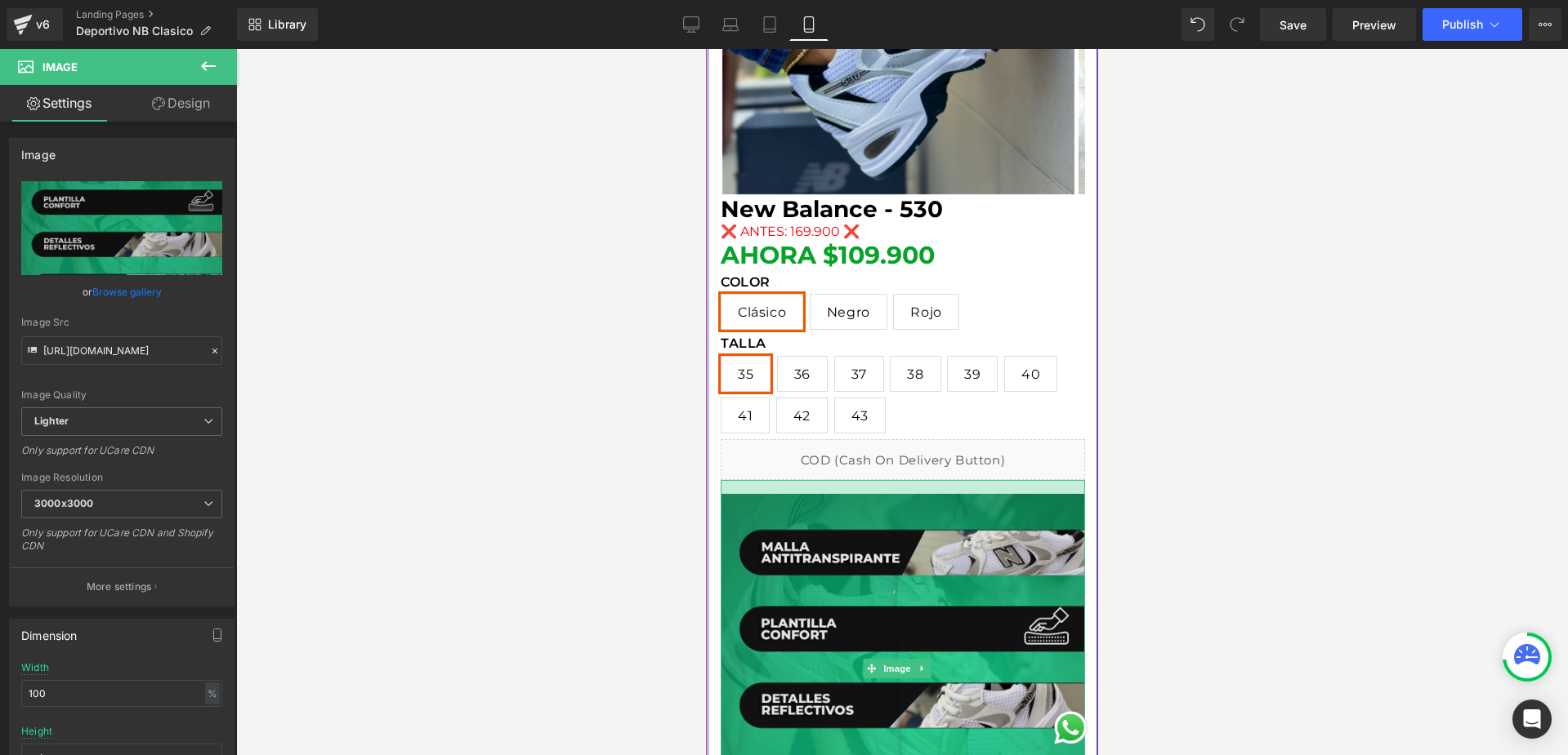
drag, startPoint x: 956, startPoint y: 463, endPoint x: 960, endPoint y: 477, distance: 14.6
click at [960, 480] on div "Image" at bounding box center [902, 669] width 364 height 378
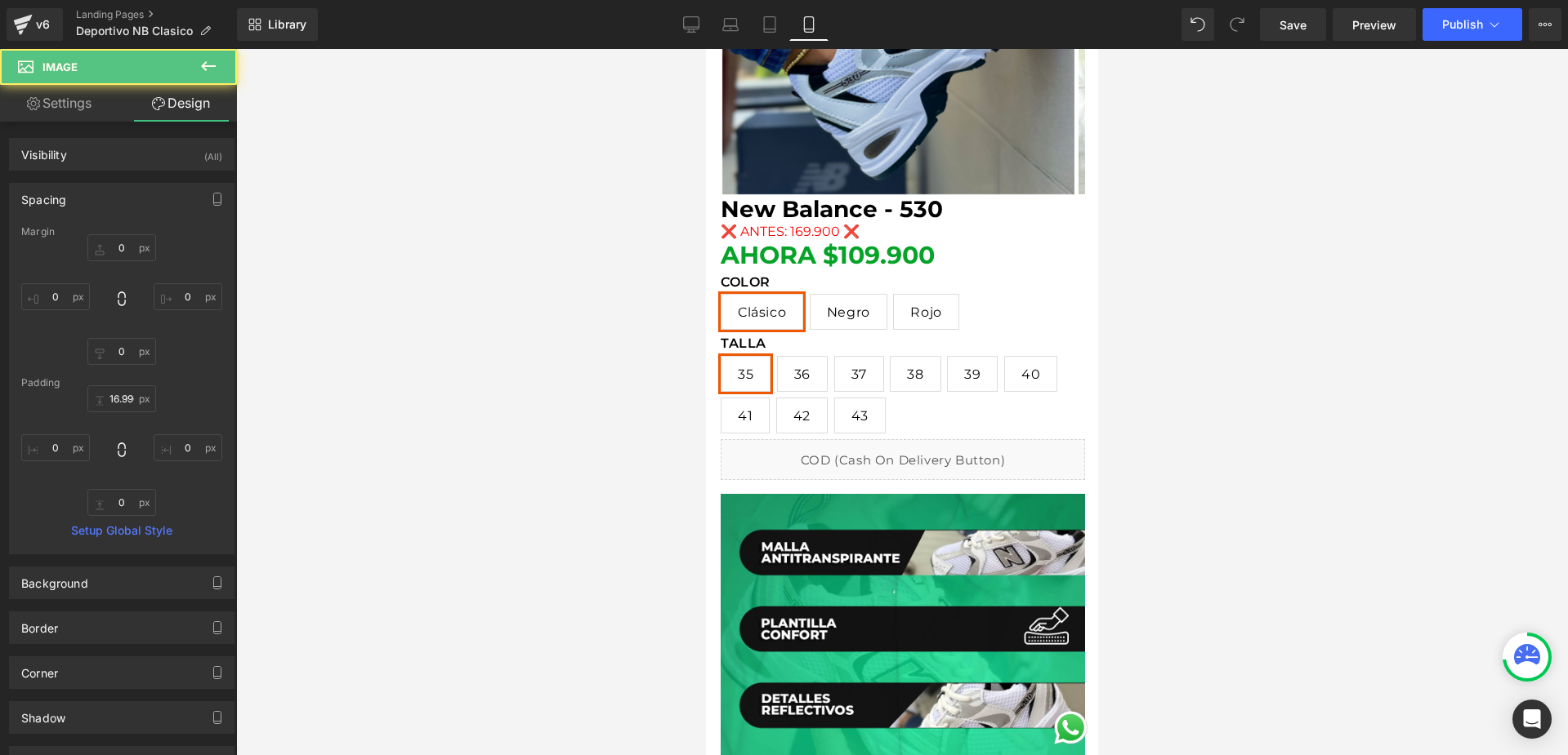
click at [1098, 465] on div at bounding box center [902, 402] width 1332 height 706
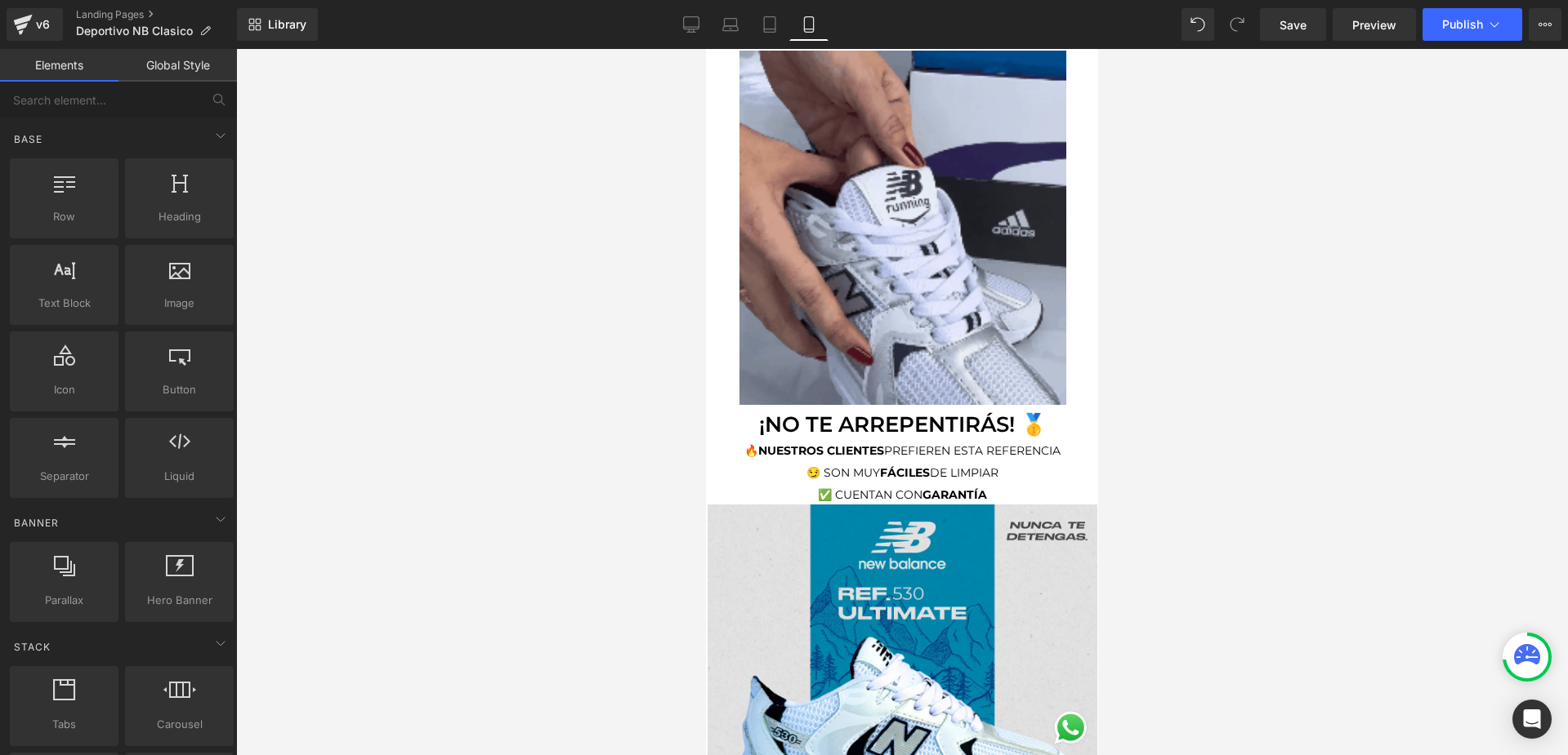
scroll to position [2286, 0]
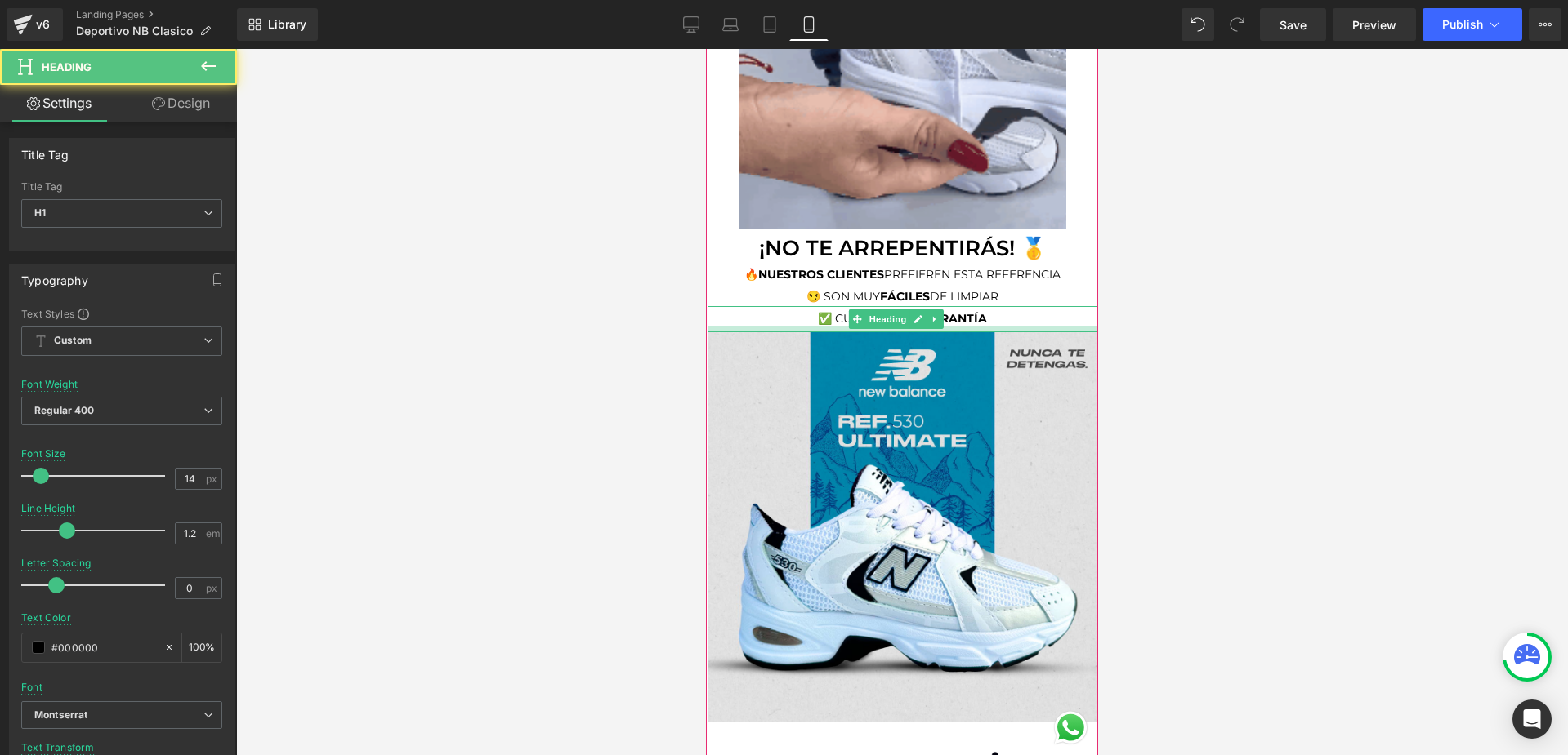
click at [1008, 326] on div at bounding box center [902, 329] width 390 height 7
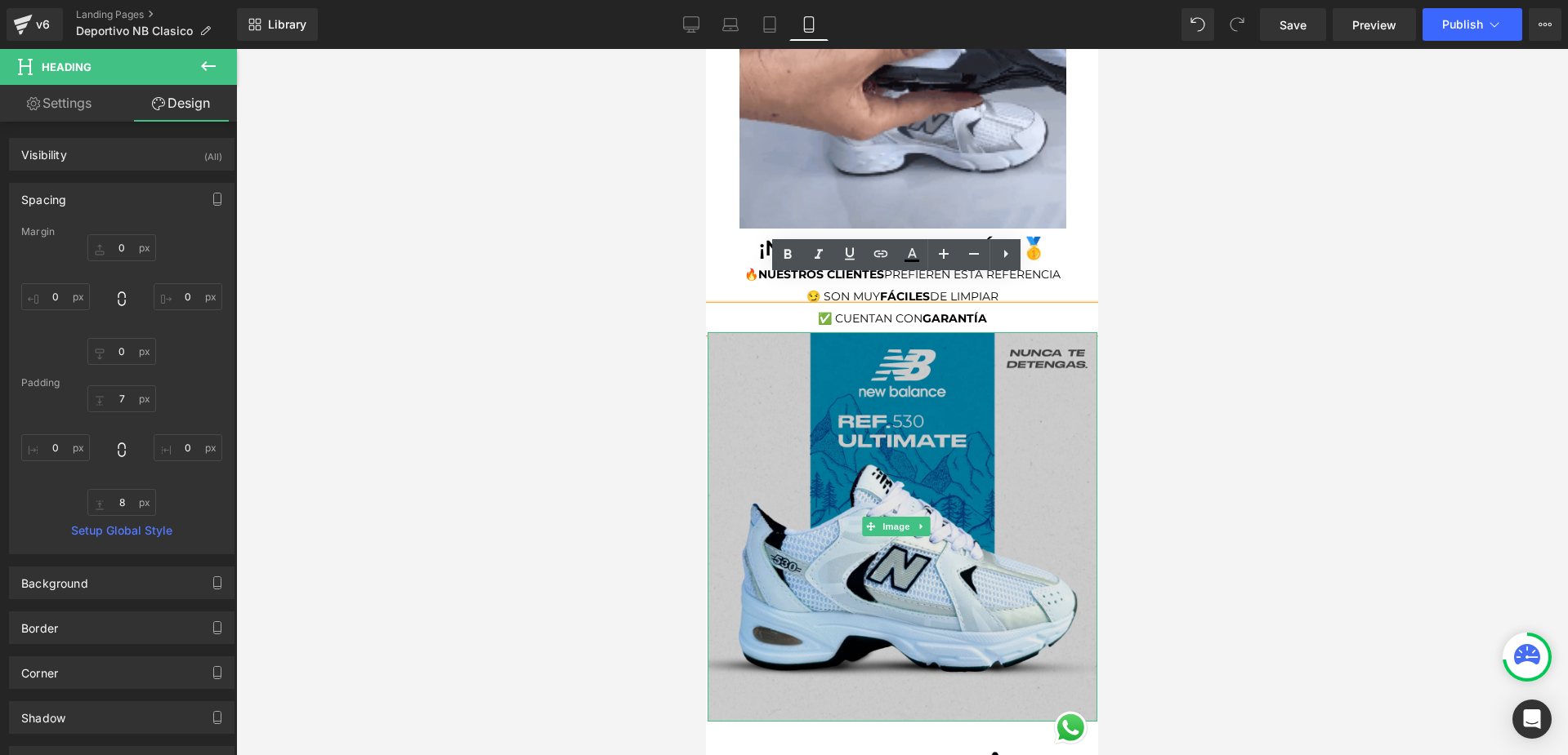
click at [1066, 333] on img at bounding box center [902, 527] width 390 height 390
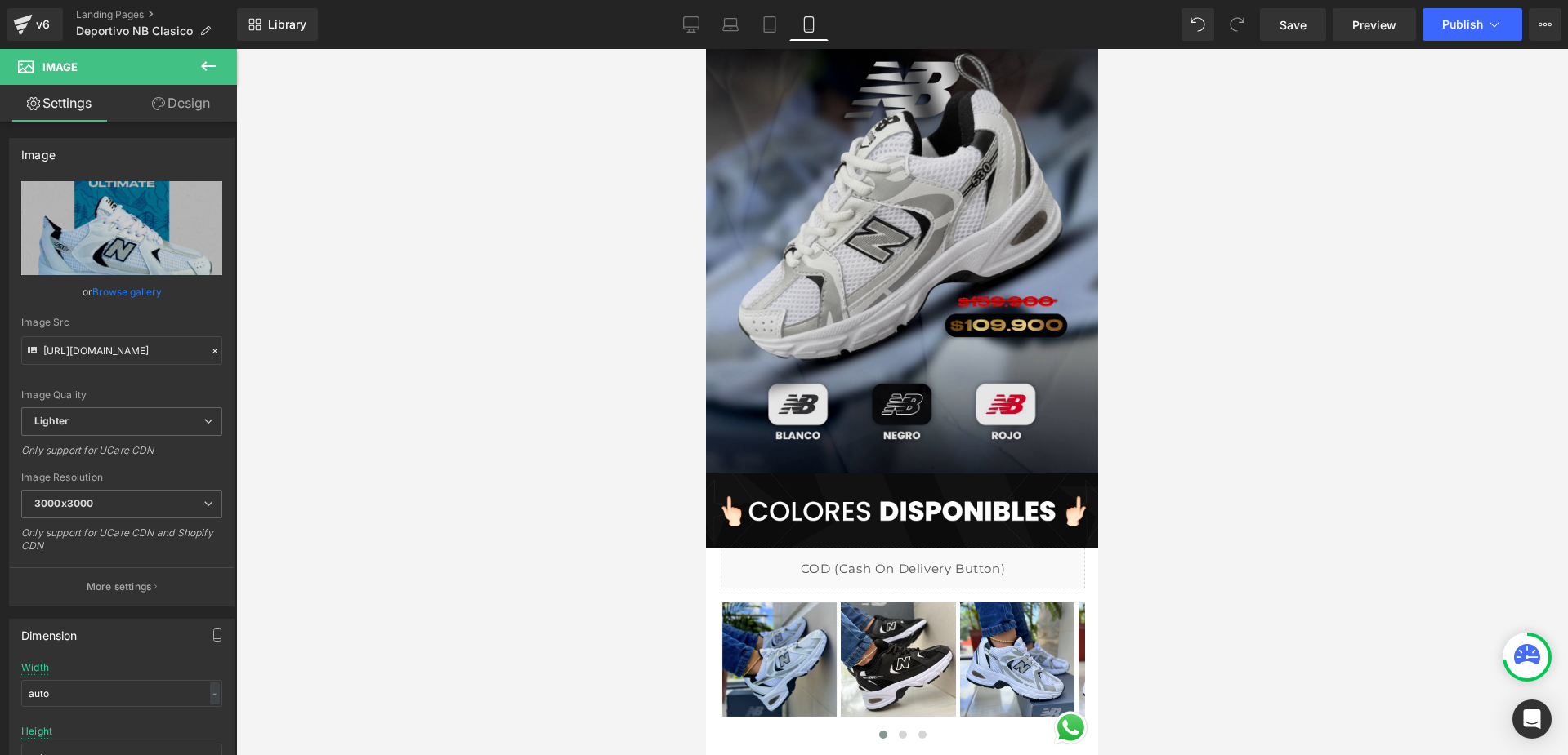
scroll to position [0, 0]
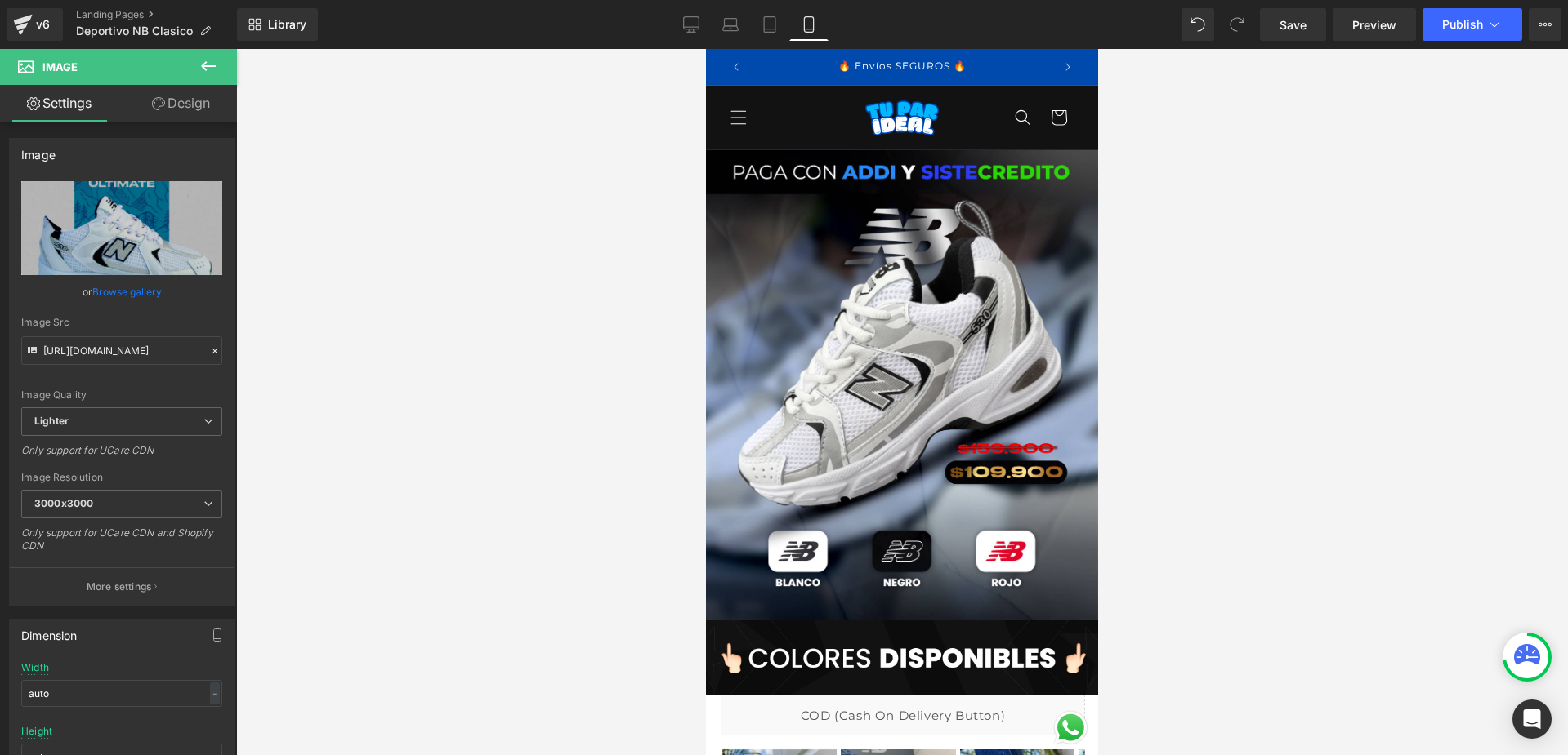
click at [1452, 45] on div "Library Mobile Desktop Laptop Tablet Mobile Save Preview Publish Scheduled View…" at bounding box center [902, 24] width 1331 height 49
click at [1446, 32] on button "Publish" at bounding box center [1472, 25] width 100 height 32
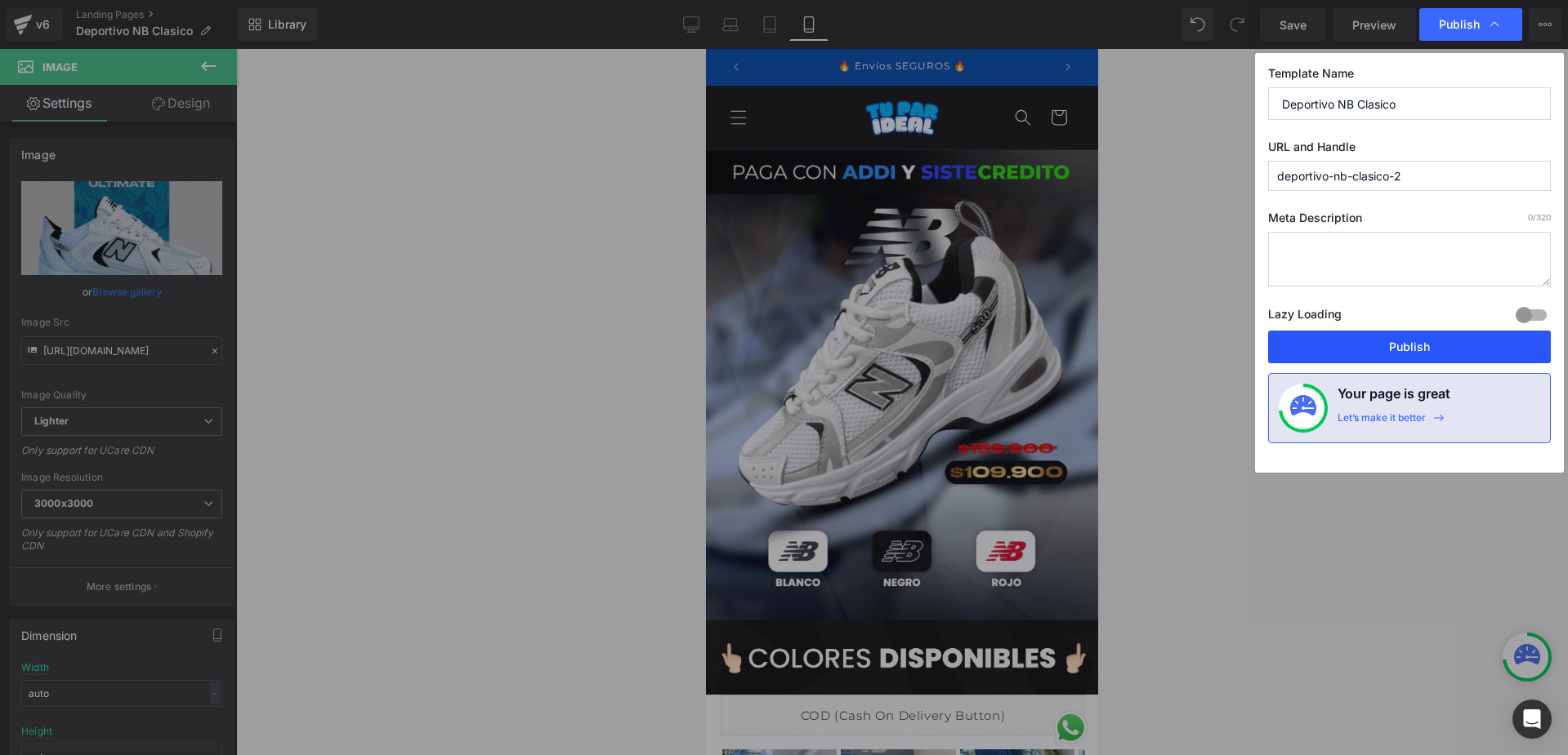
click at [1442, 349] on button "Publish" at bounding box center [1408, 347] width 283 height 32
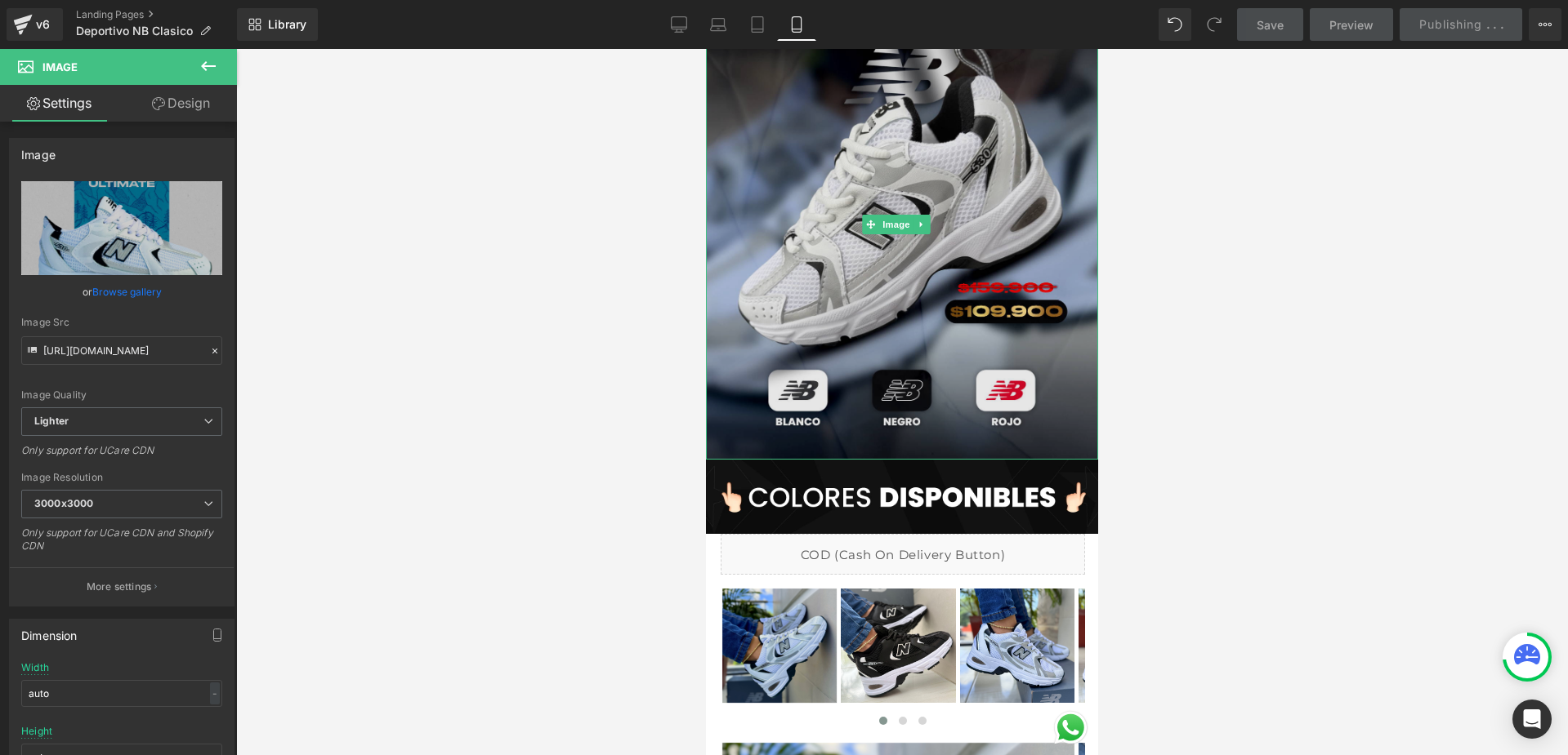
scroll to position [163, 0]
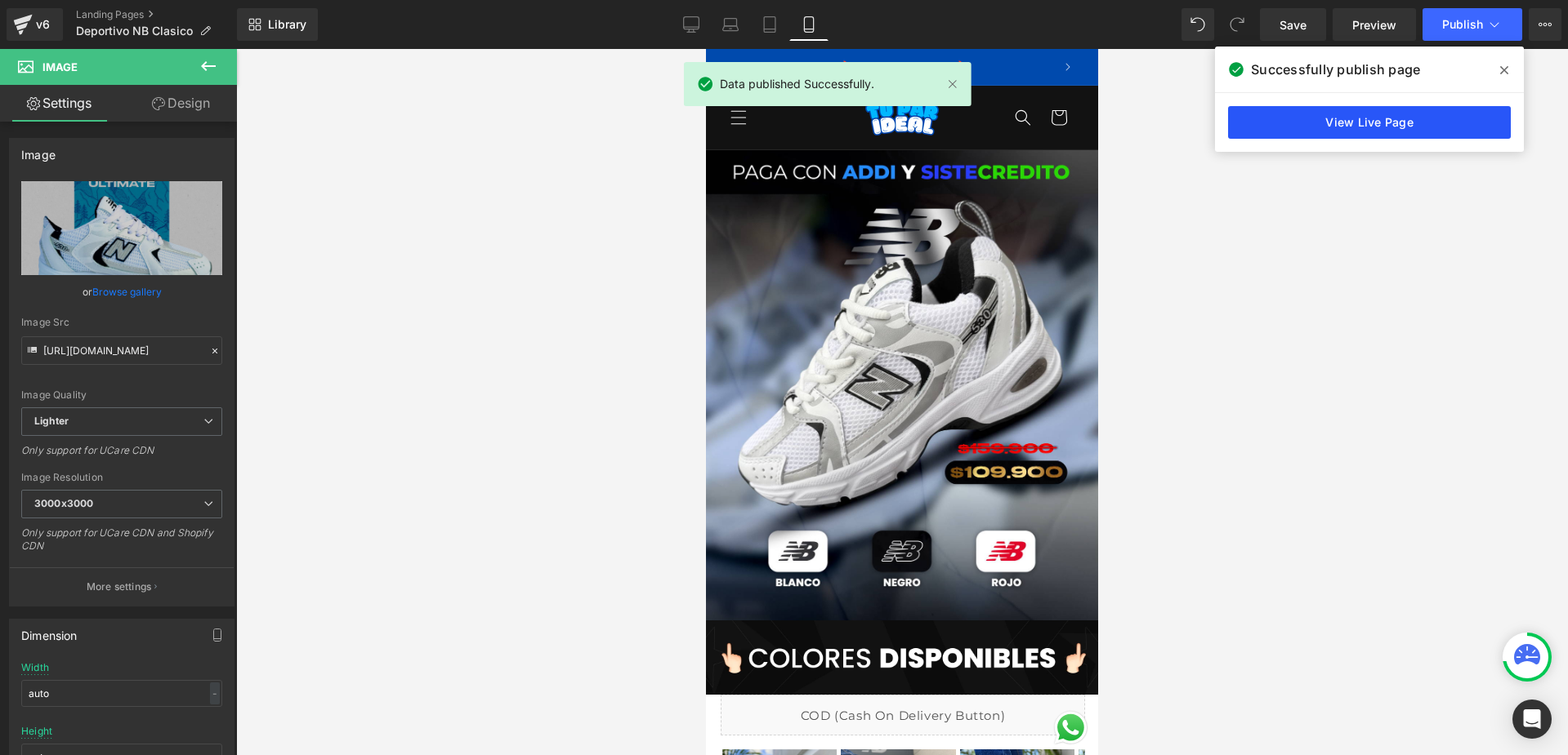
click at [1344, 113] on link "View Live Page" at bounding box center [1369, 122] width 283 height 32
